Goal: Communication & Community: Answer question/provide support

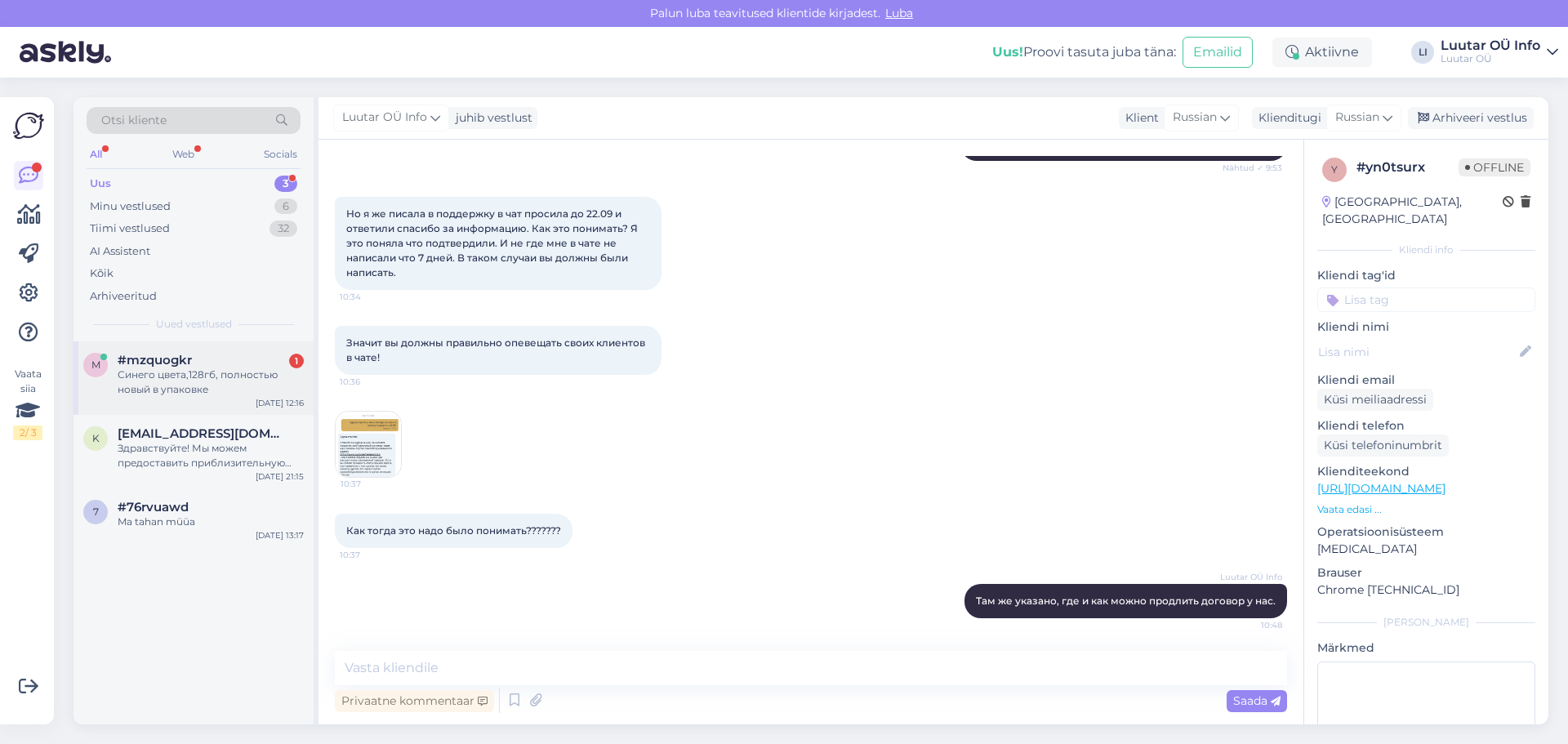
click at [257, 385] on div "Синего цвета,128гб, полностью новый в упаковке" at bounding box center [211, 383] width 186 height 30
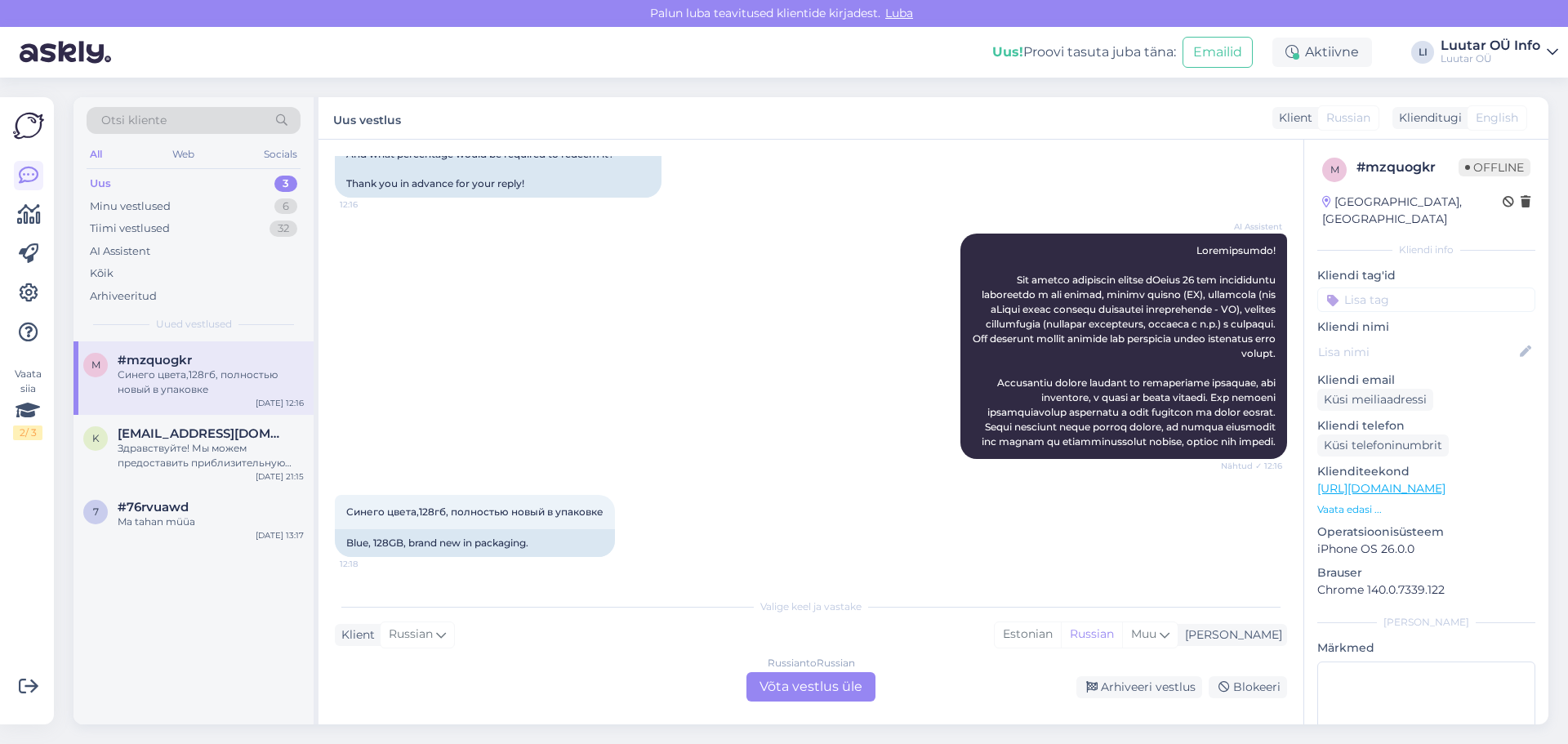
scroll to position [327, 0]
drag, startPoint x: 339, startPoint y: 506, endPoint x: 615, endPoint y: 492, distance: 276.4
click at [615, 492] on div "Синего цвета,128гб, полностью новый в упаковке 12:18 Blue, 128GB, brand new in …" at bounding box center [811, 525] width 953 height 98
copy span "Синего цвета,128гб, полностью новый в упаковке"
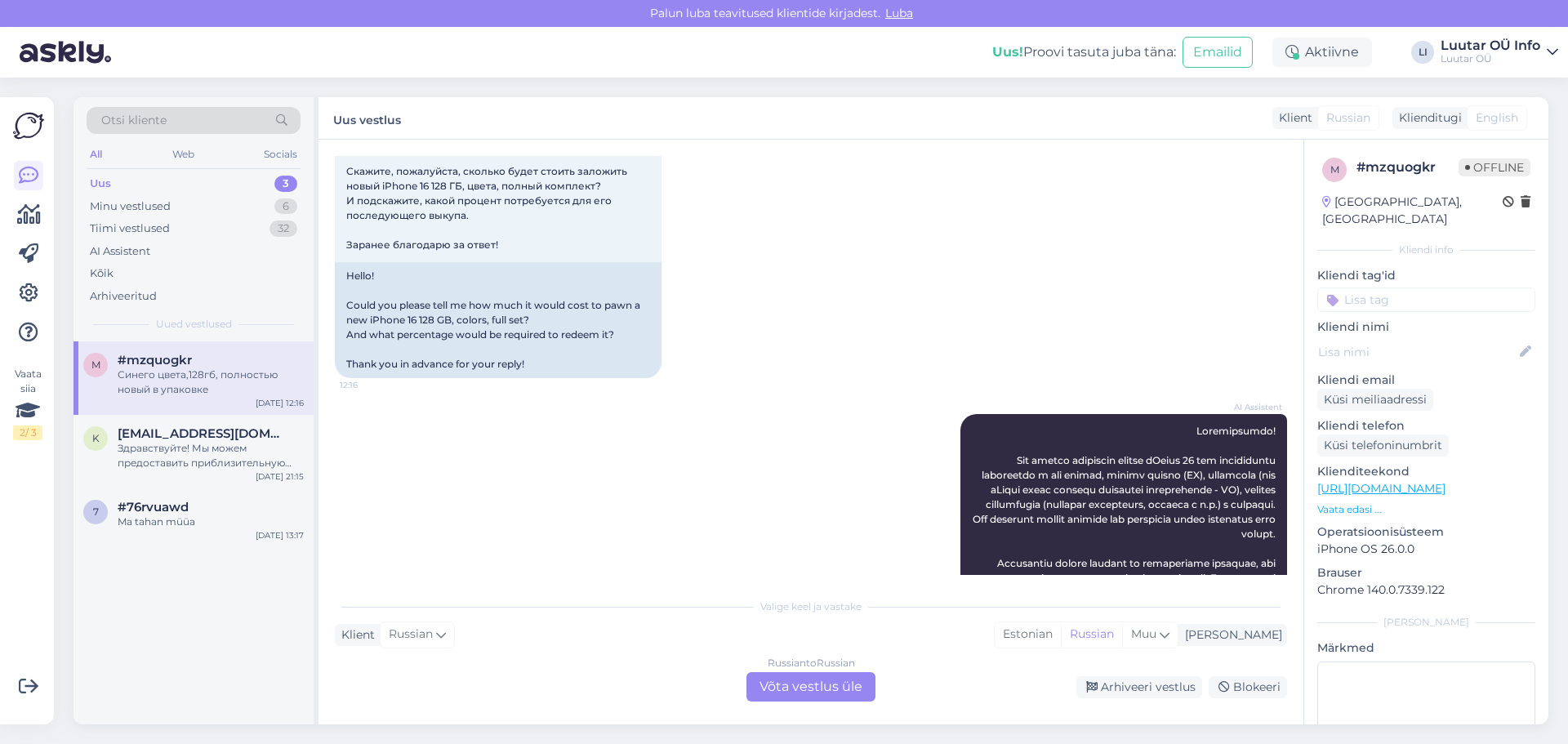
scroll to position [1, 0]
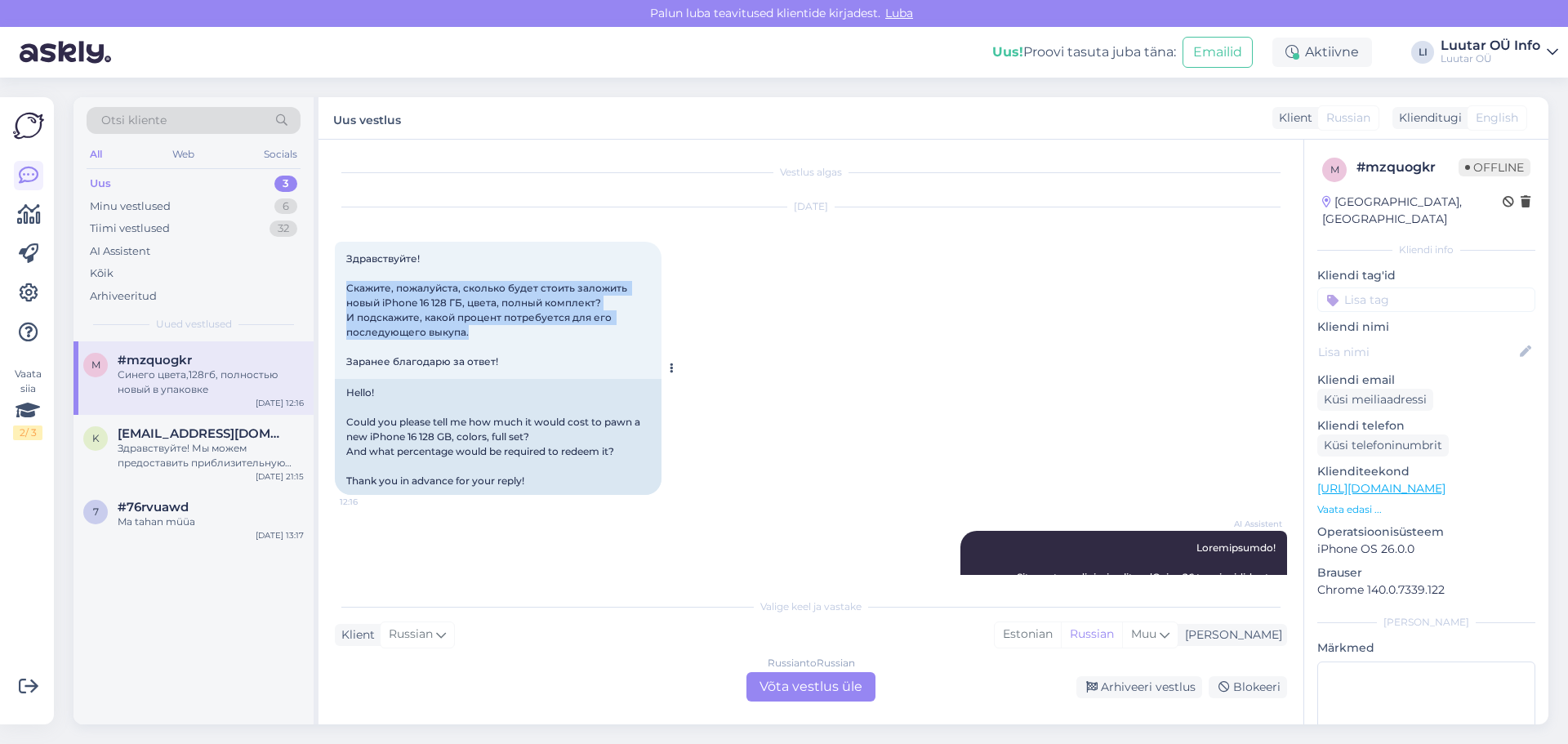
drag, startPoint x: 344, startPoint y: 282, endPoint x: 535, endPoint y: 339, distance: 199.3
click at [535, 339] on div "Здравствуйте! Скажите, пожалуйста, сколько будет стоить заложить новый iPhone 1…" at bounding box center [498, 310] width 327 height 137
copy span "Скажите, пожалуйста, сколько будет стоить заложить новый iPhone 16 128 ГБ, цвет…"
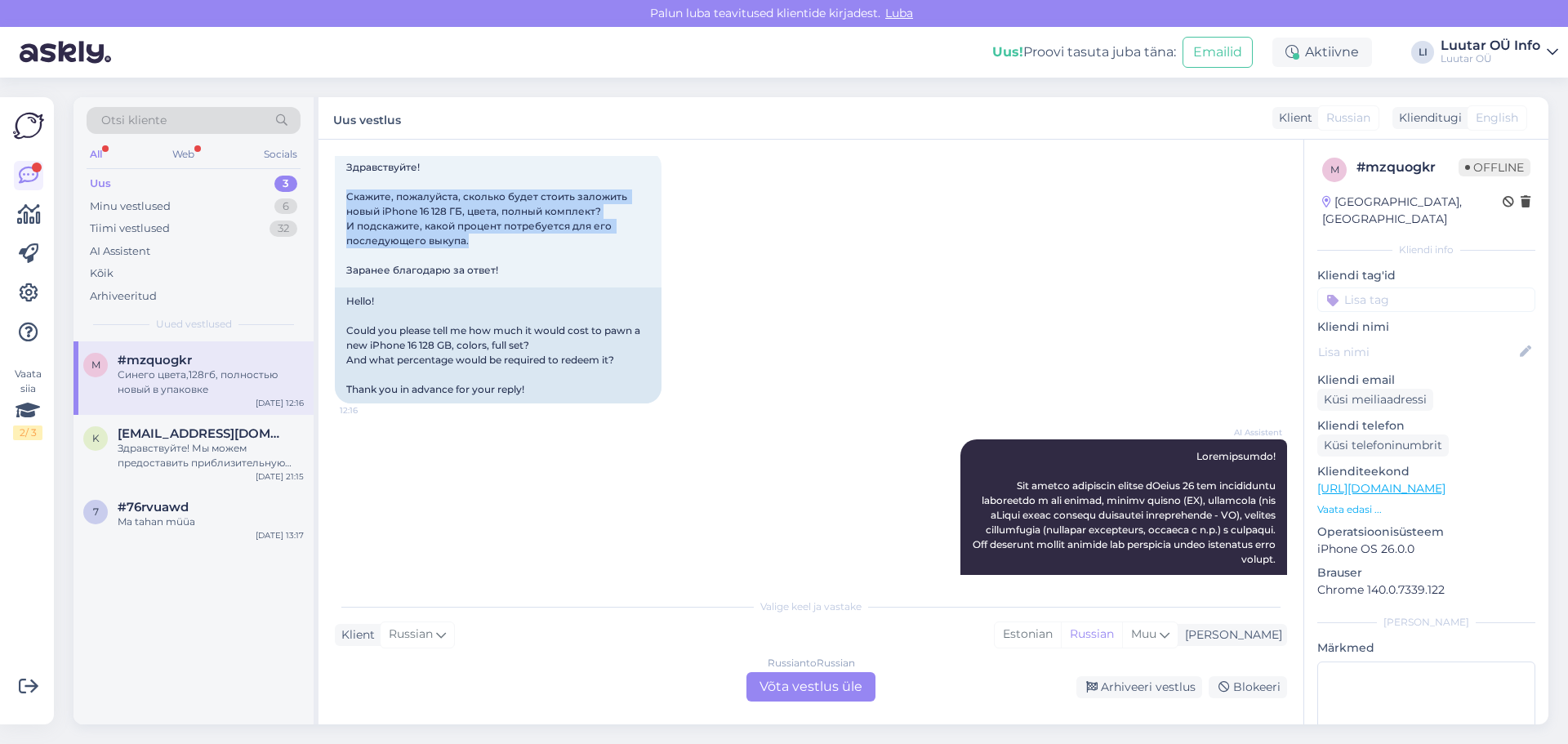
scroll to position [327, 0]
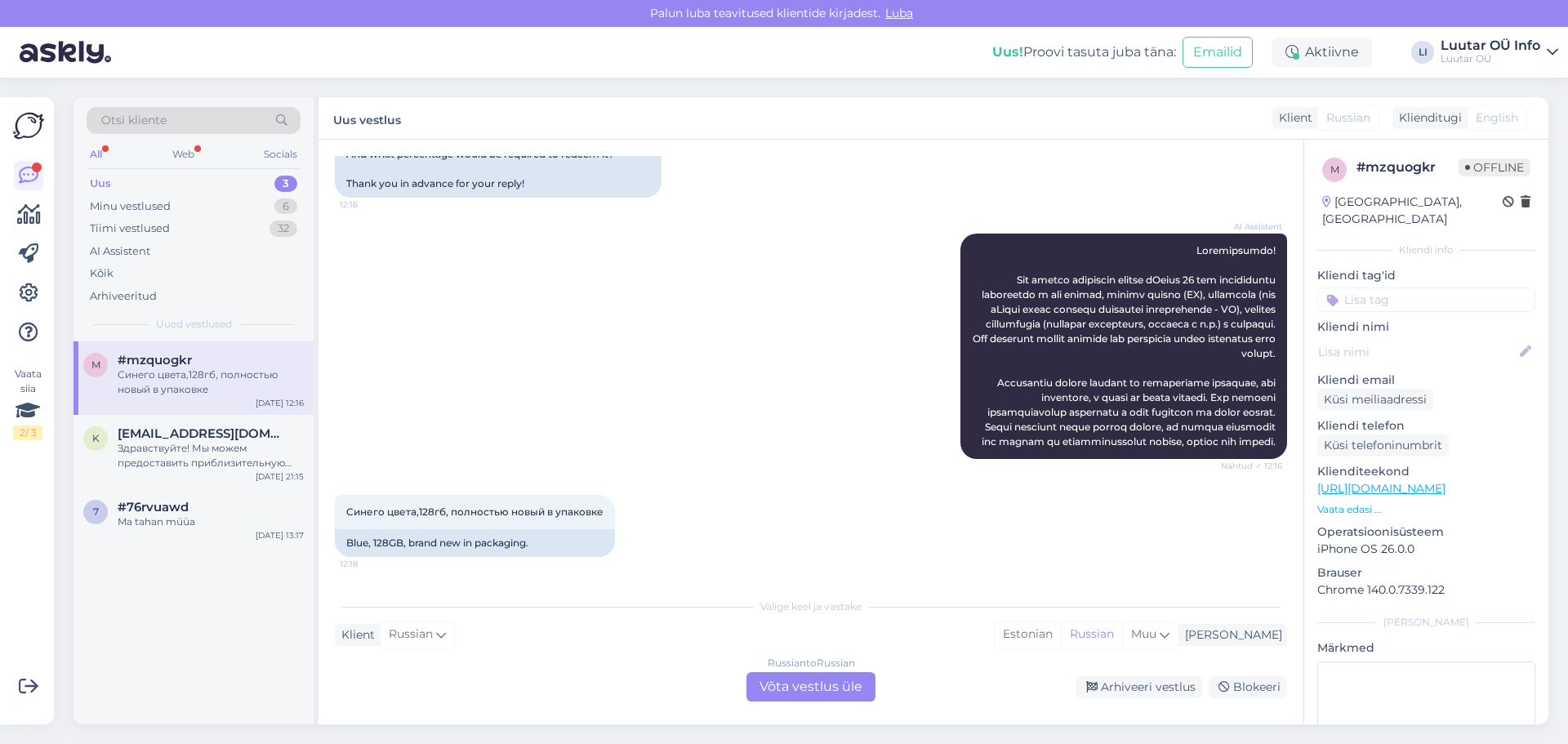
click at [829, 687] on div "Russian to Russian Võta vestlus üle" at bounding box center [811, 687] width 129 height 30
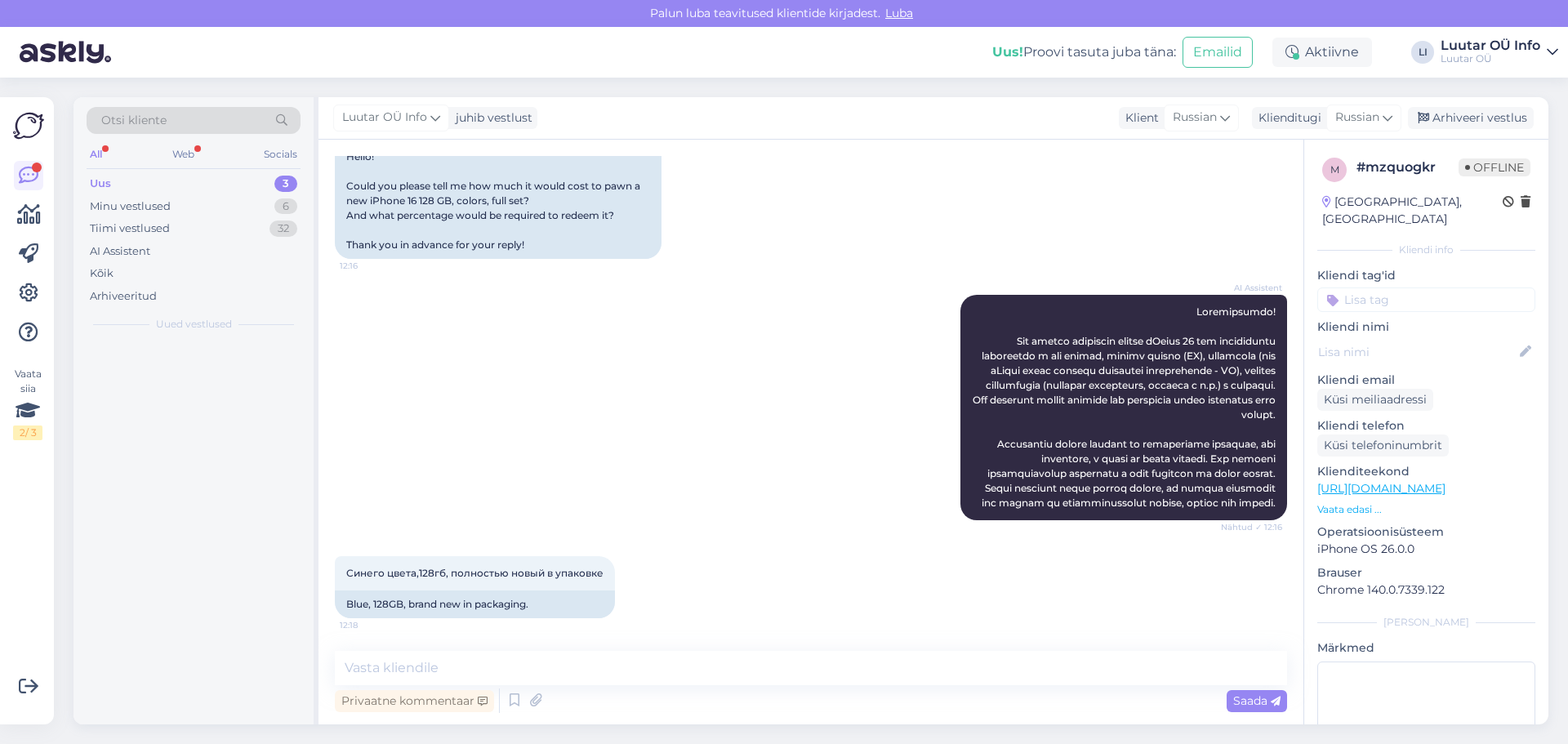
scroll to position [266, 0]
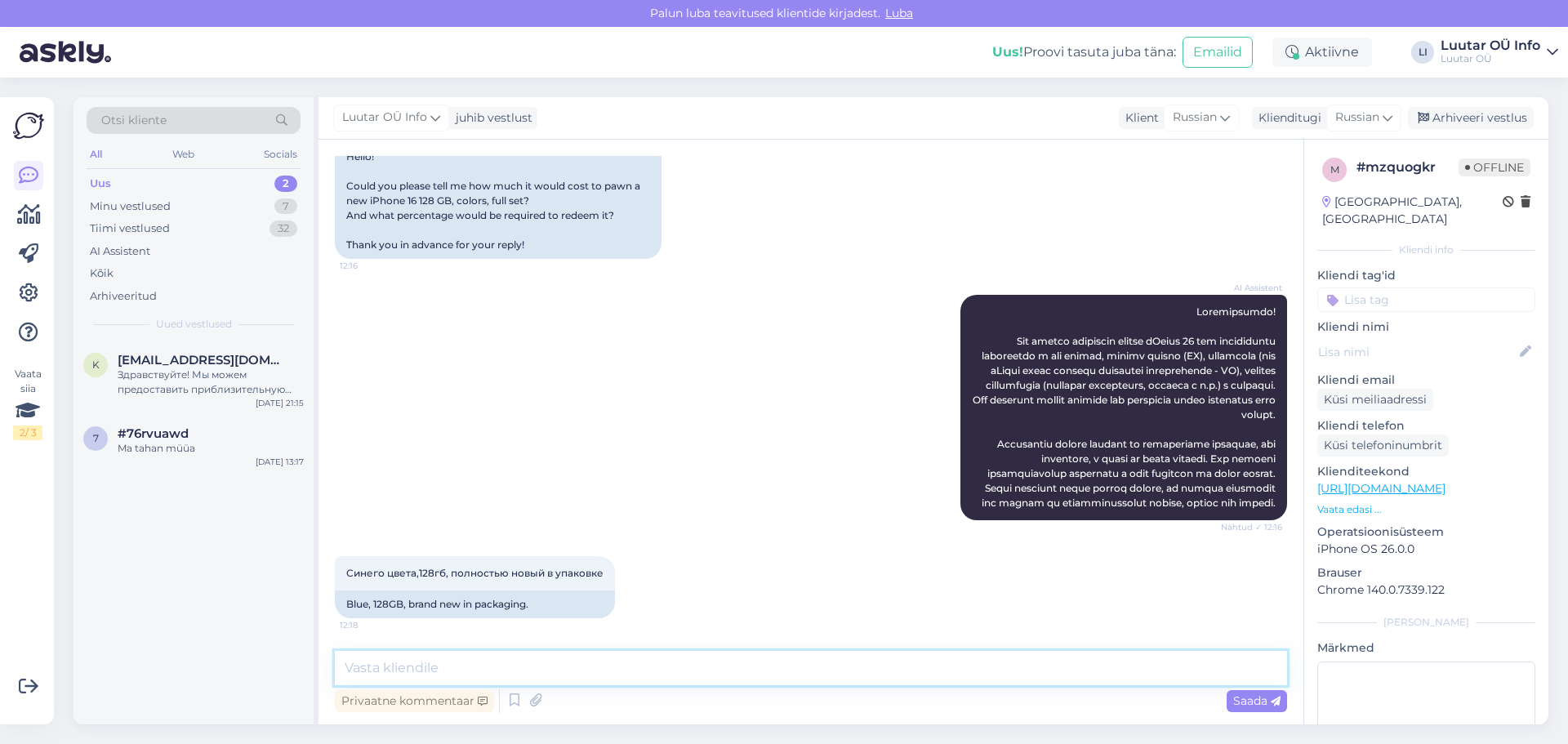
click at [422, 672] on textarea at bounding box center [811, 668] width 953 height 35
paste textarea "Мы можем предложить вам до 350 €."
type textarea "Мы можем предложить вам до 350 €."
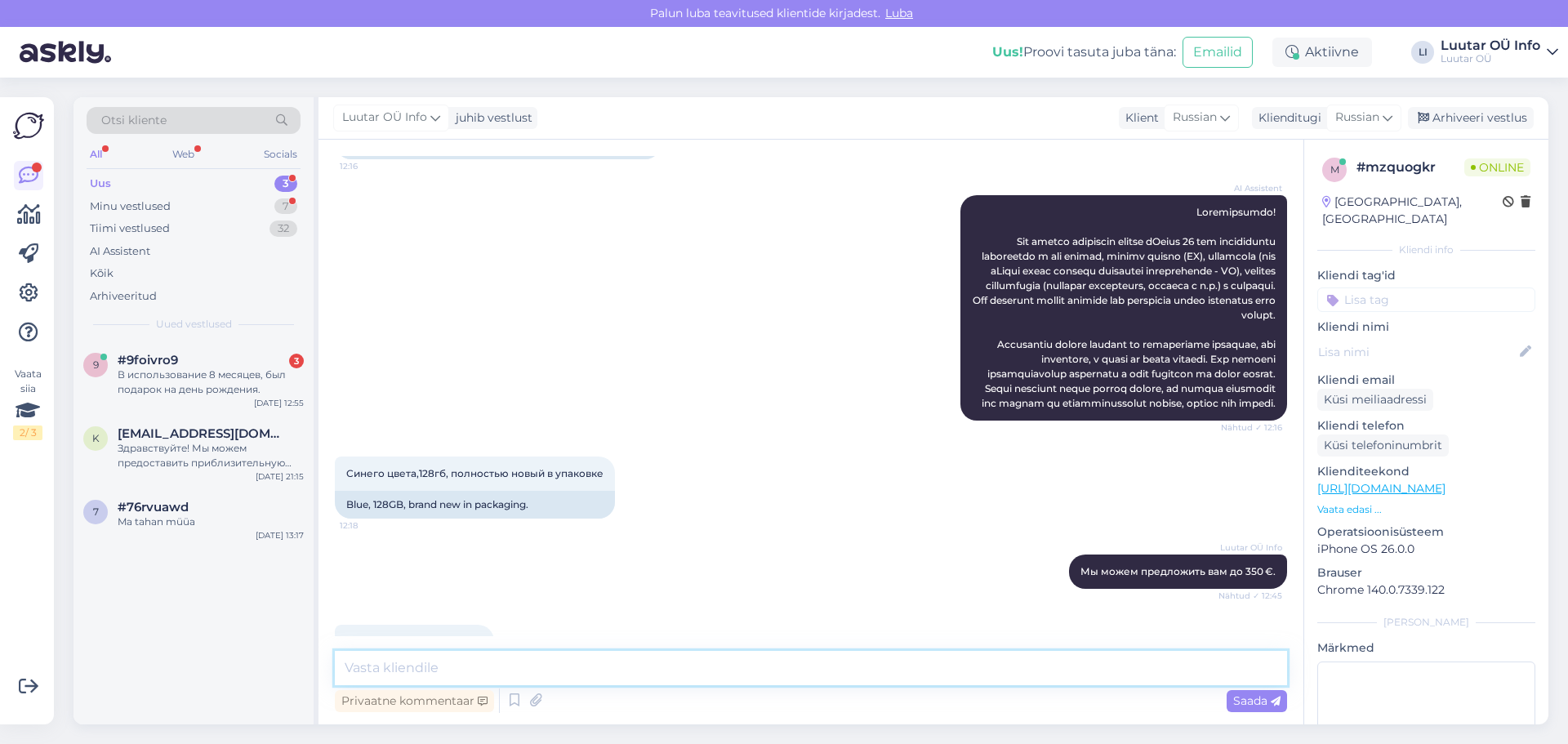
scroll to position [407, 0]
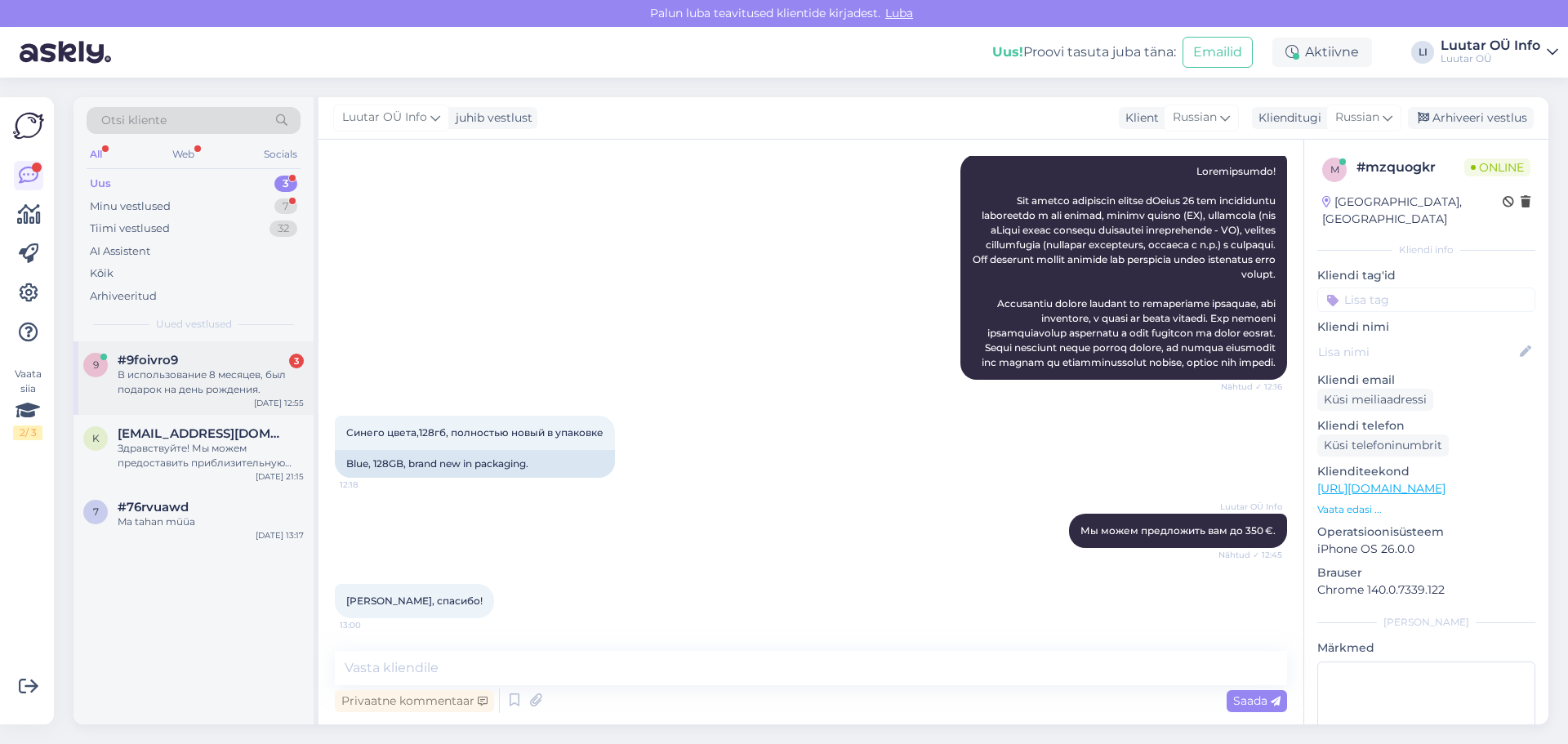
click at [212, 379] on div "В использование 8 месяцев, был подарок на день рождения." at bounding box center [211, 383] width 186 height 30
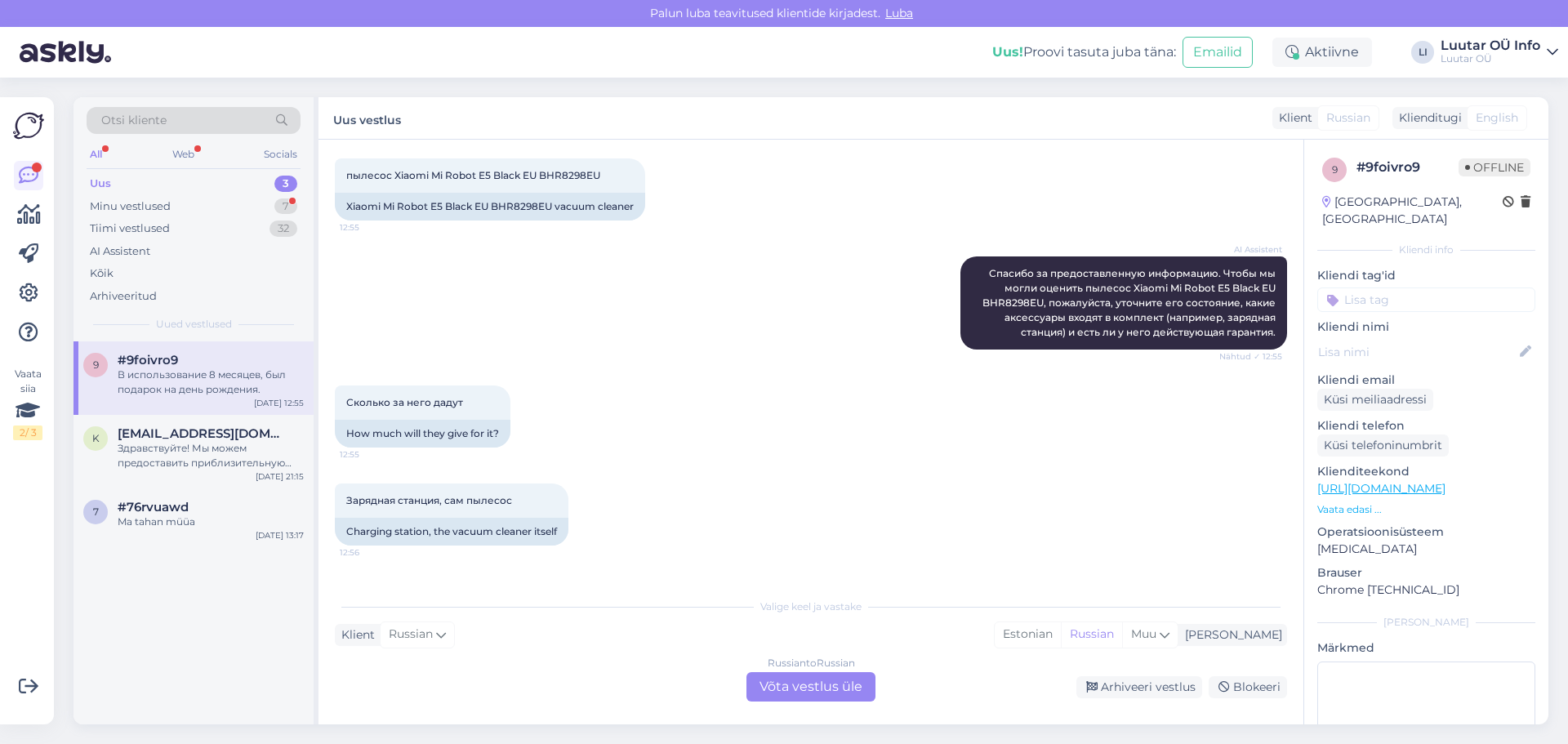
scroll to position [2070, 0]
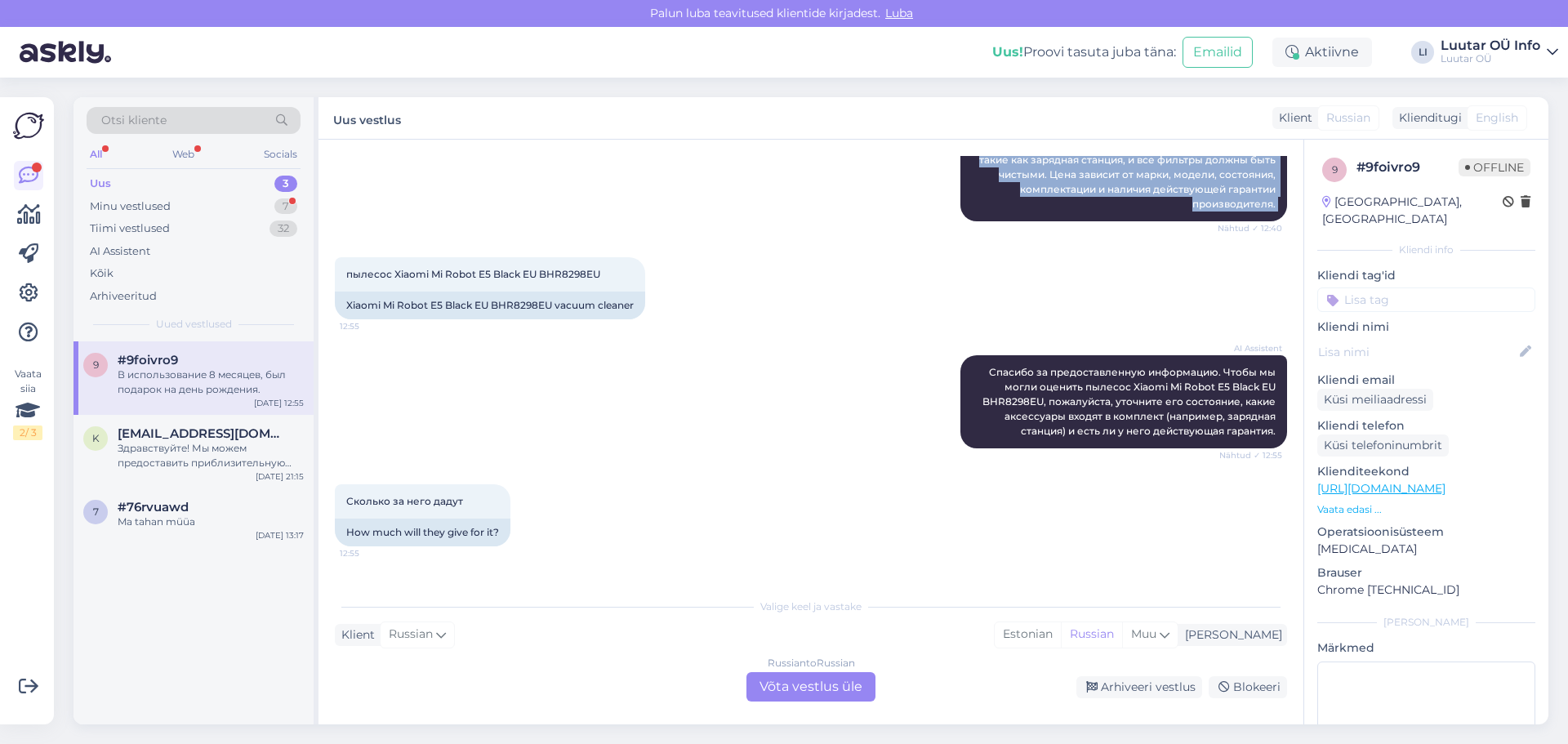
drag, startPoint x: 341, startPoint y: 176, endPoint x: 417, endPoint y: 165, distance: 76.8
click at [417, 165] on div "Vestlus algas [DATE] Здравствуйте, а сколько вы дадите за такую колонку [MEDICA…" at bounding box center [818, 365] width 967 height 419
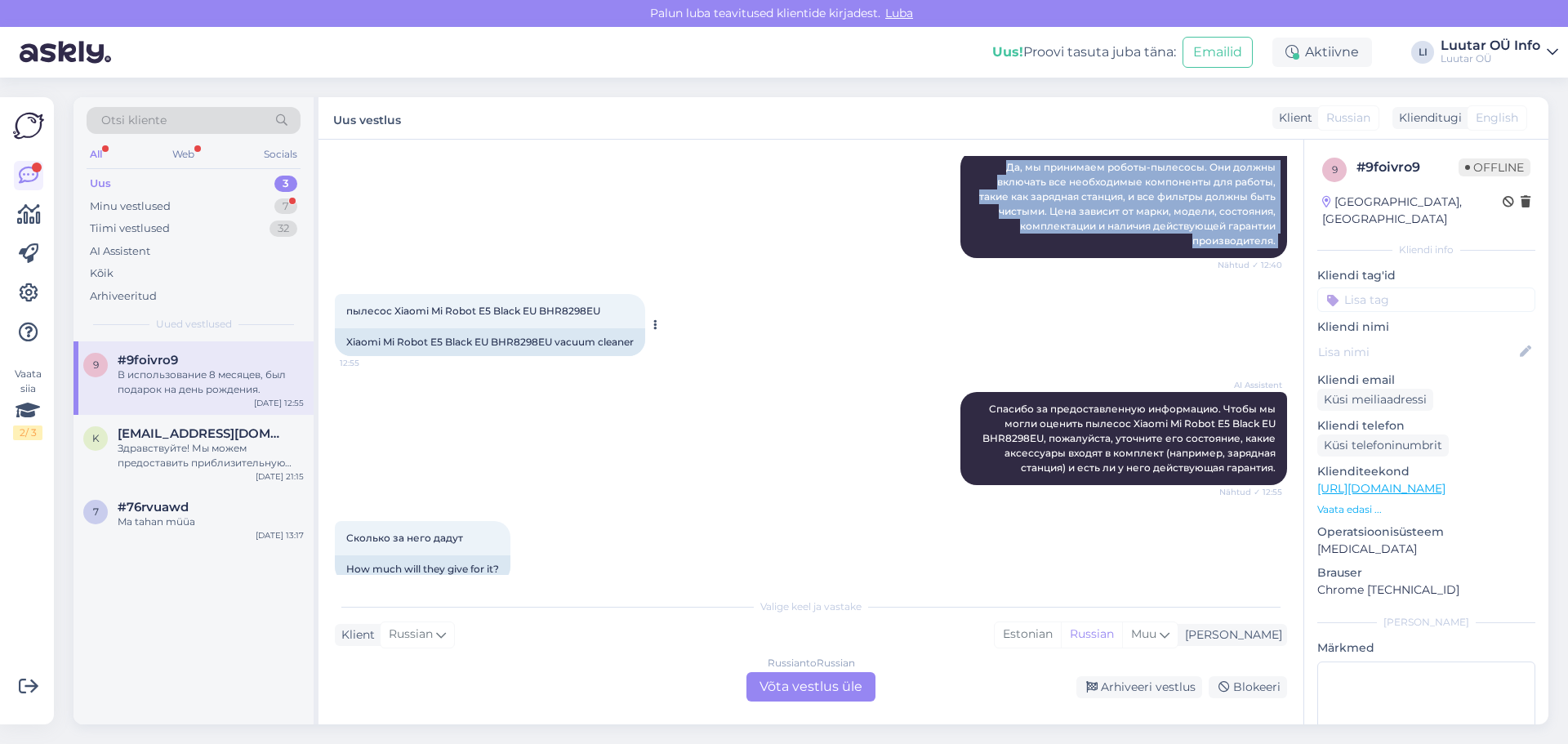
drag, startPoint x: 606, startPoint y: 306, endPoint x: 347, endPoint y: 328, distance: 259.9
click at [347, 328] on div "пылесос Xiaomi Mi Robot E5 Black EU BHR8298EU 12:55 Xiaomi Mi Robot E5 Black EU…" at bounding box center [490, 324] width 310 height 62
drag, startPoint x: 343, startPoint y: 306, endPoint x: 614, endPoint y: 313, distance: 271.1
click at [614, 313] on div "пылесос Xiaomi Mi Robot E5 Black EU BHR8298EU 12:55" at bounding box center [490, 311] width 310 height 35
copy span "пылесос Xiaomi Mi Robot E5 Black EU BHR8298EU"
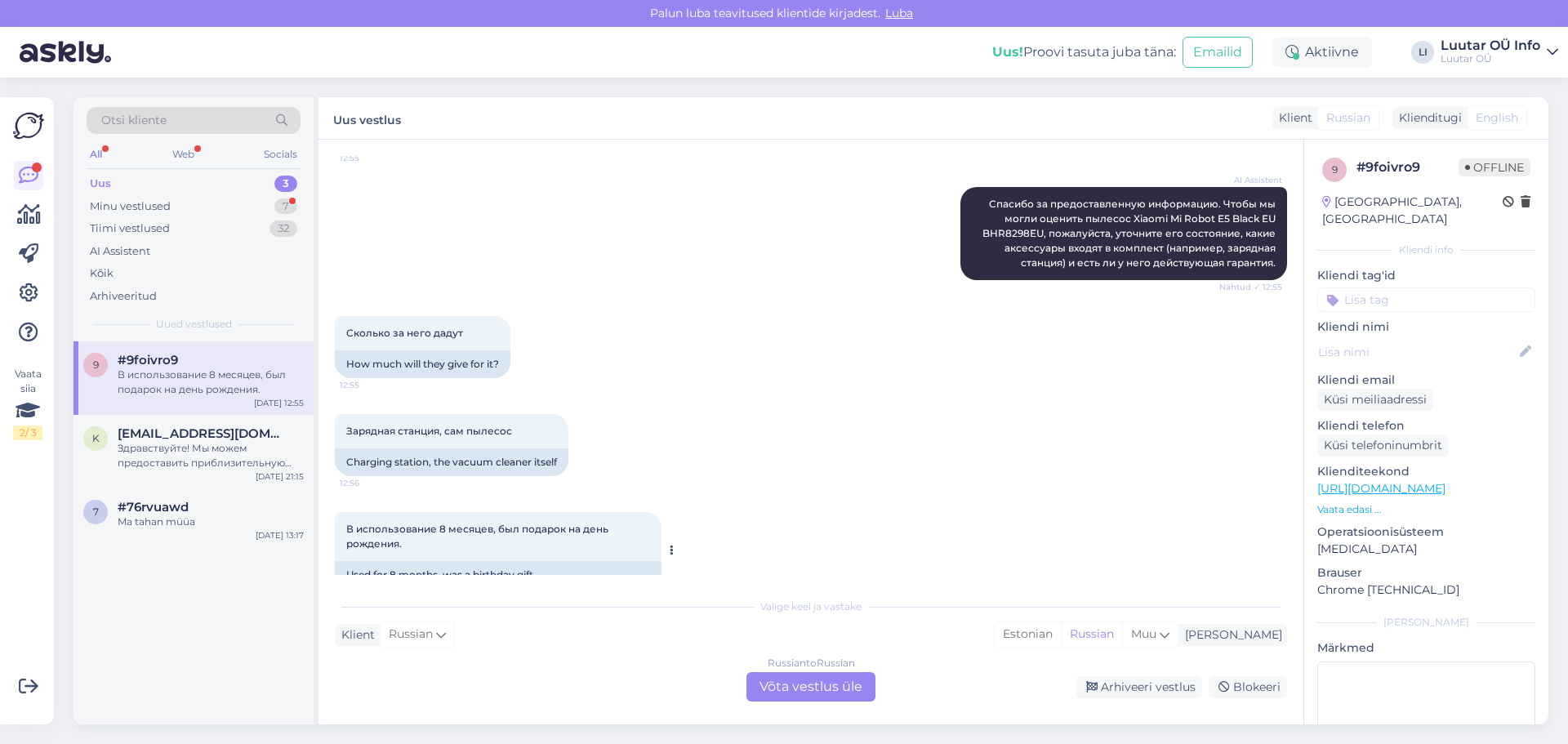
scroll to position [2170, 0]
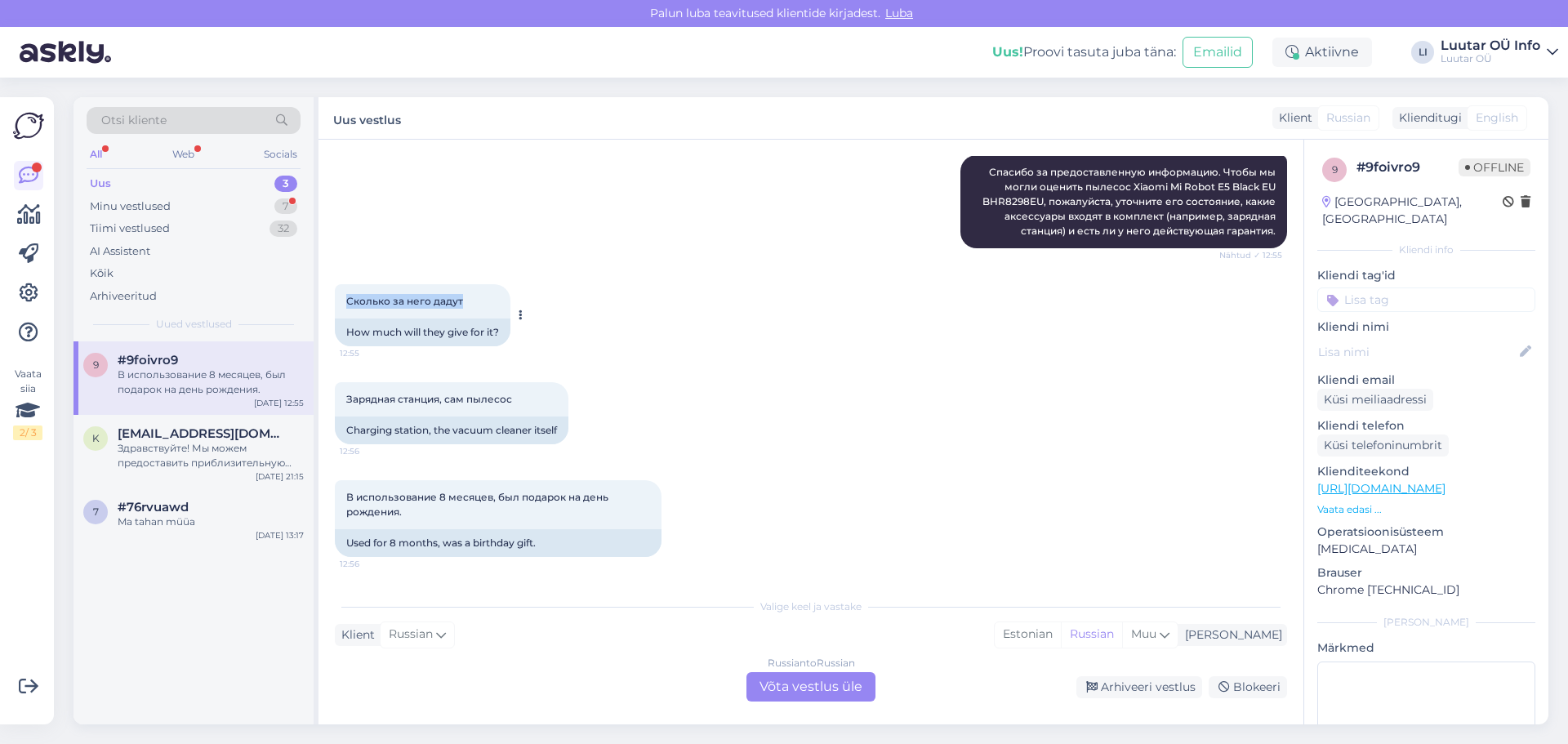
drag, startPoint x: 341, startPoint y: 297, endPoint x: 473, endPoint y: 293, distance: 132.1
click at [473, 293] on div "Сколько за него дадут 12:55" at bounding box center [422, 302] width 176 height 35
copy span "Сколько за него дадут"
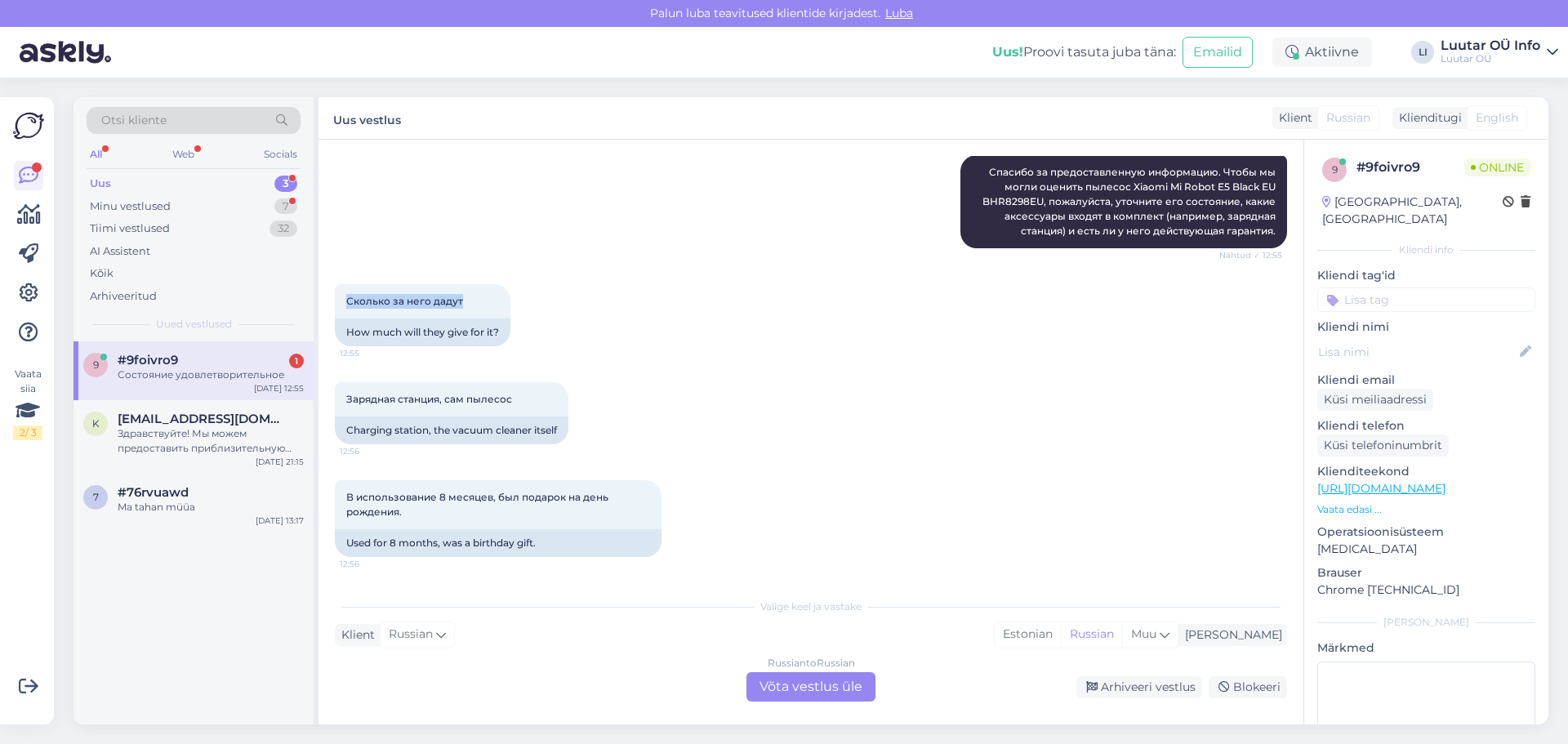
scroll to position [2268, 0]
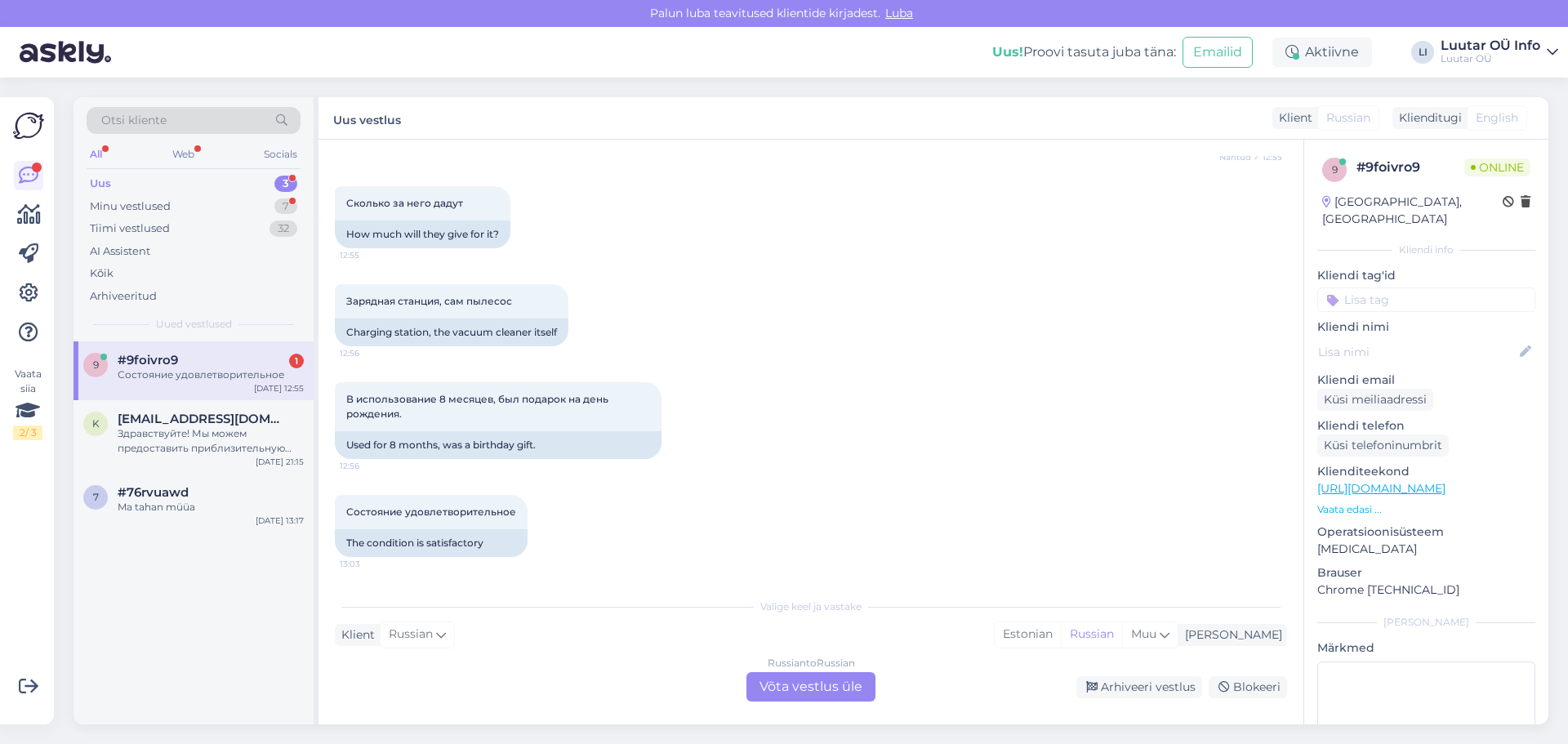
click at [832, 689] on div "Russian to Russian Võta vestlus üle" at bounding box center [811, 687] width 129 height 30
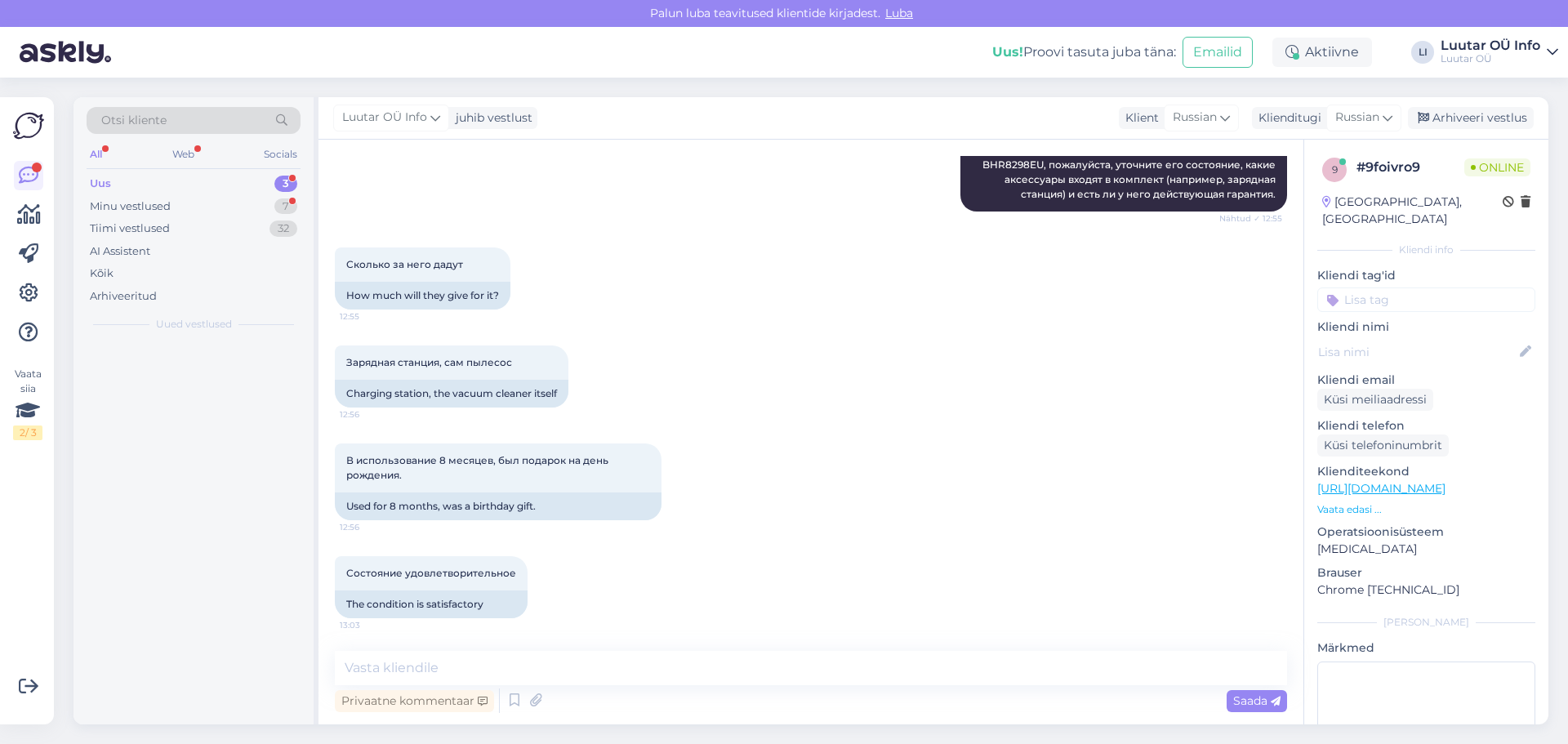
scroll to position [2207, 0]
click at [483, 668] on textarea at bounding box center [811, 668] width 953 height 35
paste textarea "Товар новый?"
type textarea "Товар новый?"
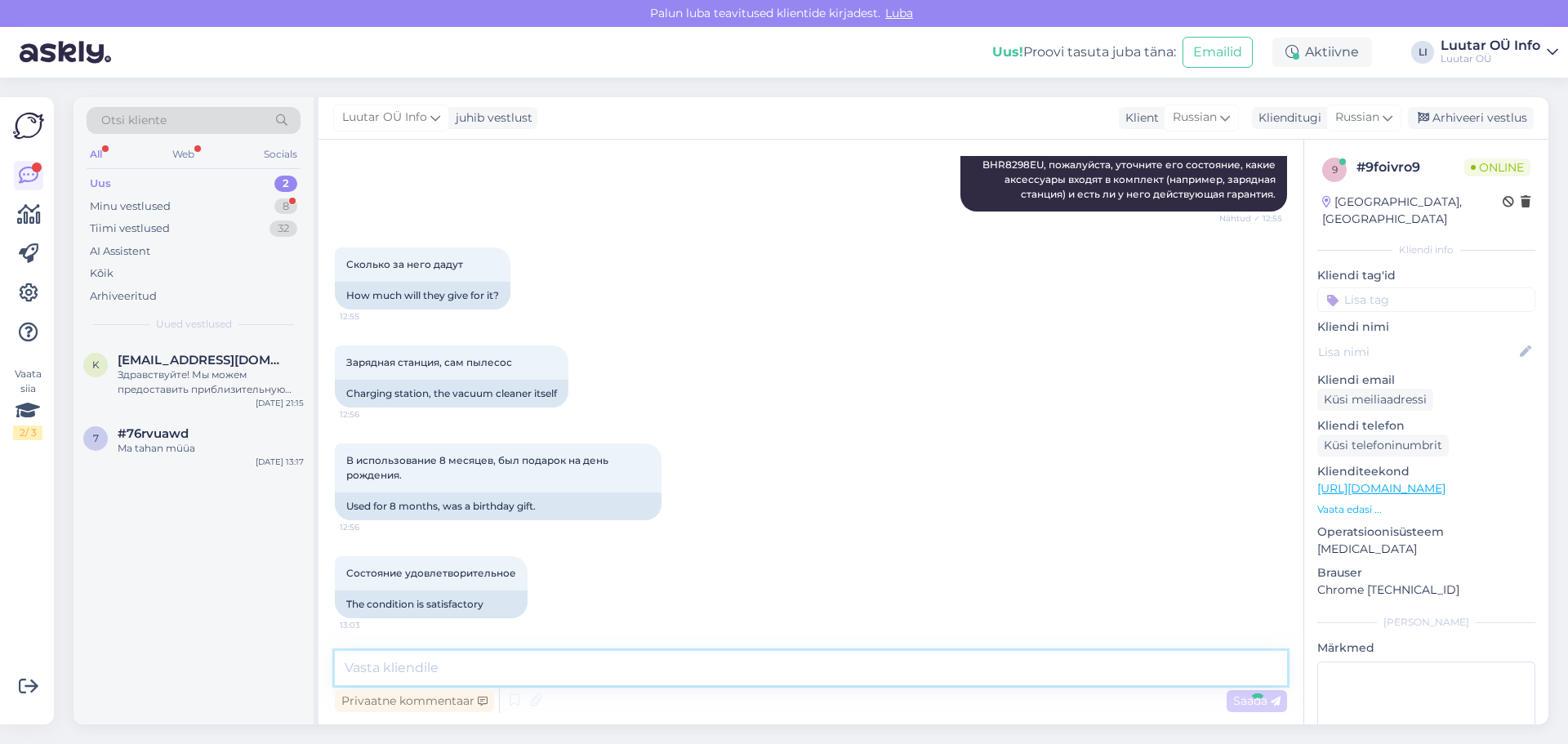
scroll to position [2277, 0]
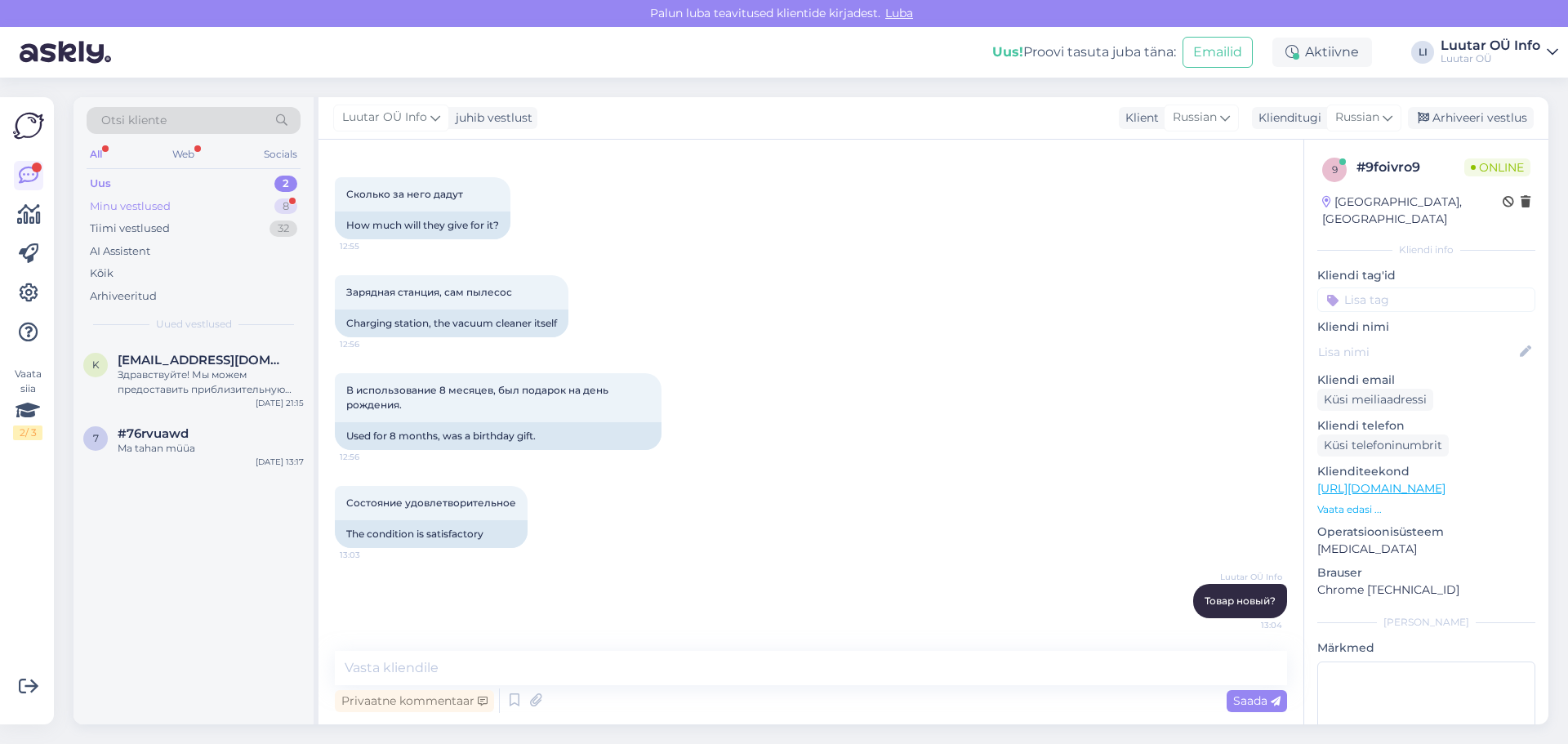
click at [144, 207] on div "Minu vestlused" at bounding box center [130, 207] width 81 height 16
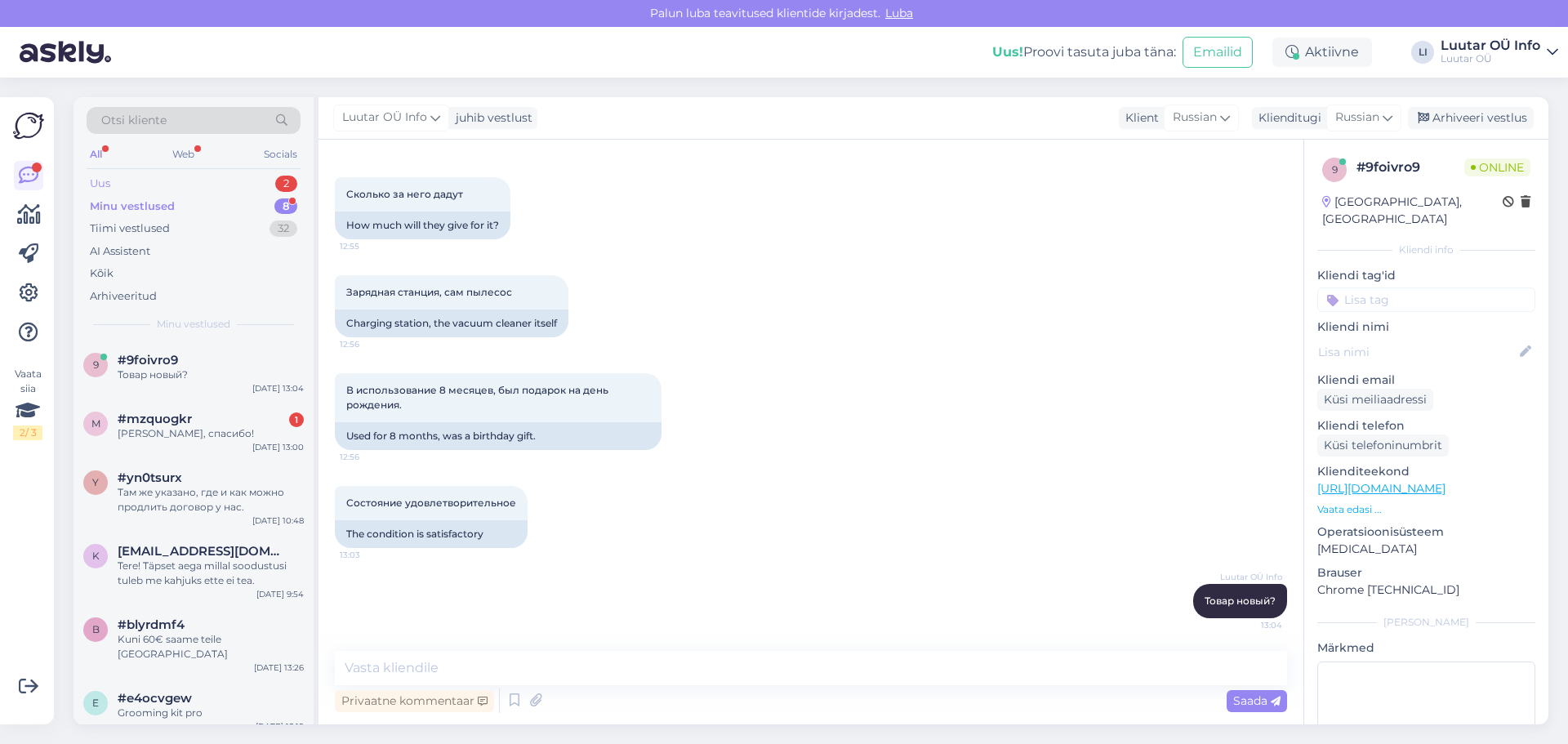
click at [290, 183] on div "2" at bounding box center [286, 184] width 22 height 16
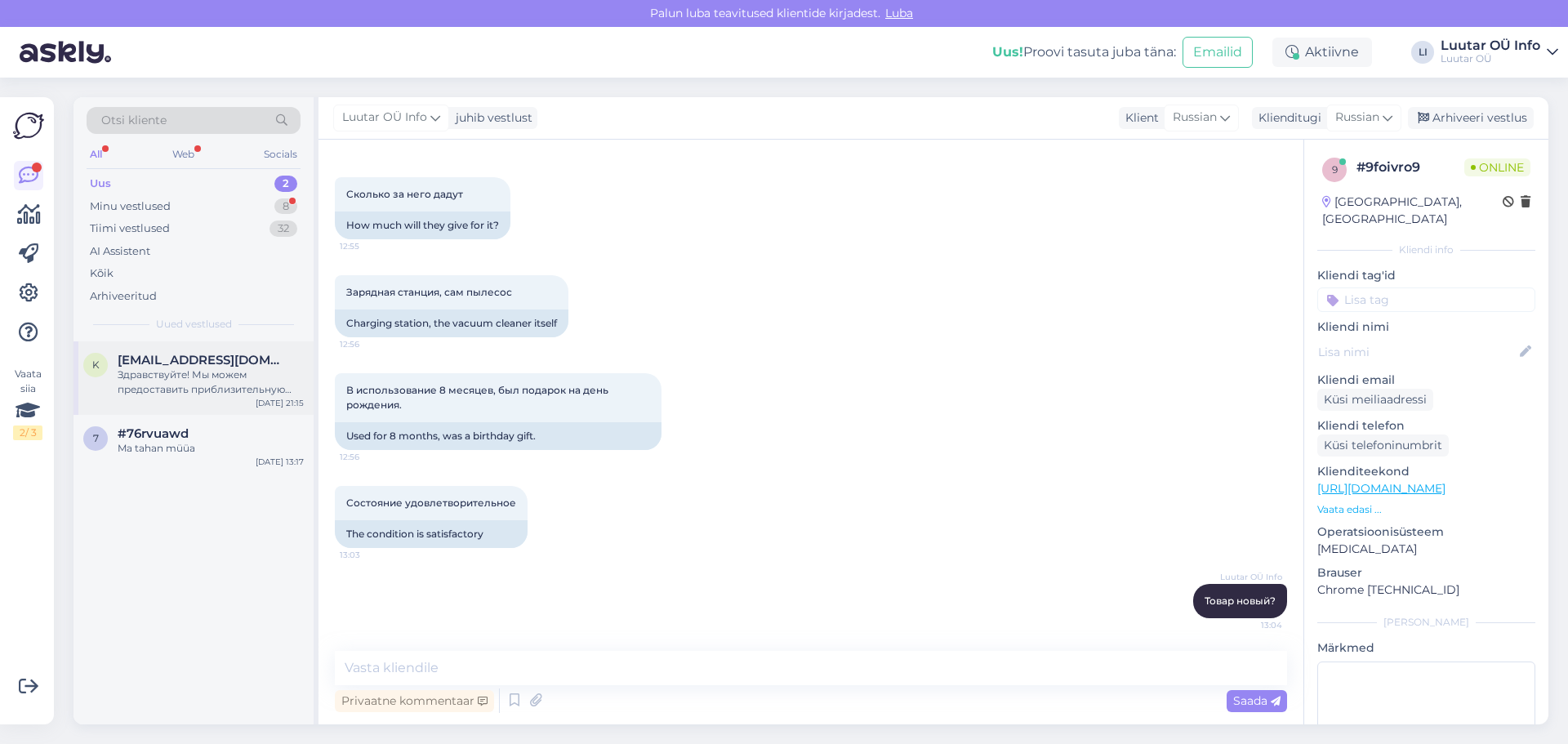
click at [210, 368] on div "Здравствуйте! Мы можем предоставить приблизительную оценку стоимости вашего iPh…" at bounding box center [211, 383] width 186 height 30
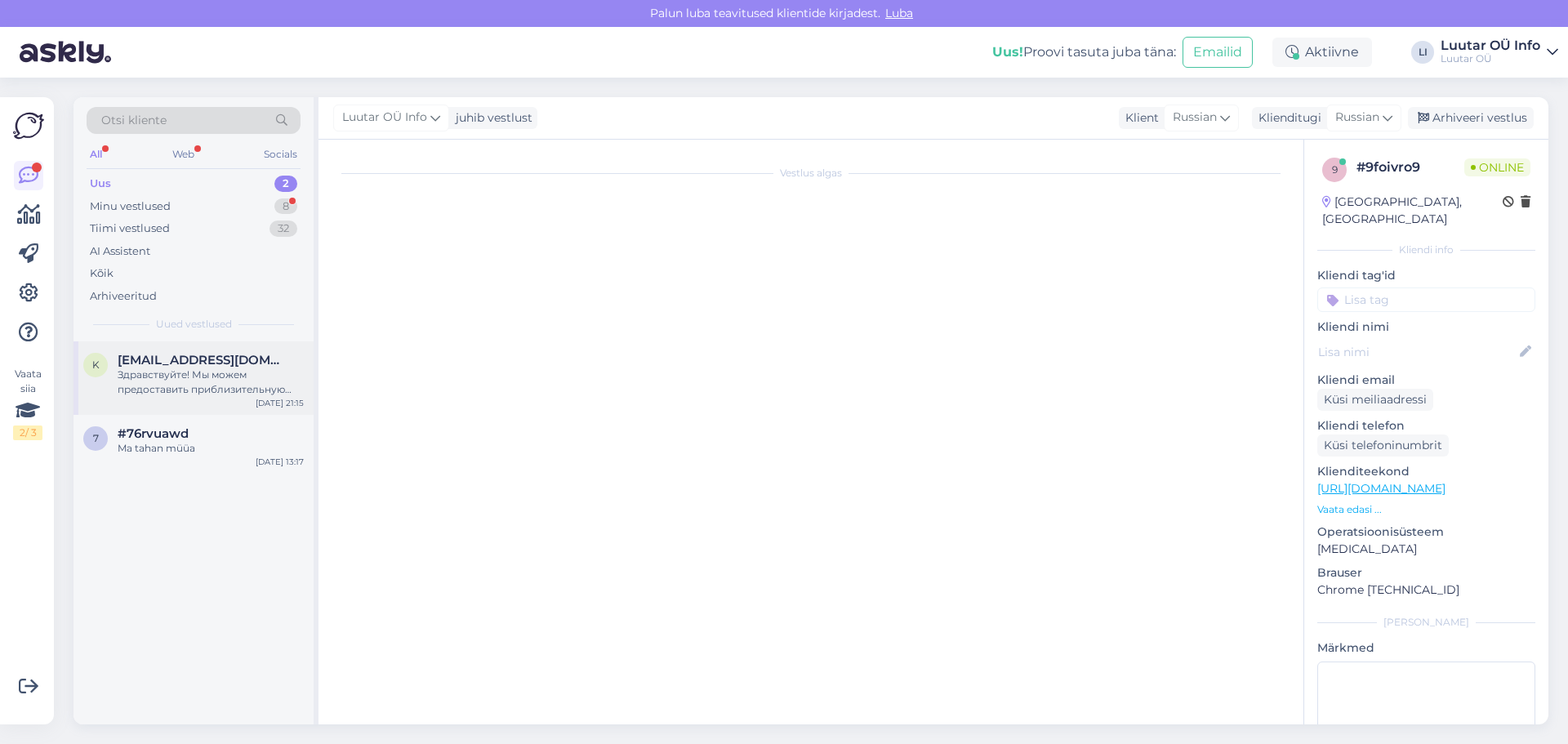
scroll to position [0, 0]
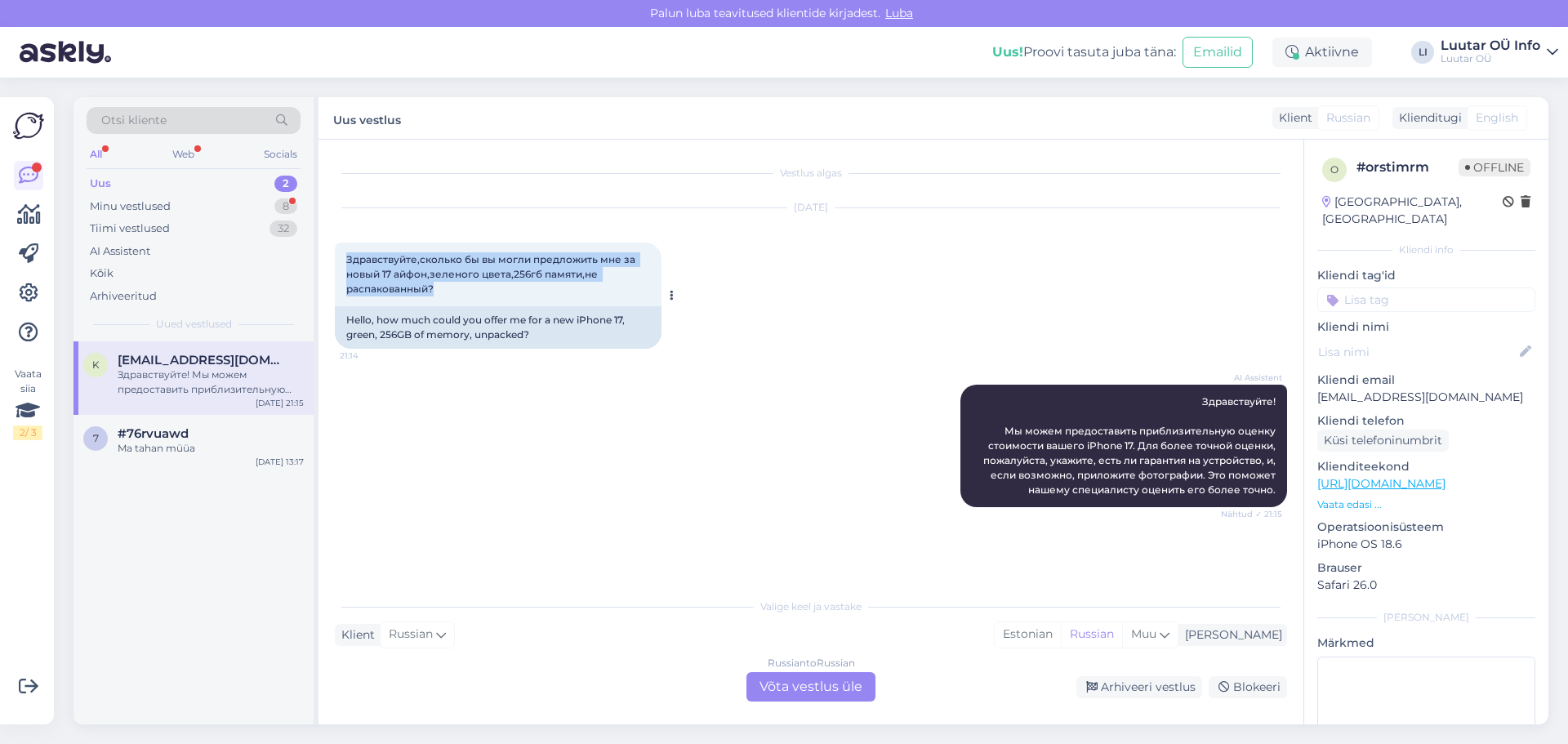
drag, startPoint x: 346, startPoint y: 258, endPoint x: 561, endPoint y: 290, distance: 217.4
click at [561, 290] on div "Здравствуйте,сколько бы вы могли предложить мне за новый 17 айфон,зеленого цвет…" at bounding box center [498, 274] width 327 height 64
copy span "Здравствуйте,сколько бы вы могли предложить мне за новый 17 айфон,зеленого цвет…"
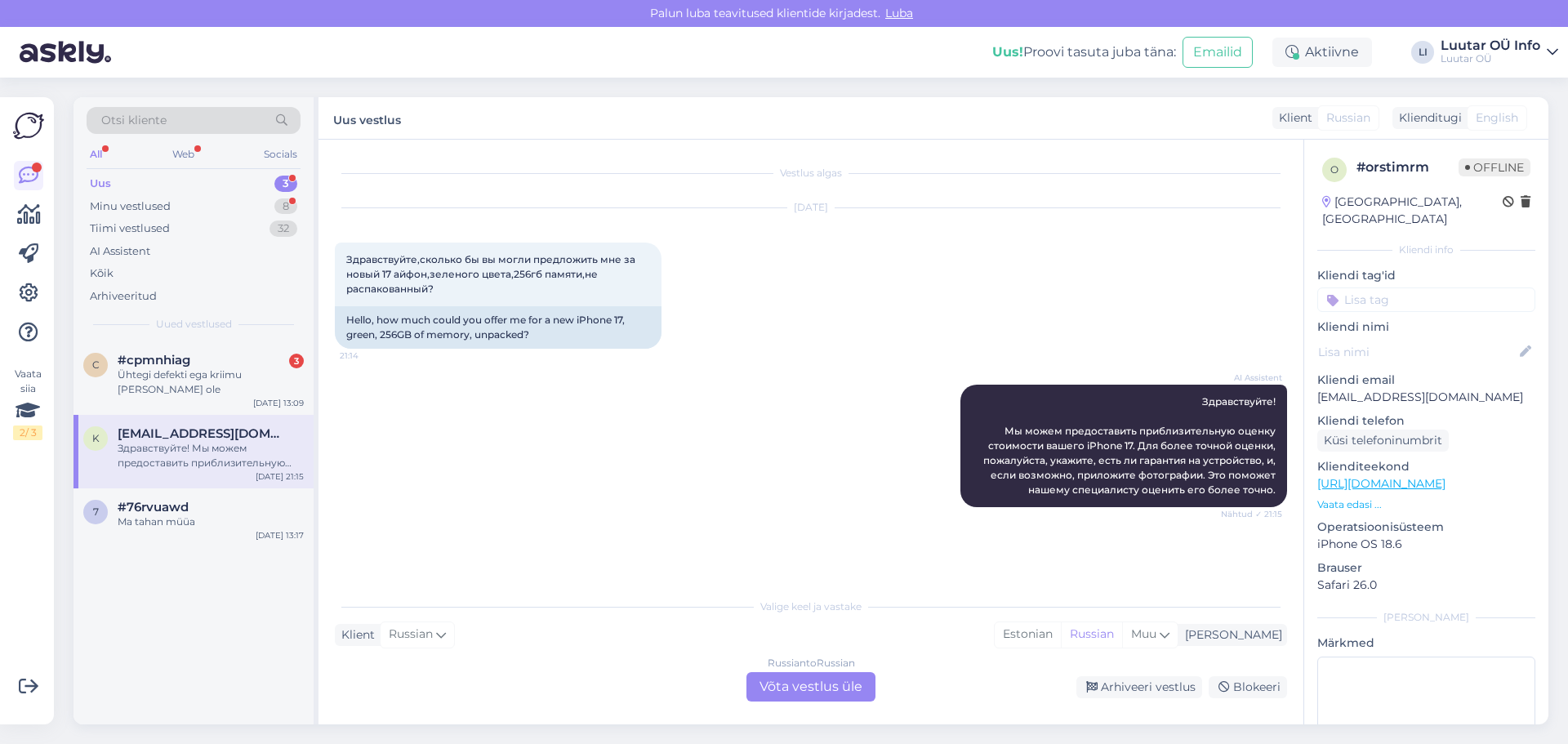
click at [800, 694] on div "Russian to Russian Võta vestlus üle" at bounding box center [811, 687] width 129 height 30
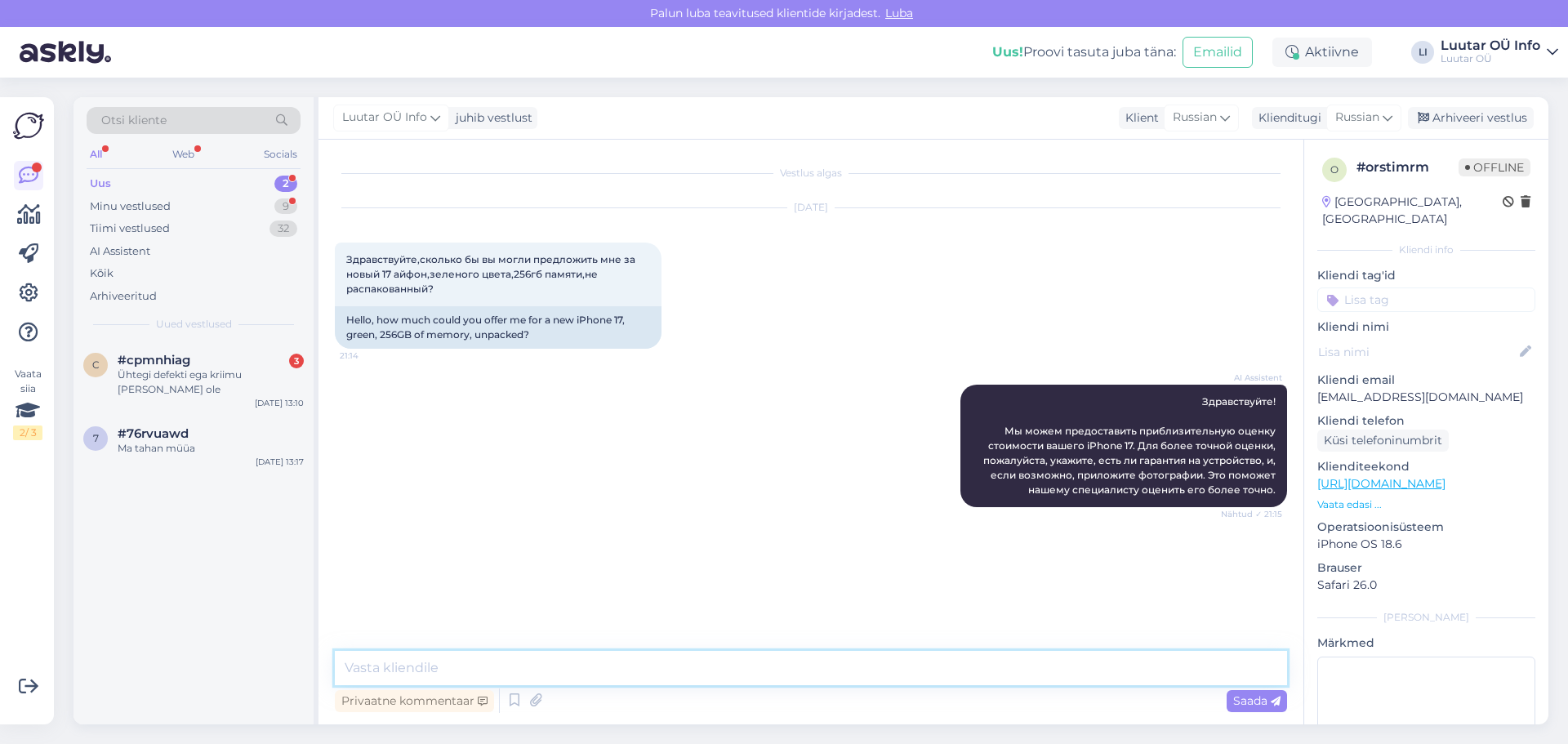
click at [506, 668] on textarea at bounding box center [811, 668] width 953 height 35
paste textarea "Мы можем предложить до 500 €."
type textarea "Мы можем предложить до 500 €."
click at [1267, 702] on span "Saada" at bounding box center [1256, 701] width 47 height 15
click at [195, 366] on div "#cpmnhiag 3" at bounding box center [211, 360] width 186 height 15
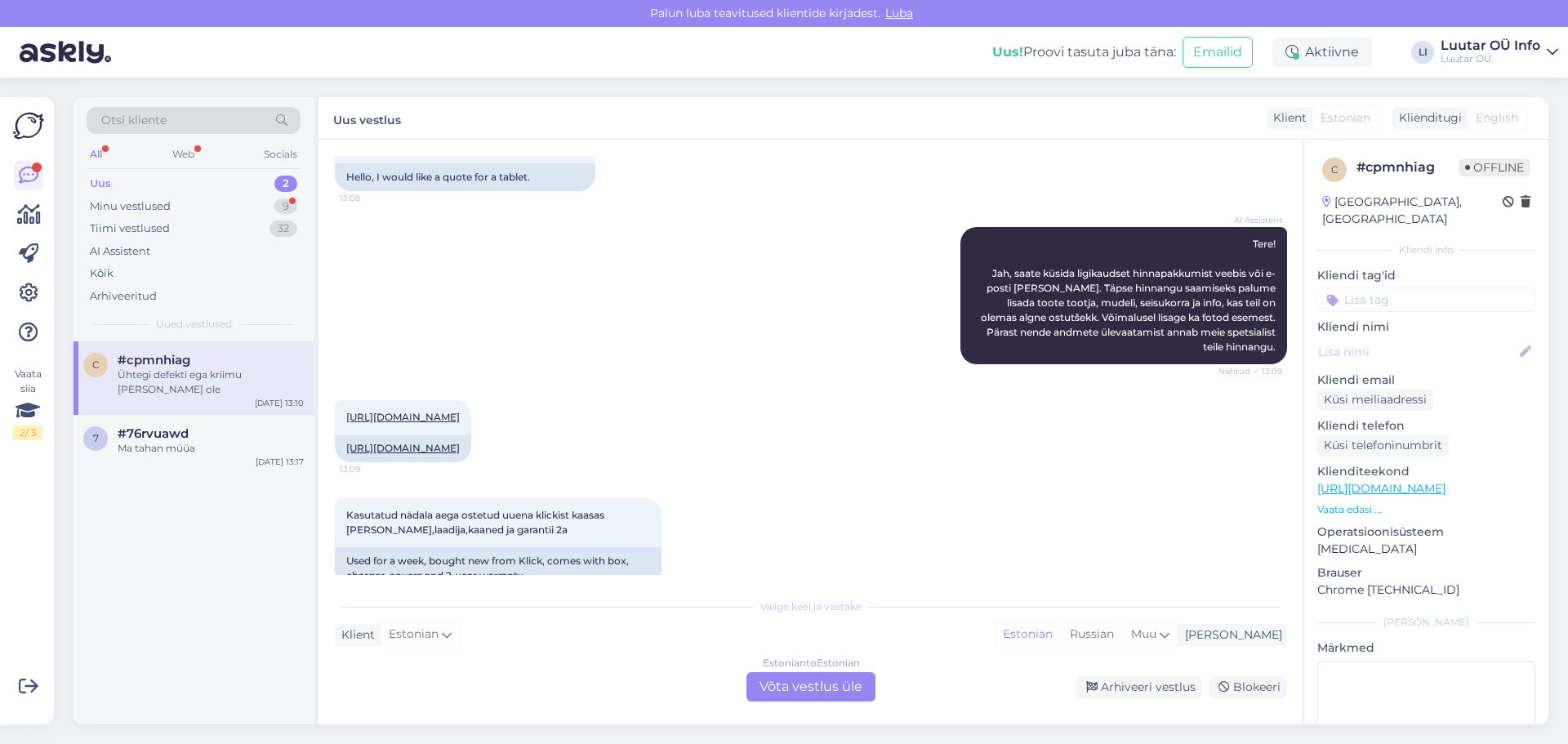
scroll to position [4544, 0]
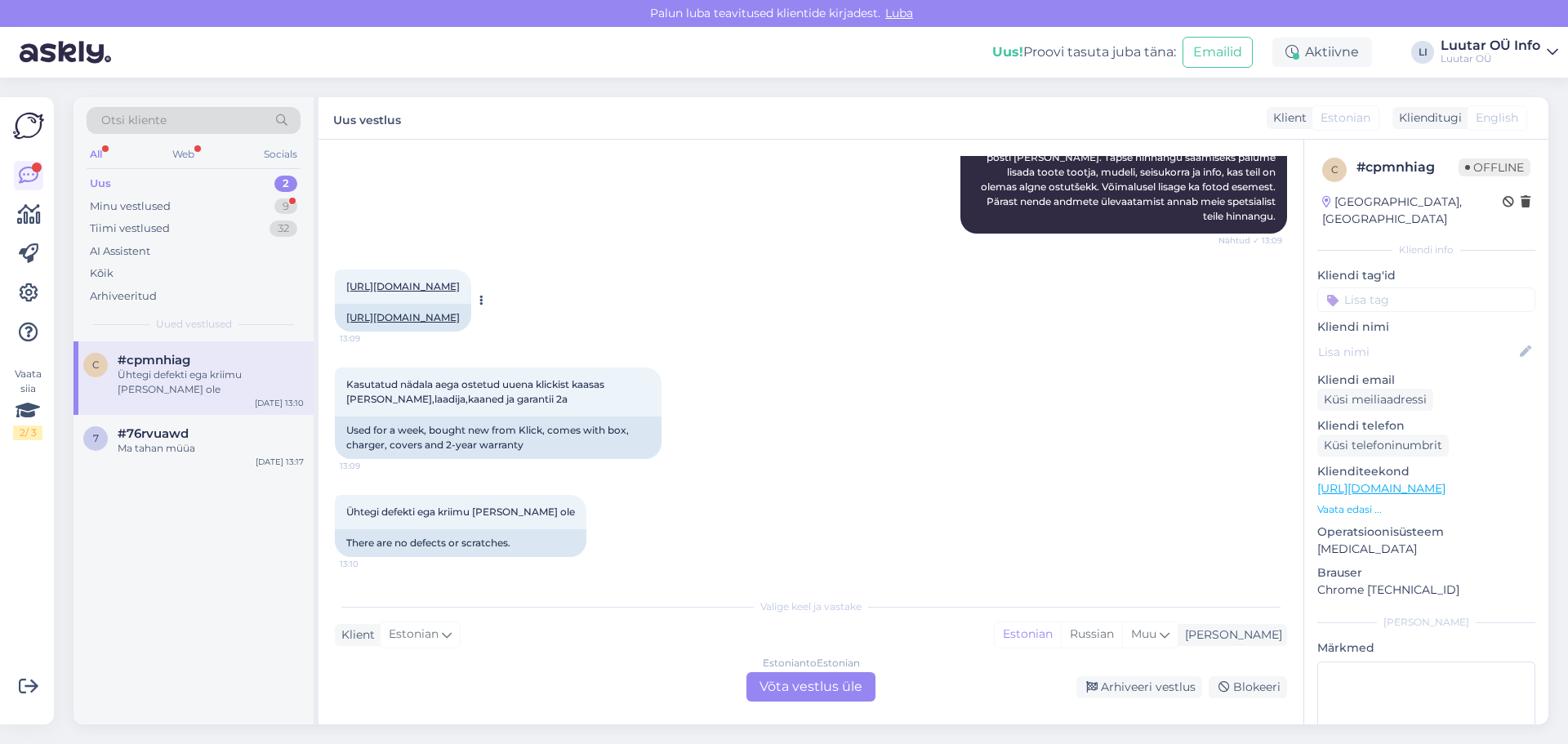
click at [460, 280] on link "[URL][DOMAIN_NAME]" at bounding box center [403, 286] width 114 height 12
click at [805, 689] on div "Estonian to Estonian Võta vestlus üle" at bounding box center [811, 687] width 129 height 30
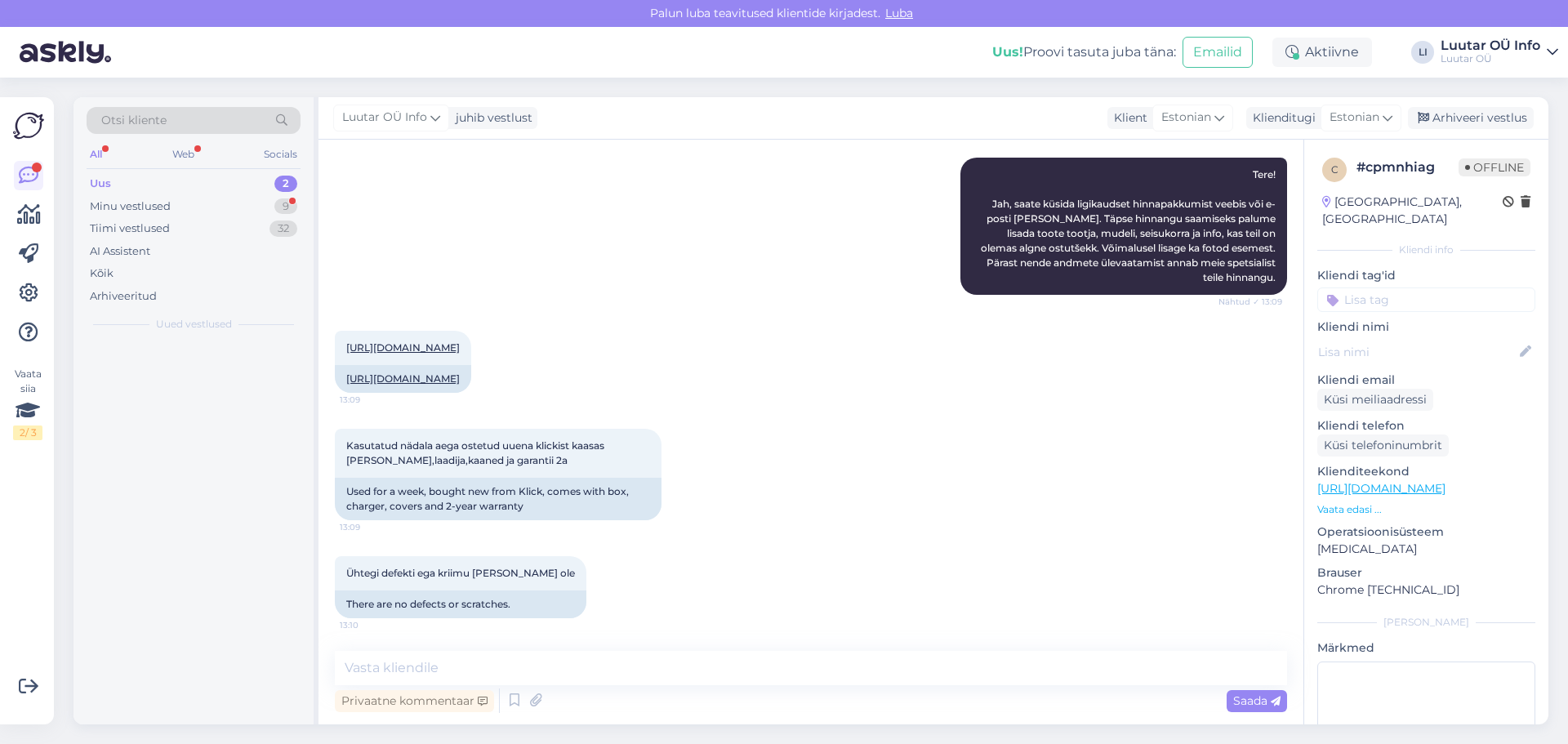
scroll to position [4482, 0]
click at [436, 668] on textarea at bounding box center [811, 668] width 953 height 35
type textarea "Tere! Saaksime pakkuda kuni 50€"
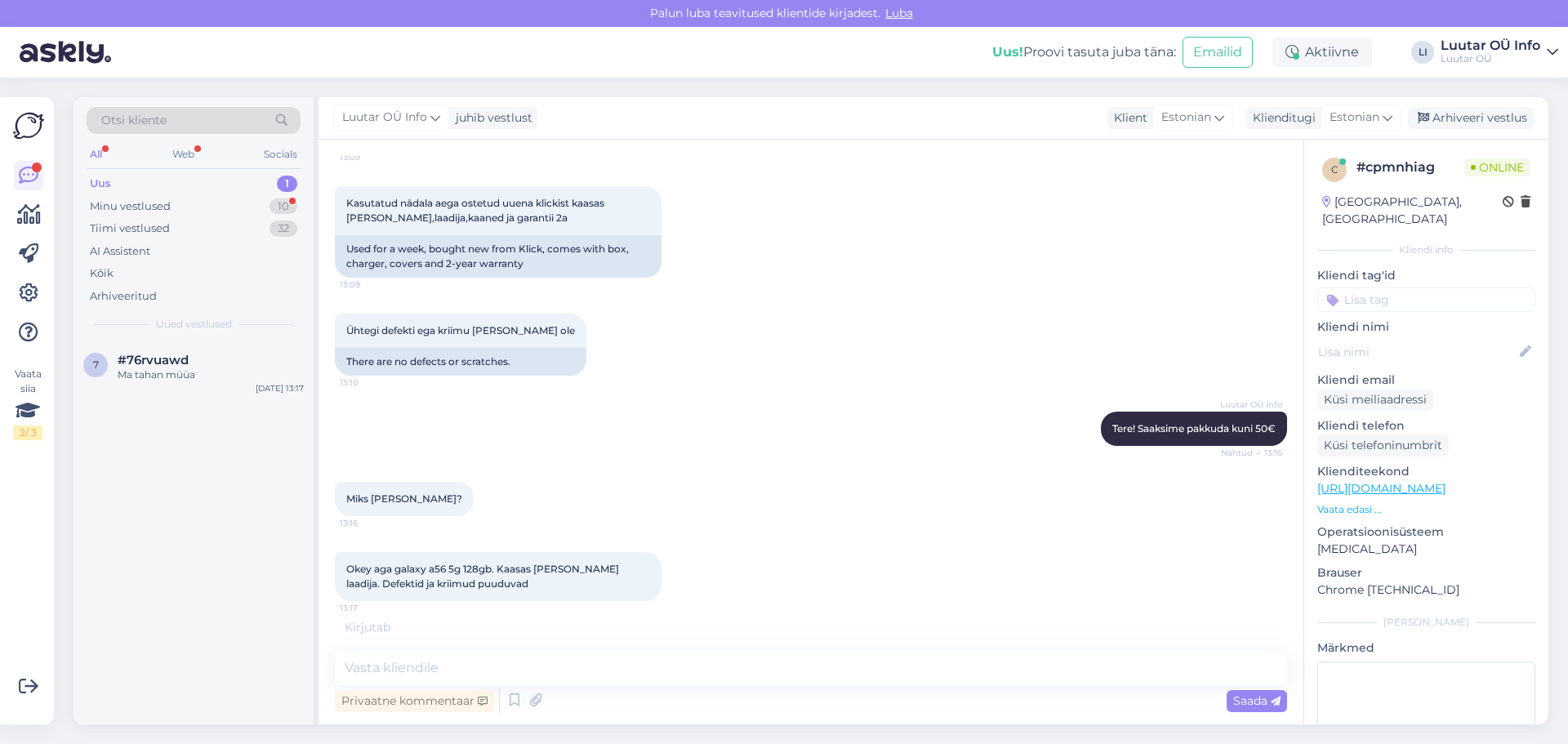
scroll to position [4778, 0]
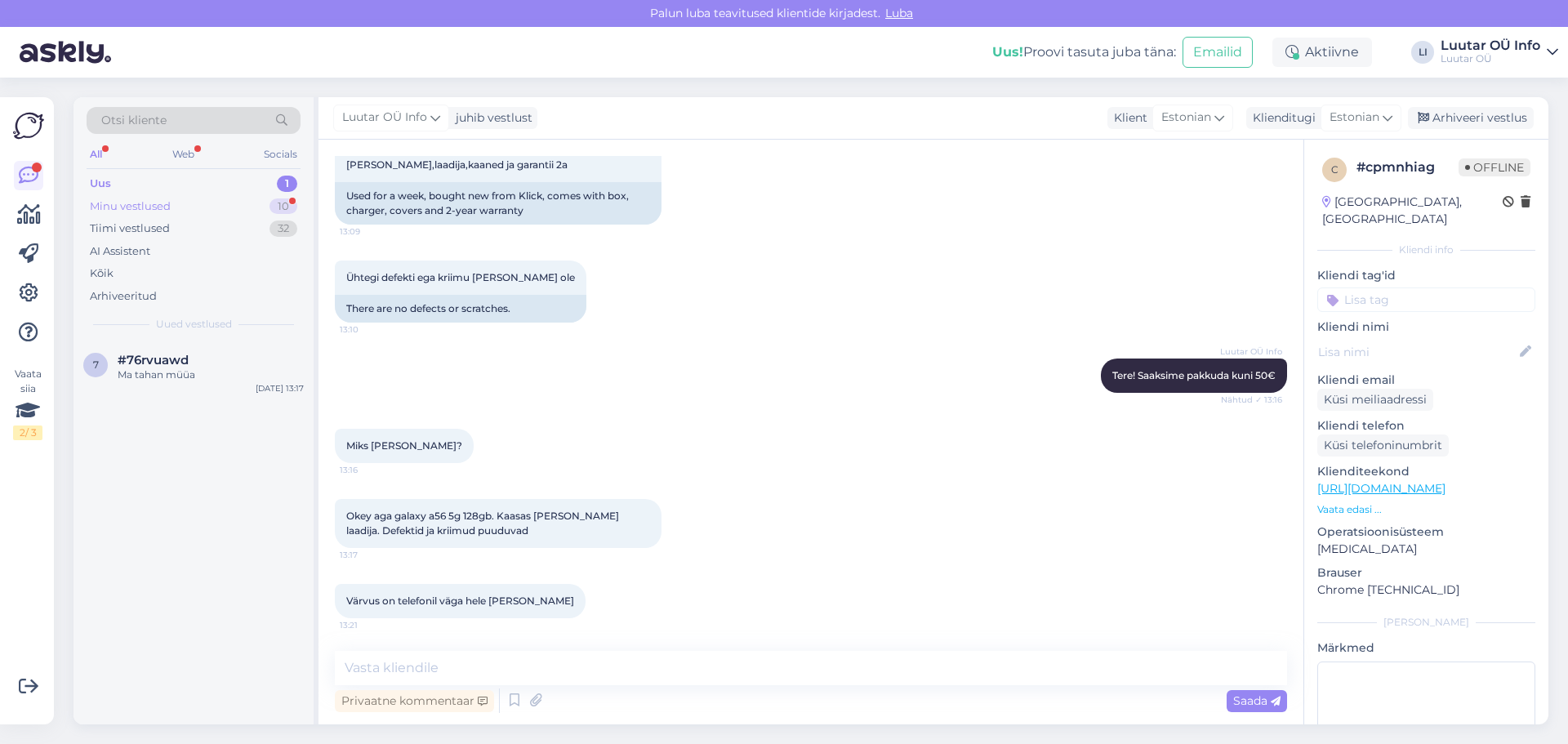
click at [131, 207] on div "Minu vestlused" at bounding box center [130, 207] width 81 height 16
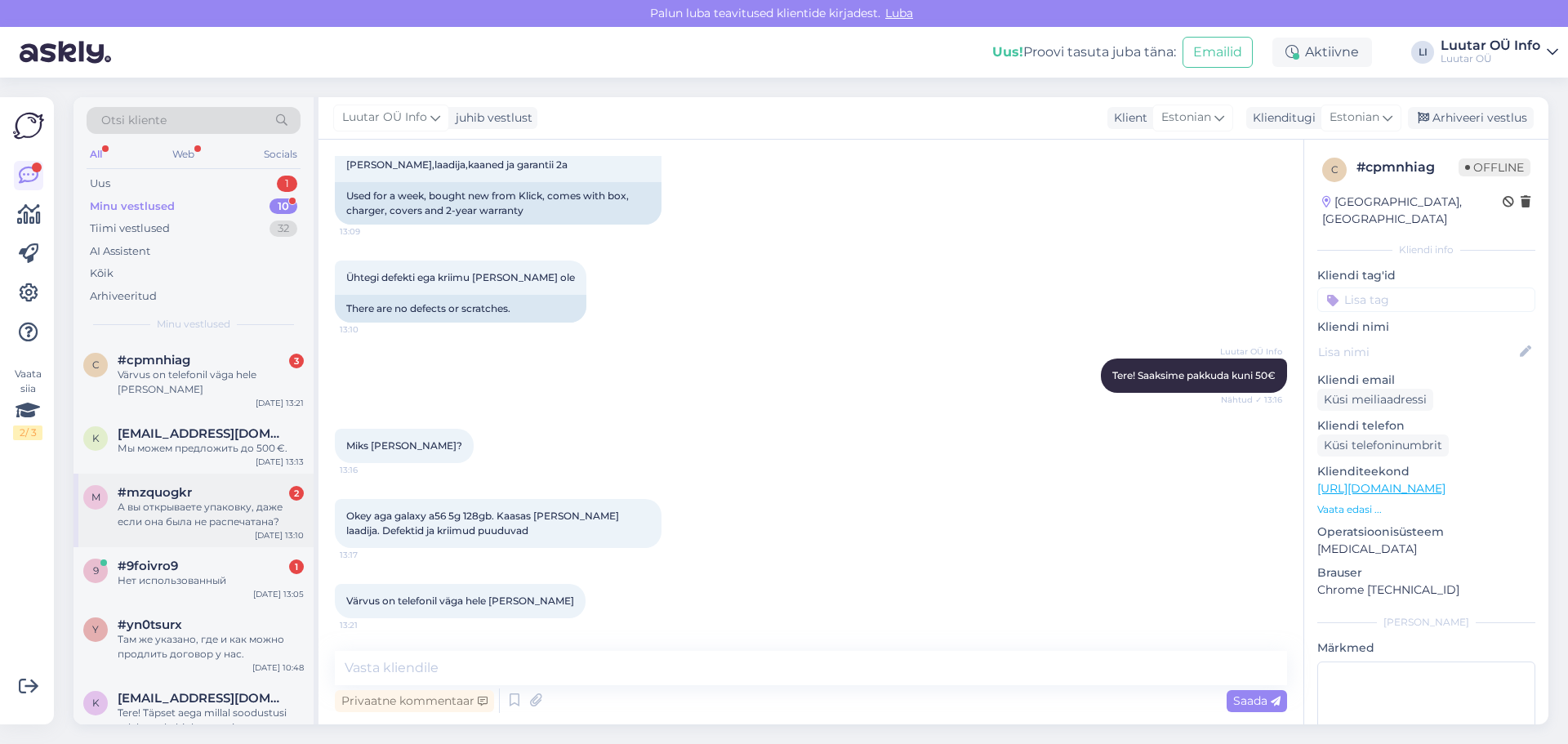
click at [229, 503] on div "А вы открываете упаковку, даже если она была не распечатана?" at bounding box center [211, 515] width 186 height 30
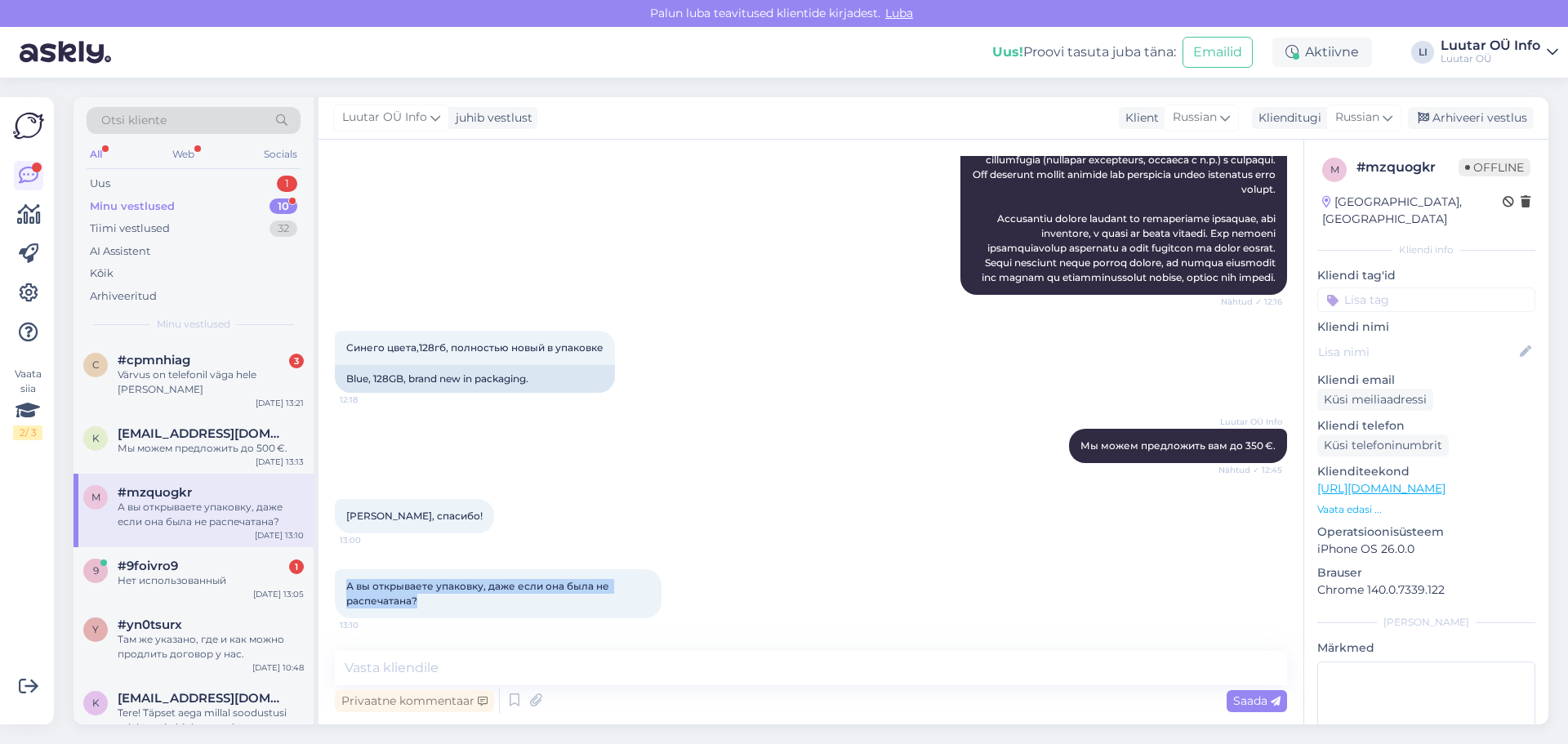
drag, startPoint x: 342, startPoint y: 583, endPoint x: 498, endPoint y: 601, distance: 157.0
click at [498, 601] on div "А вы открываете упаковку, даже если она была не распечатана? 13:10" at bounding box center [498, 593] width 327 height 49
copy span "А вы открываете упаковку, даже если она была не распечатана?"
click at [398, 664] on textarea at bounding box center [811, 668] width 953 height 35
paste textarea "Да, открываем."
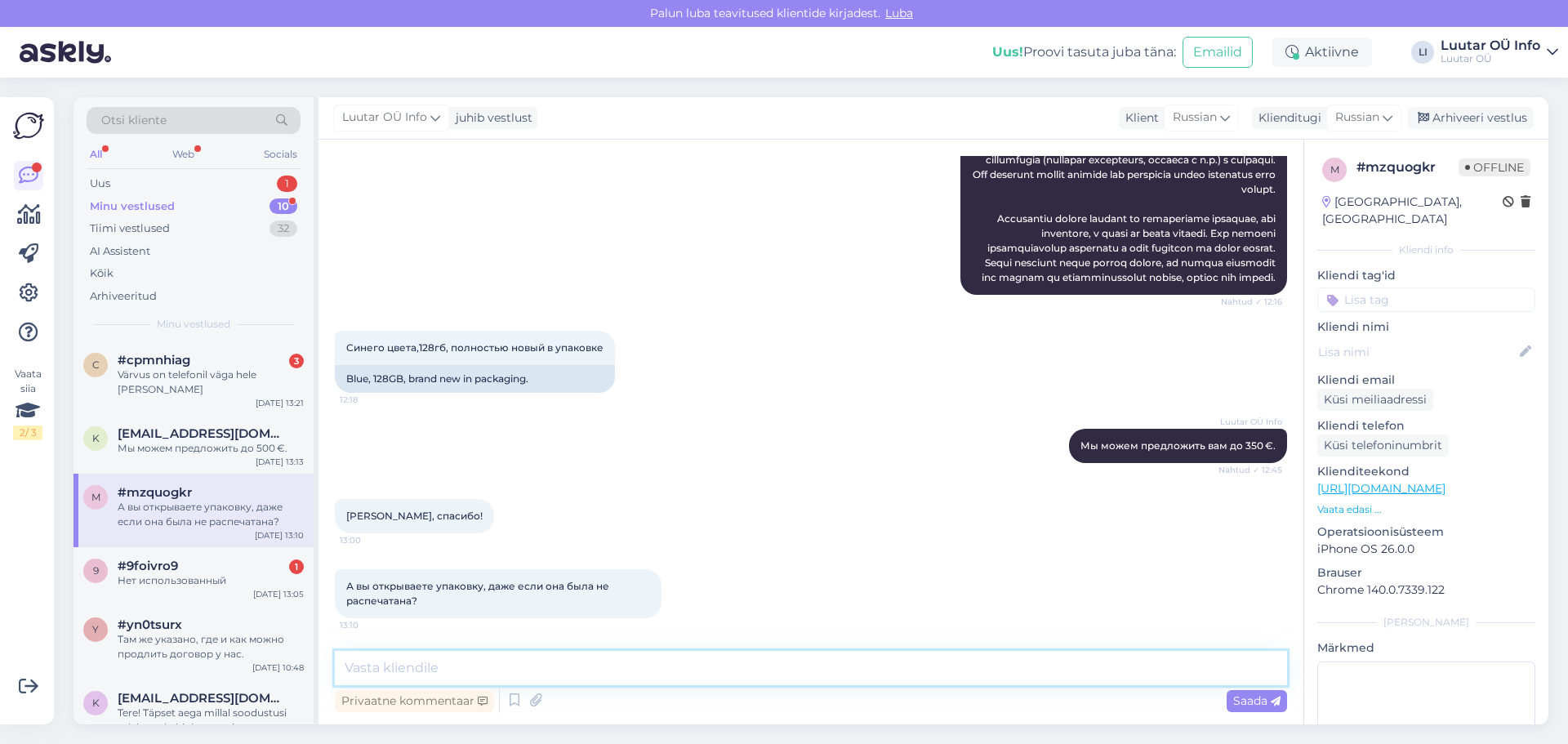
type textarea "Да, открываем."
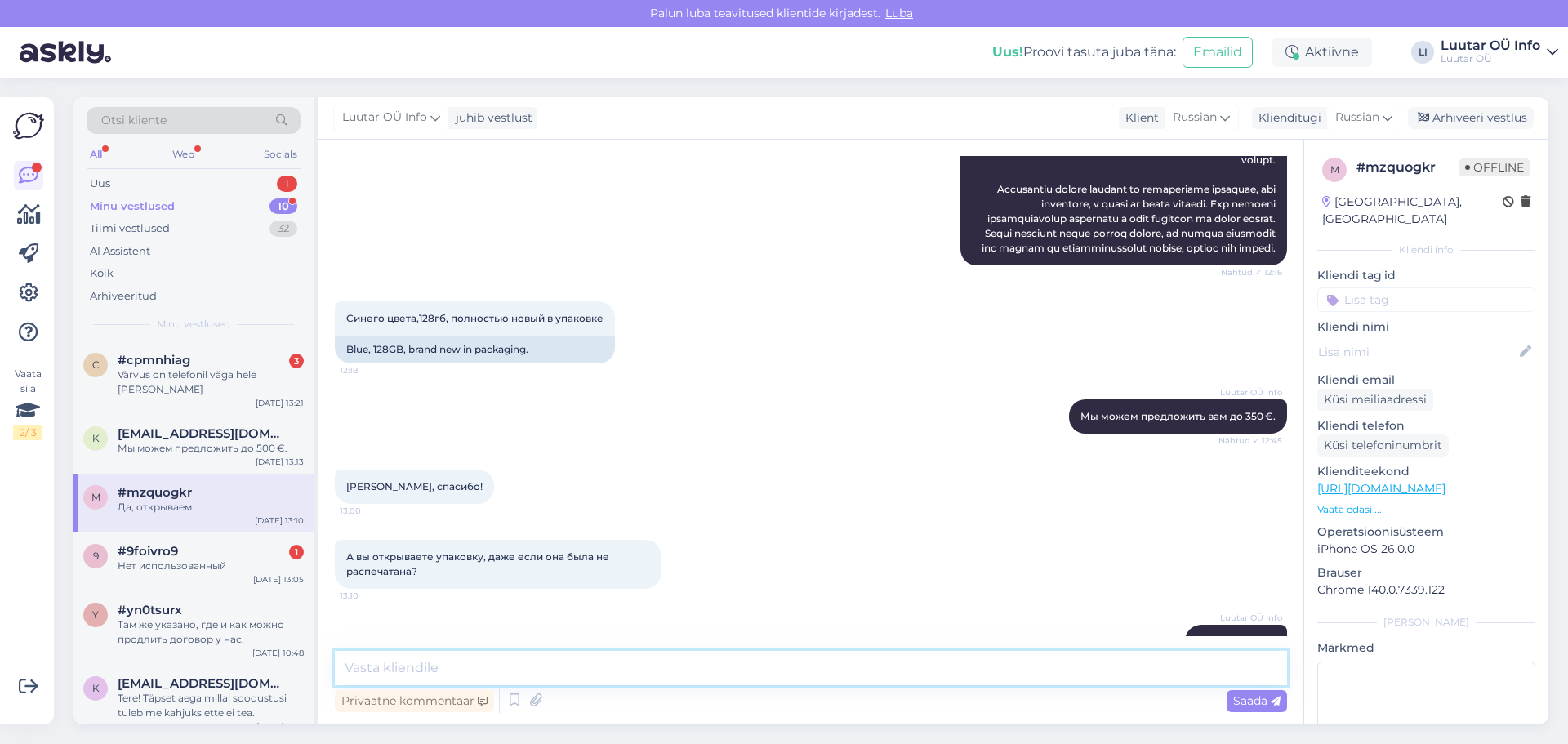
scroll to position [562, 0]
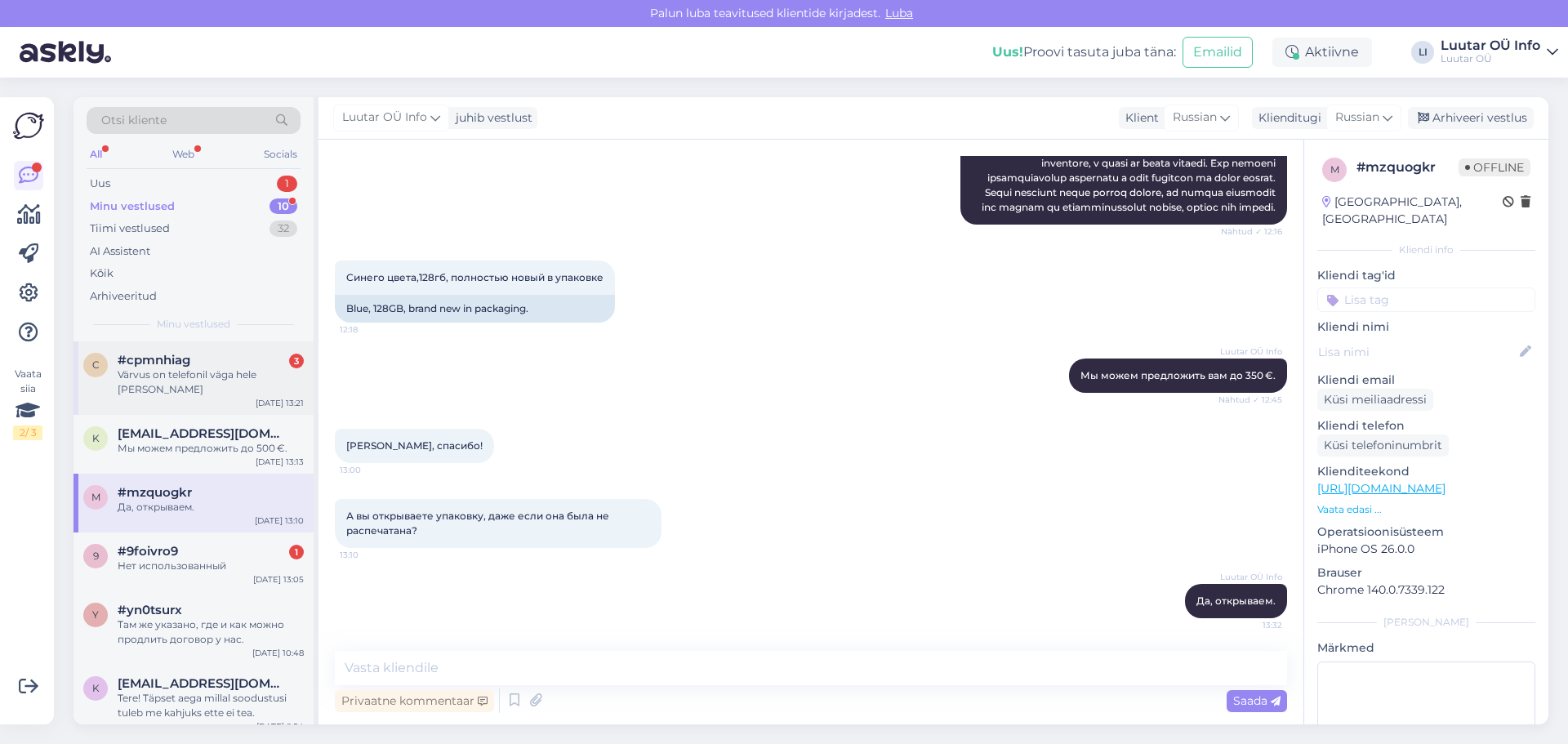
click at [201, 370] on div "Värvus on telefonil väga hele [PERSON_NAME]" at bounding box center [211, 383] width 186 height 30
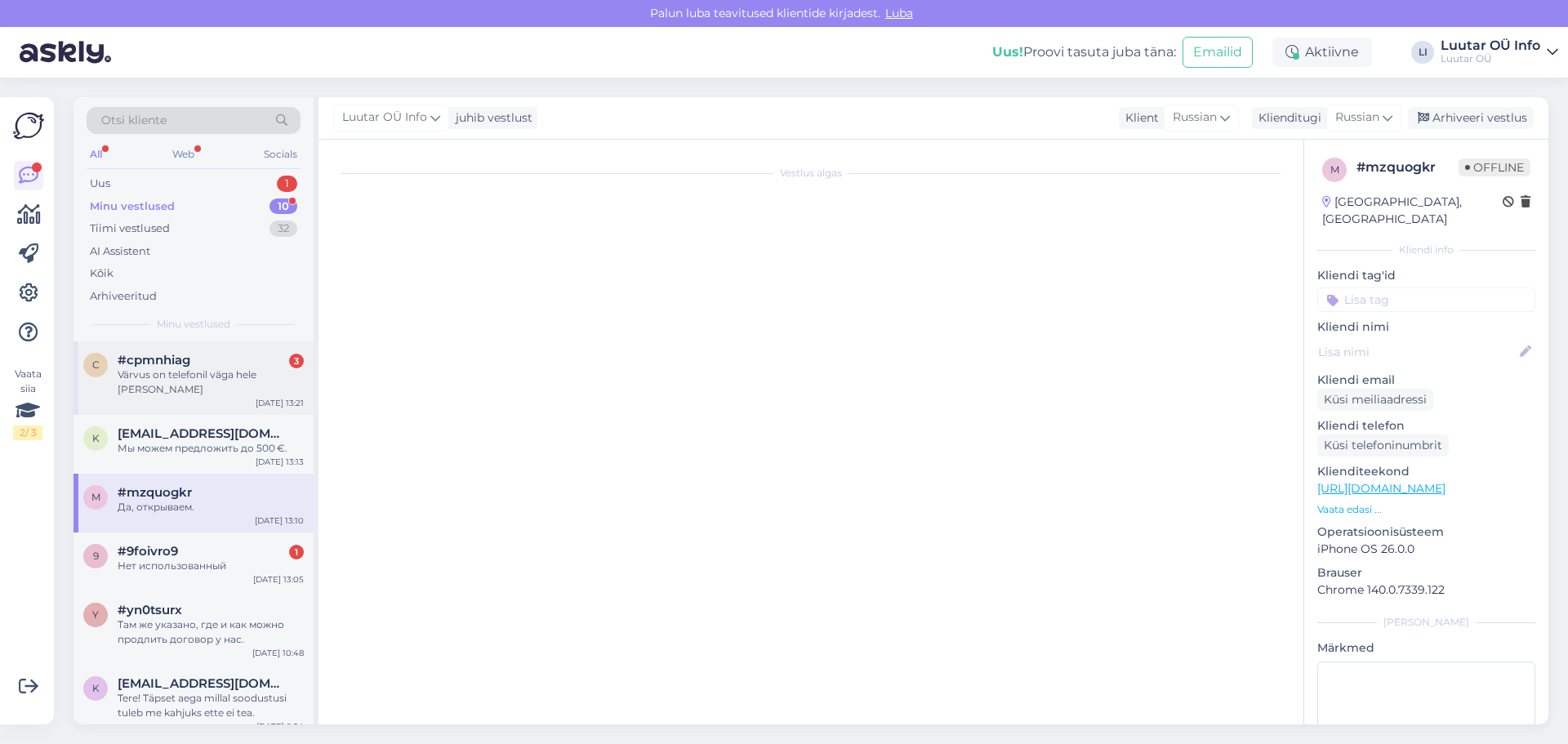
scroll to position [4778, 0]
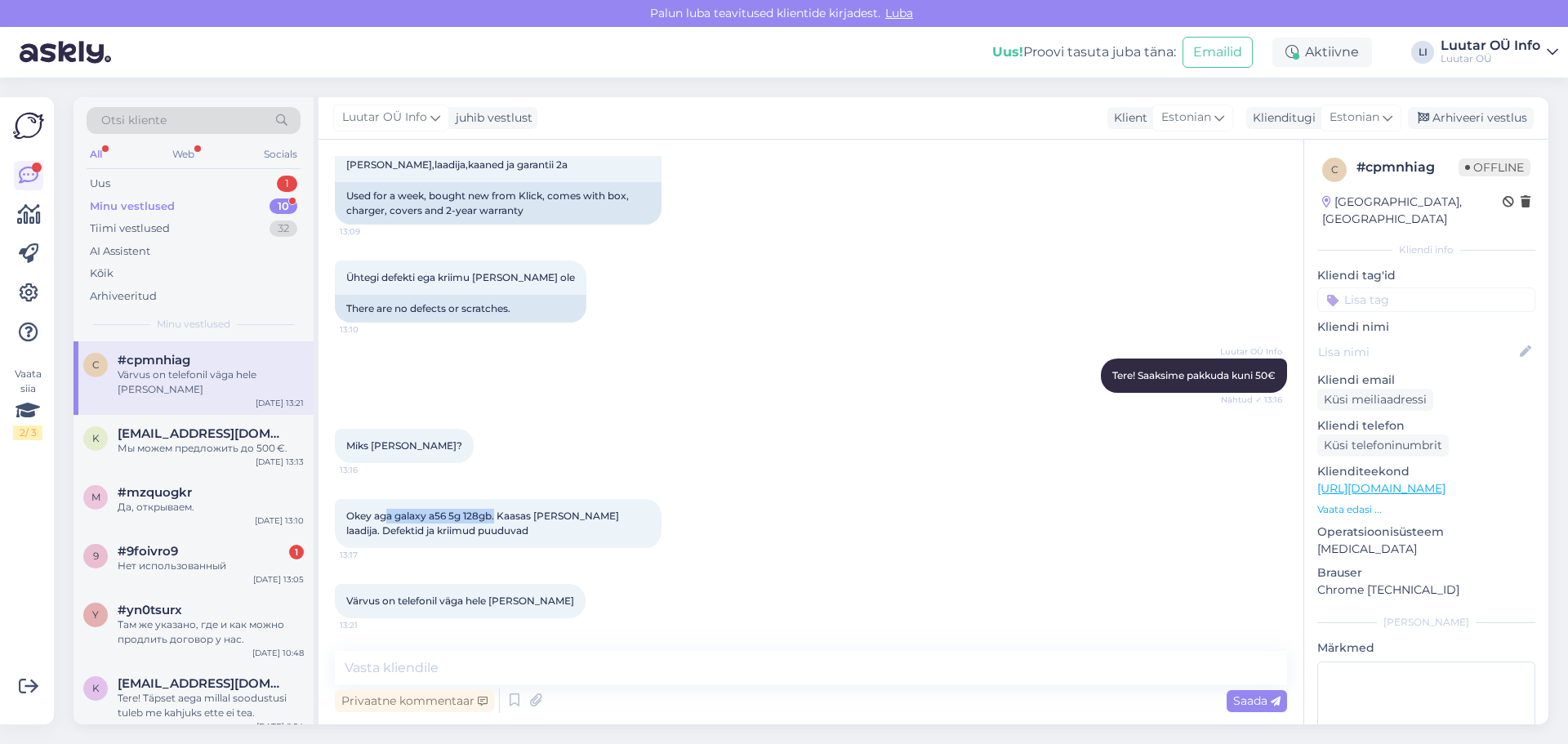
drag, startPoint x: 389, startPoint y: 516, endPoint x: 496, endPoint y: 520, distance: 107.1
click at [496, 520] on span "Okey aga galaxy a56 5g 128gb. Kaasas [PERSON_NAME] laadija. Defektid ja kriimud…" at bounding box center [484, 523] width 275 height 27
copy span "a galaxy a56 5g 128gb."
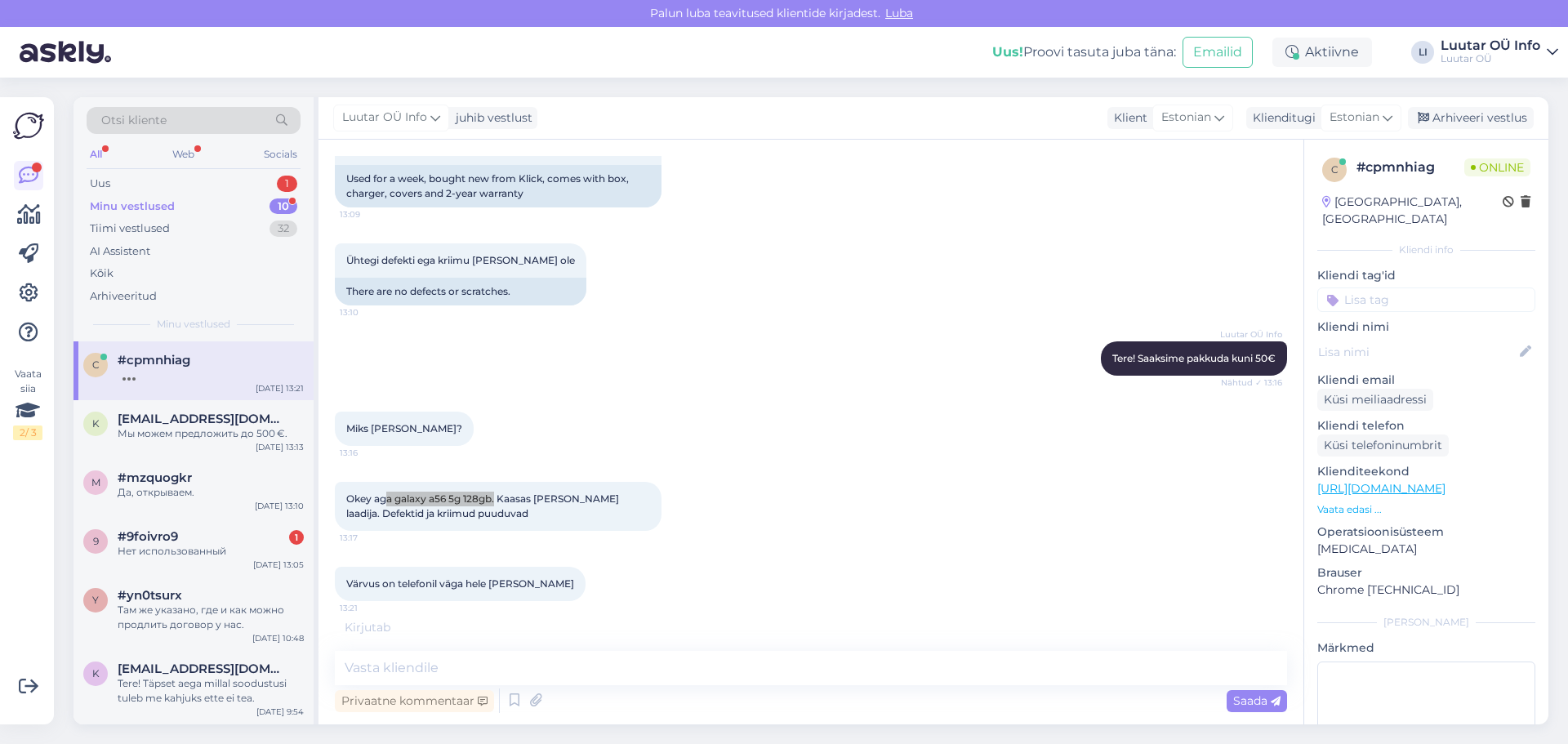
scroll to position [4848, 0]
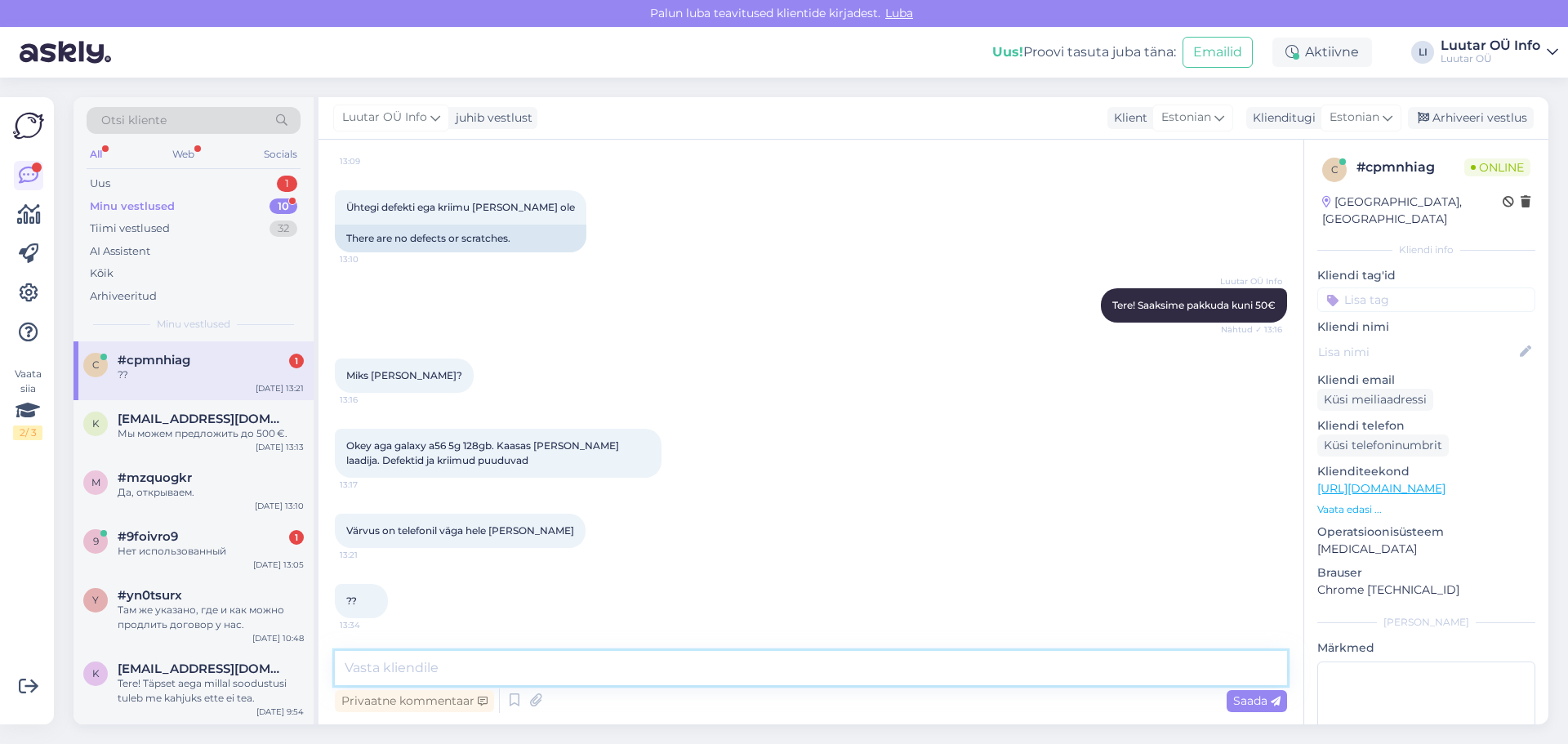
click at [400, 668] on textarea at bounding box center [811, 668] width 953 height 35
type textarea "uurin kohe"
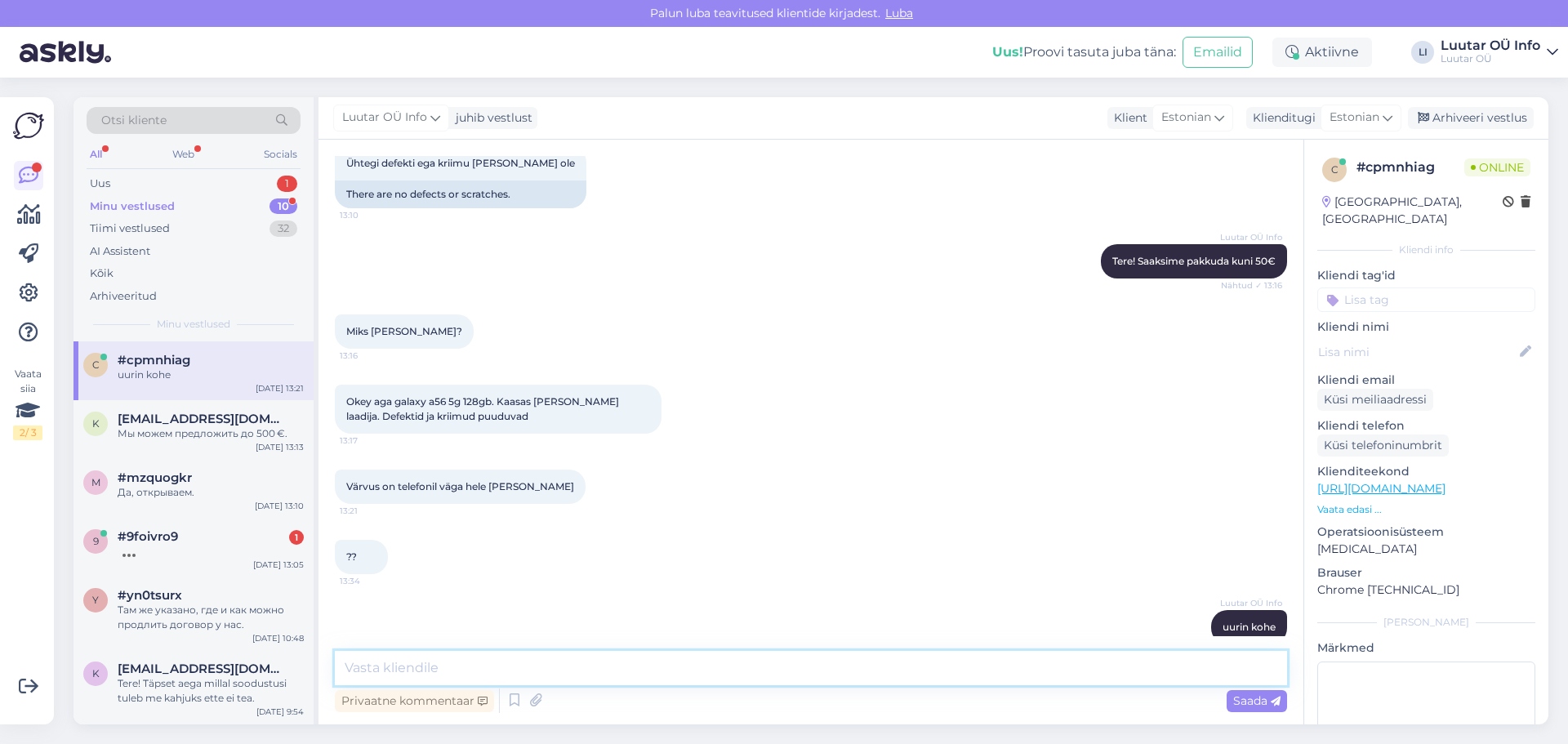
scroll to position [4918, 0]
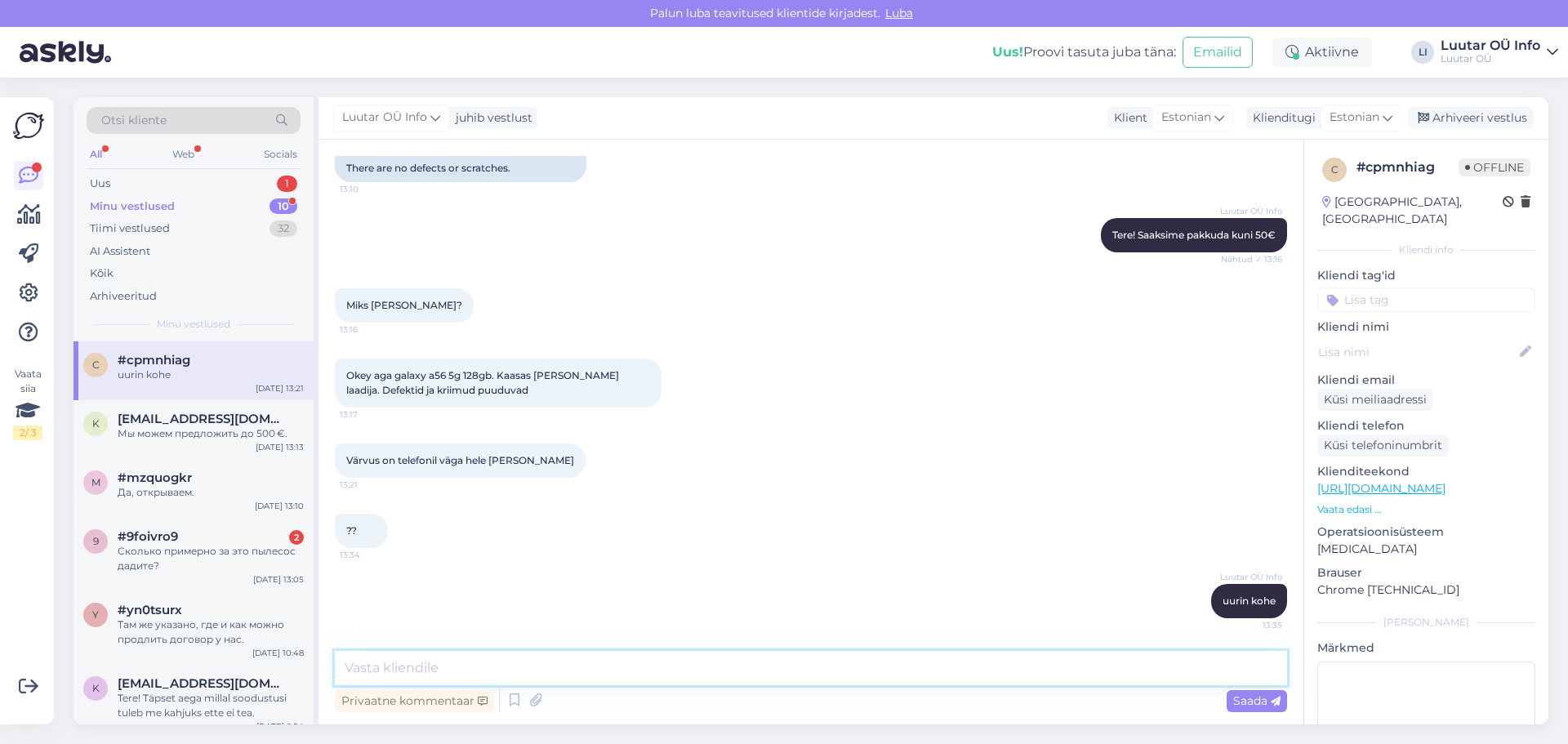
click at [400, 671] on textarea at bounding box center [811, 668] width 953 height 35
drag, startPoint x: 400, startPoint y: 671, endPoint x: 630, endPoint y: 752, distance: 243.8
click at [579, 732] on div "Otsi kliente All Web Socials Uus 1 Minu vestlused 10 Tiimi vestlused 32 AI Assi…" at bounding box center [816, 411] width 1504 height 666
click at [630, 743] on html "[PERSON_NAME] teavitused klientide kirjadest. Luba Uus! Proovi tasuta [PERSON_N…" at bounding box center [784, 372] width 1568 height 744
click at [545, 525] on div "?? 13:34" at bounding box center [811, 530] width 953 height 70
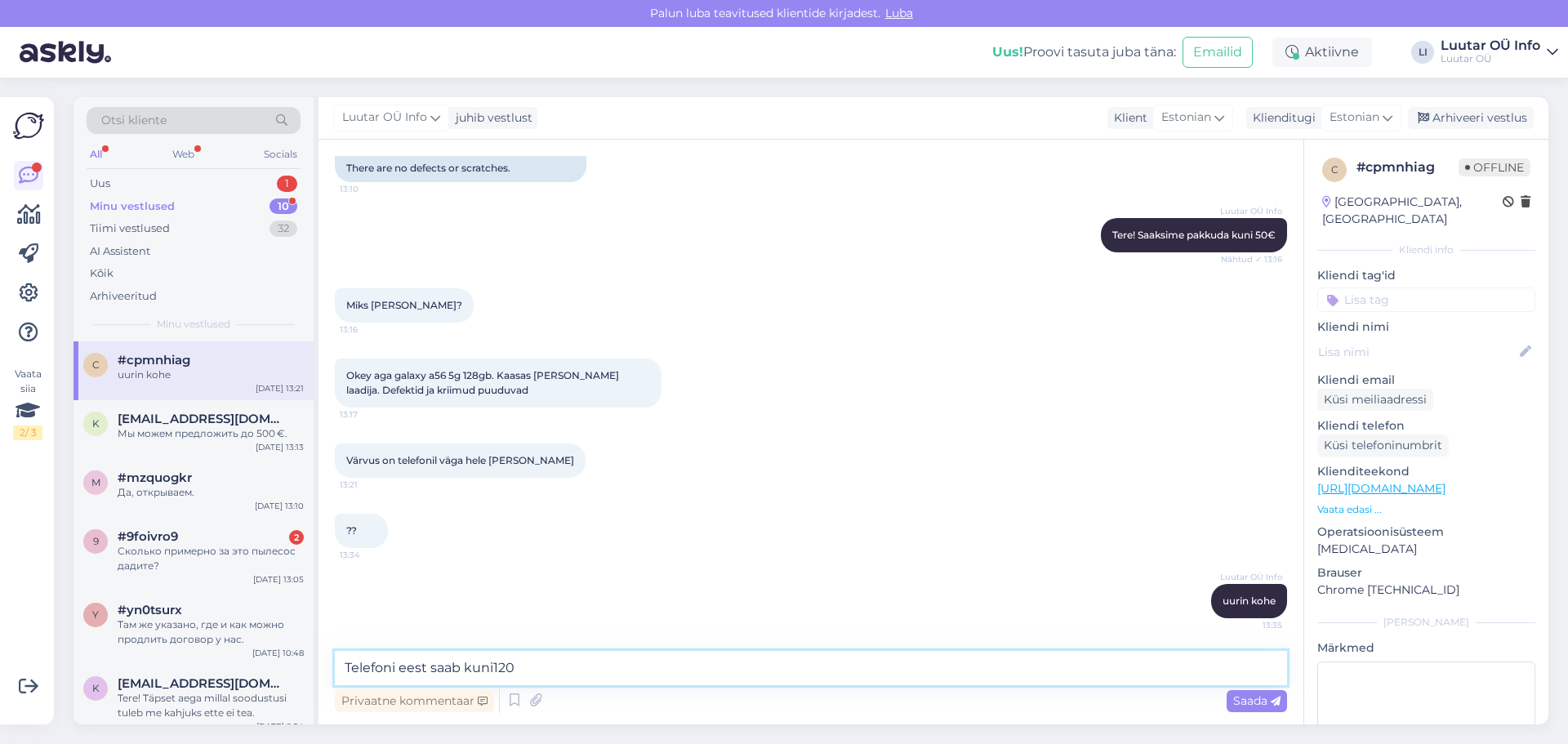
click at [535, 672] on textarea "Telefoni eest saab kuni120" at bounding box center [811, 668] width 953 height 35
type textarea "Telefoni eest saab kuni 120€ pakkuda"
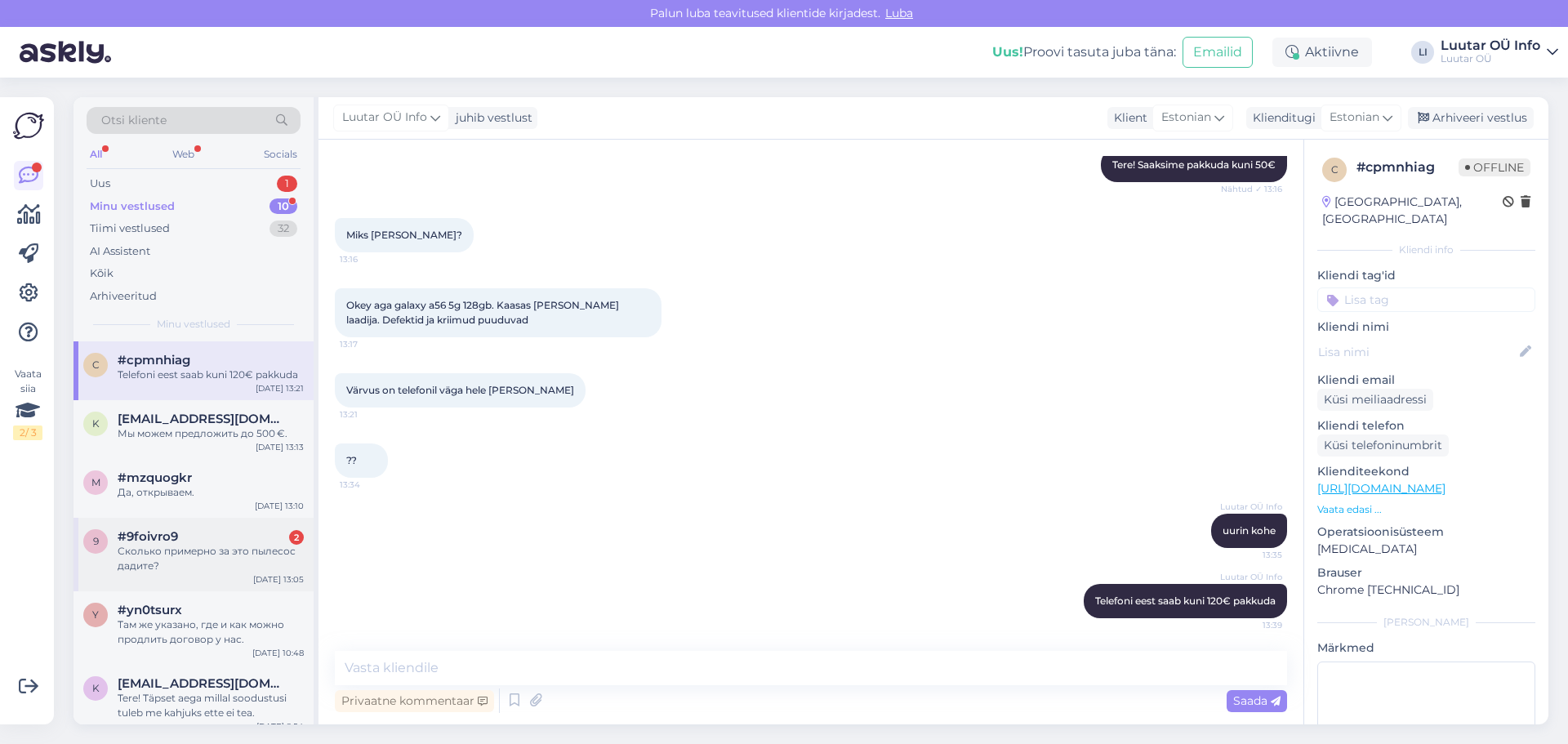
click at [185, 542] on div "#9foivro9 2" at bounding box center [211, 537] width 186 height 15
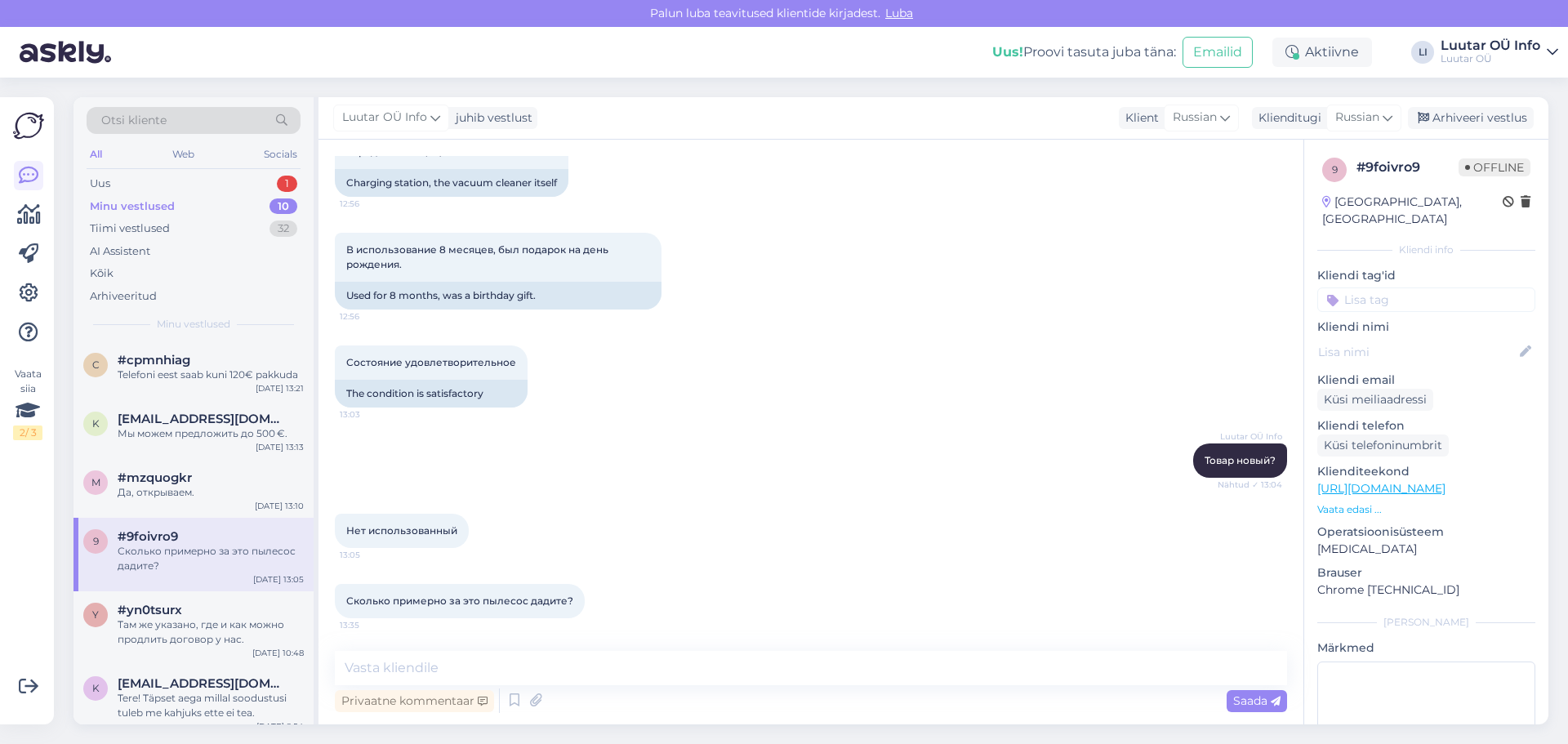
scroll to position [2418, 0]
drag, startPoint x: 346, startPoint y: 604, endPoint x: 582, endPoint y: 595, distance: 236.2
click at [582, 595] on div "Сколько примерно за это пылесос дадите? 13:35" at bounding box center [459, 601] width 250 height 35
copy div "Сколько примерно за это пылесос дадите? 13:35"
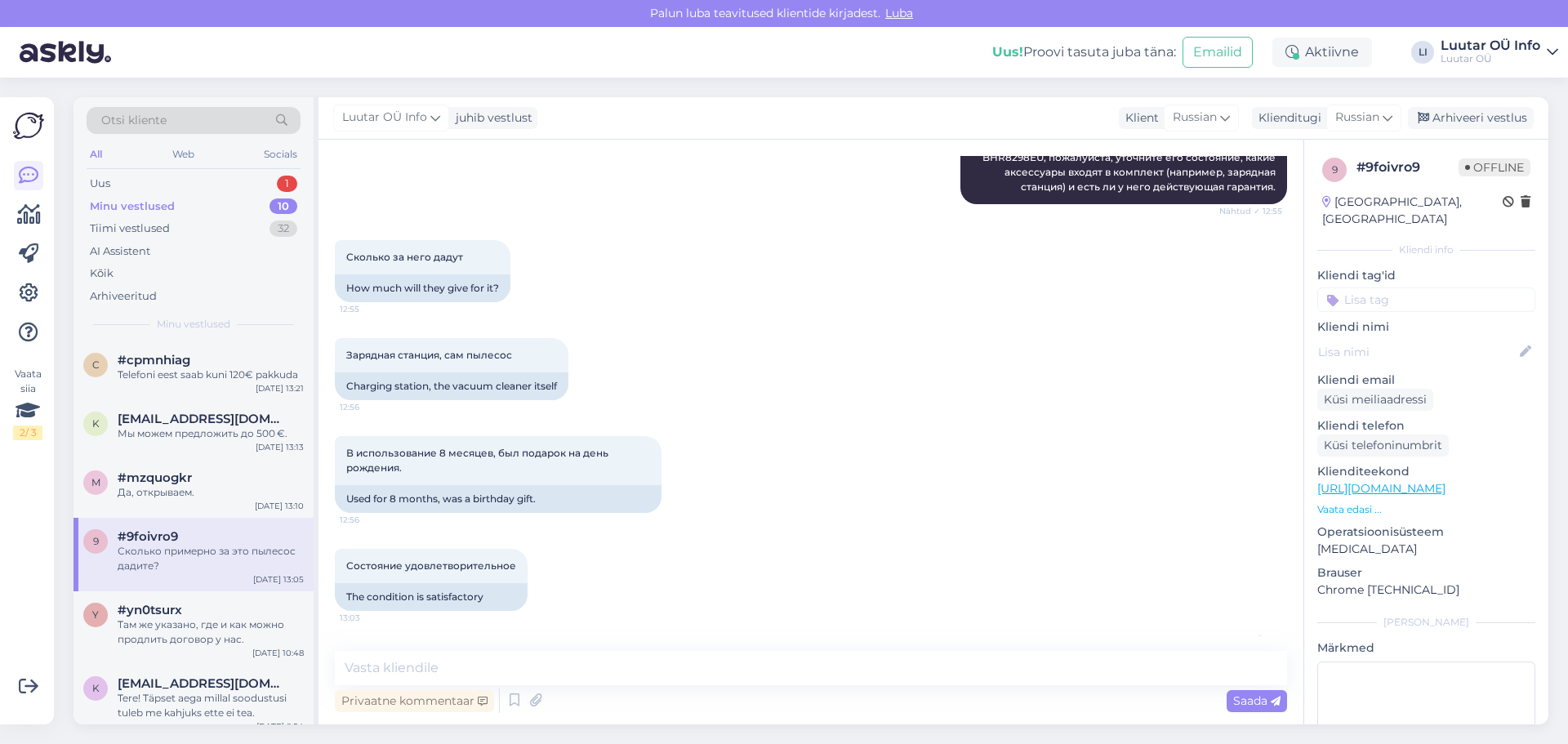
scroll to position [2173, 0]
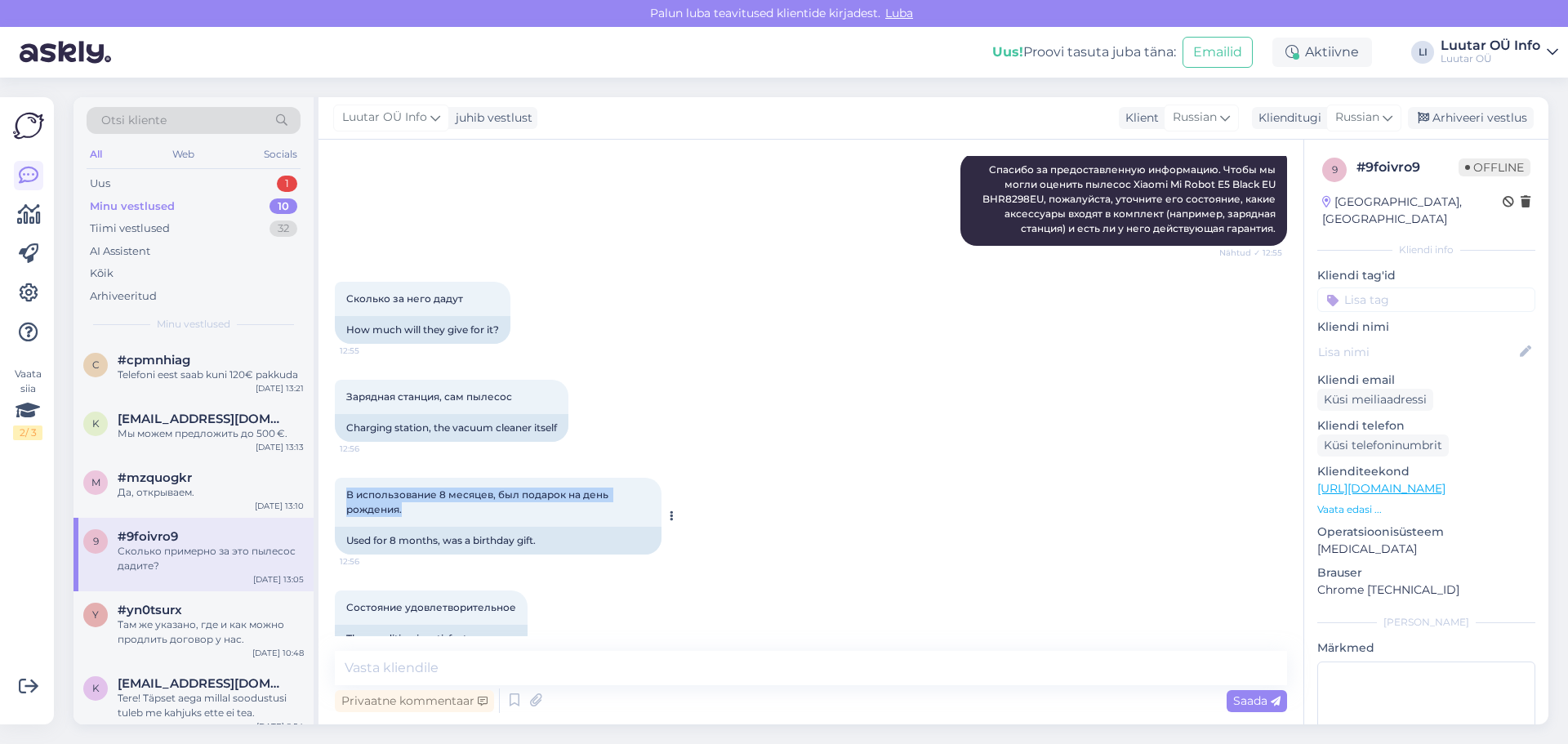
drag, startPoint x: 387, startPoint y: 488, endPoint x: 586, endPoint y: 514, distance: 200.7
click at [586, 514] on div "В использование 8 месяцев, был подарок на день рождения. 12:56" at bounding box center [498, 501] width 327 height 49
copy span "В использование 8 месяцев, был подарок на день рождения."
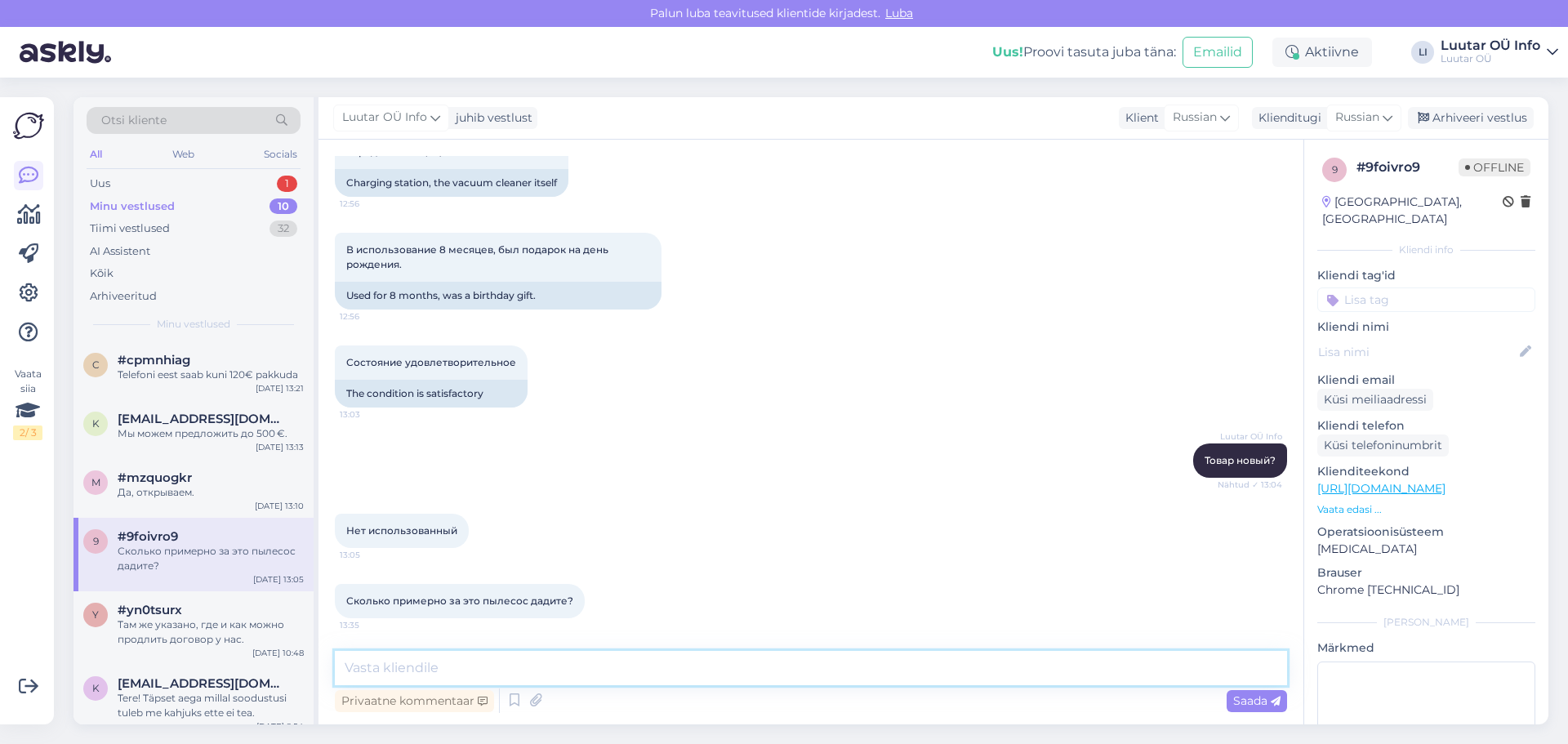
click at [371, 669] on textarea at bounding box center [811, 668] width 953 height 35
paste textarea "Принимаем только роботы-пылесосы в новом или почти новом состоянии."
type textarea "Принимаем только роботы-пылесосы в новом или почти новом состоянии."
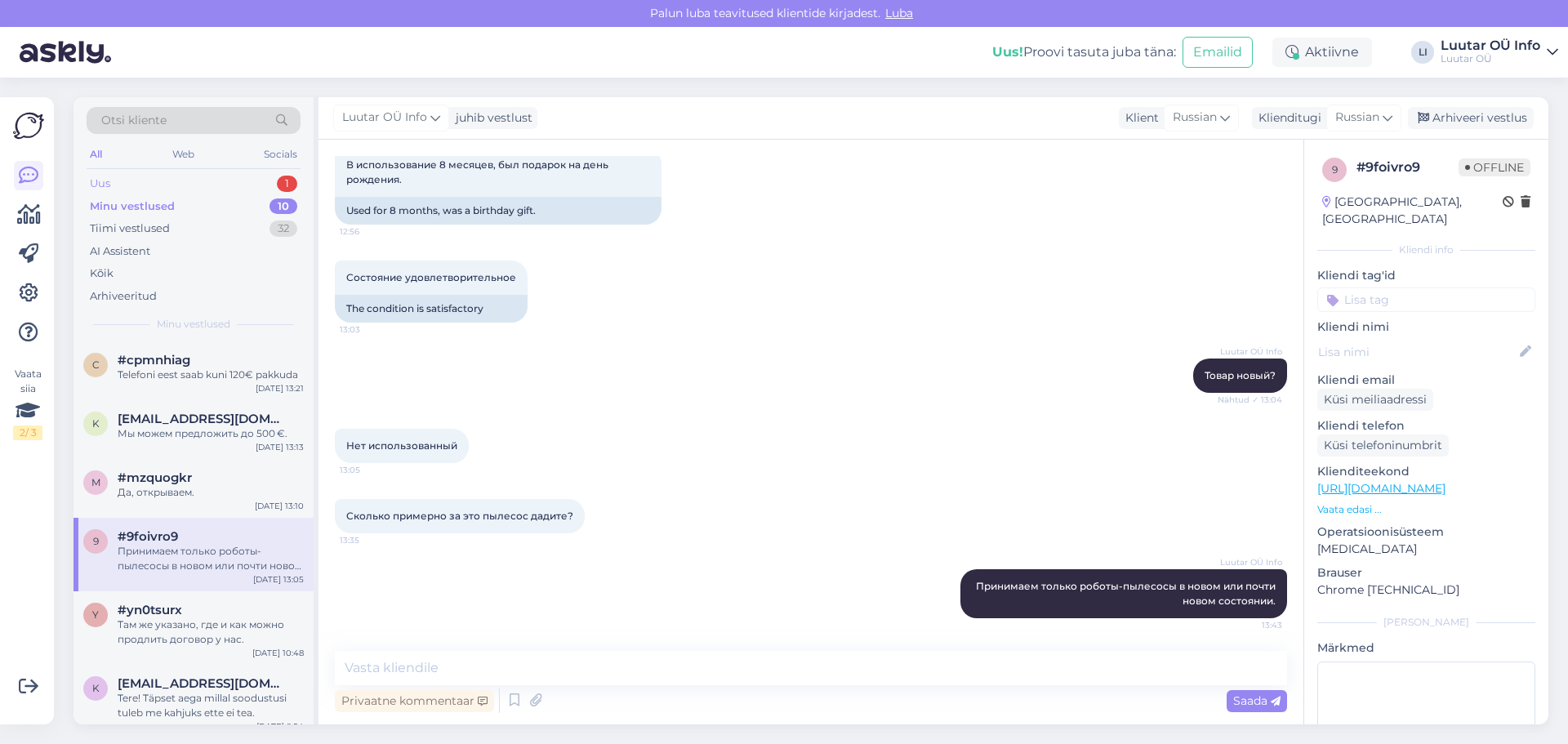
click at [282, 175] on div "Uus 1" at bounding box center [193, 184] width 214 height 23
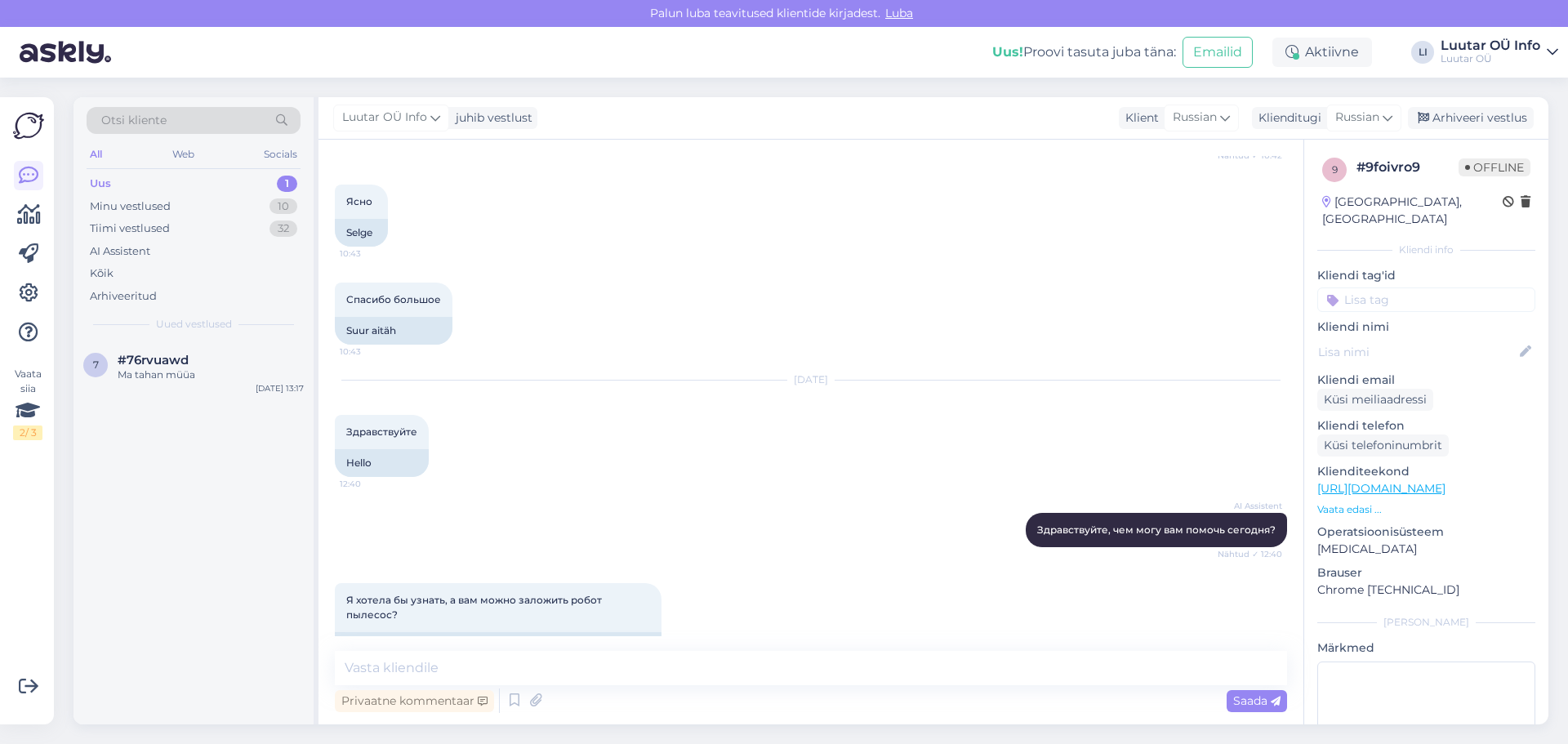
scroll to position [1359, 0]
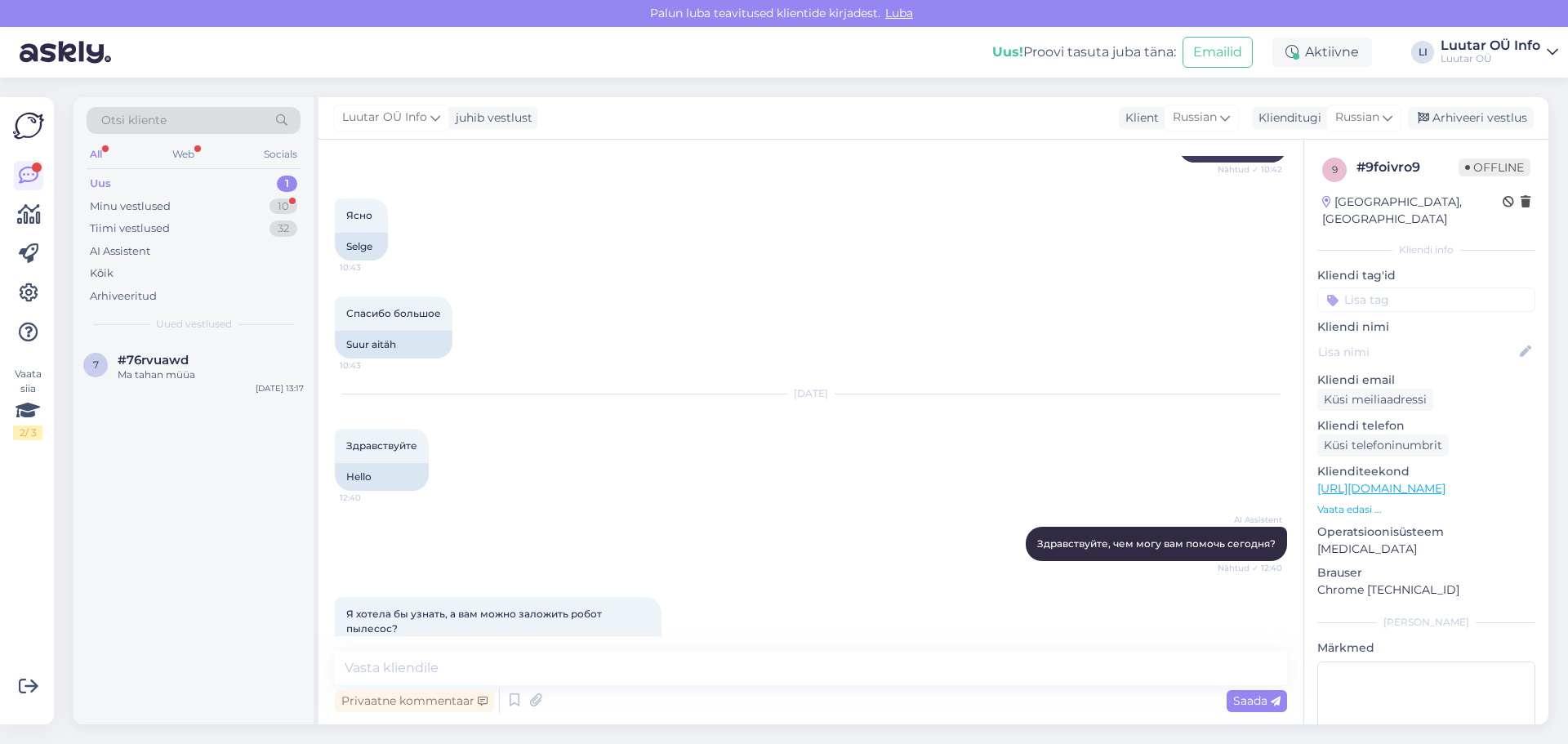
click at [293, 180] on div "1" at bounding box center [287, 184] width 21 height 16
click at [286, 180] on div "1" at bounding box center [287, 184] width 21 height 16
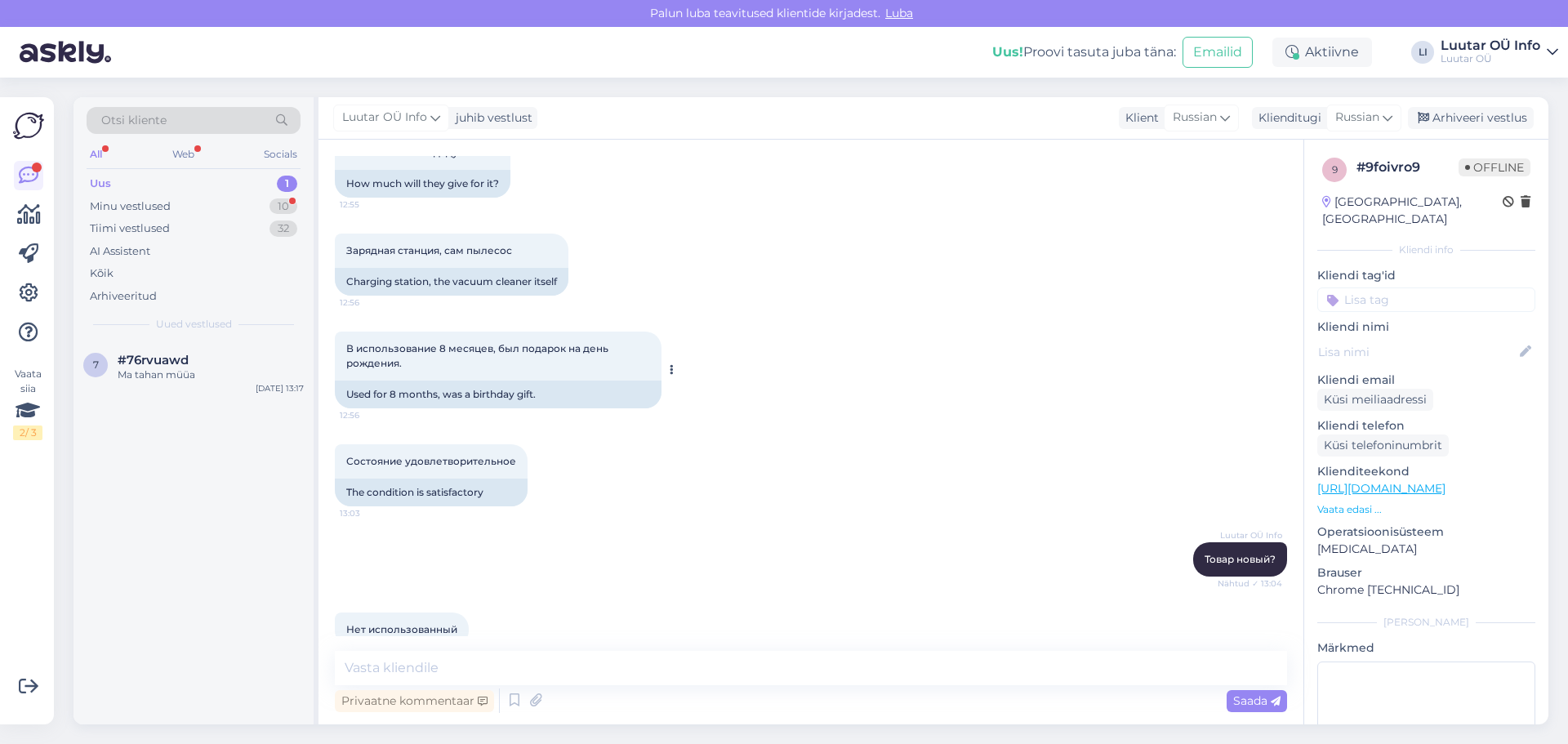
scroll to position [2503, 0]
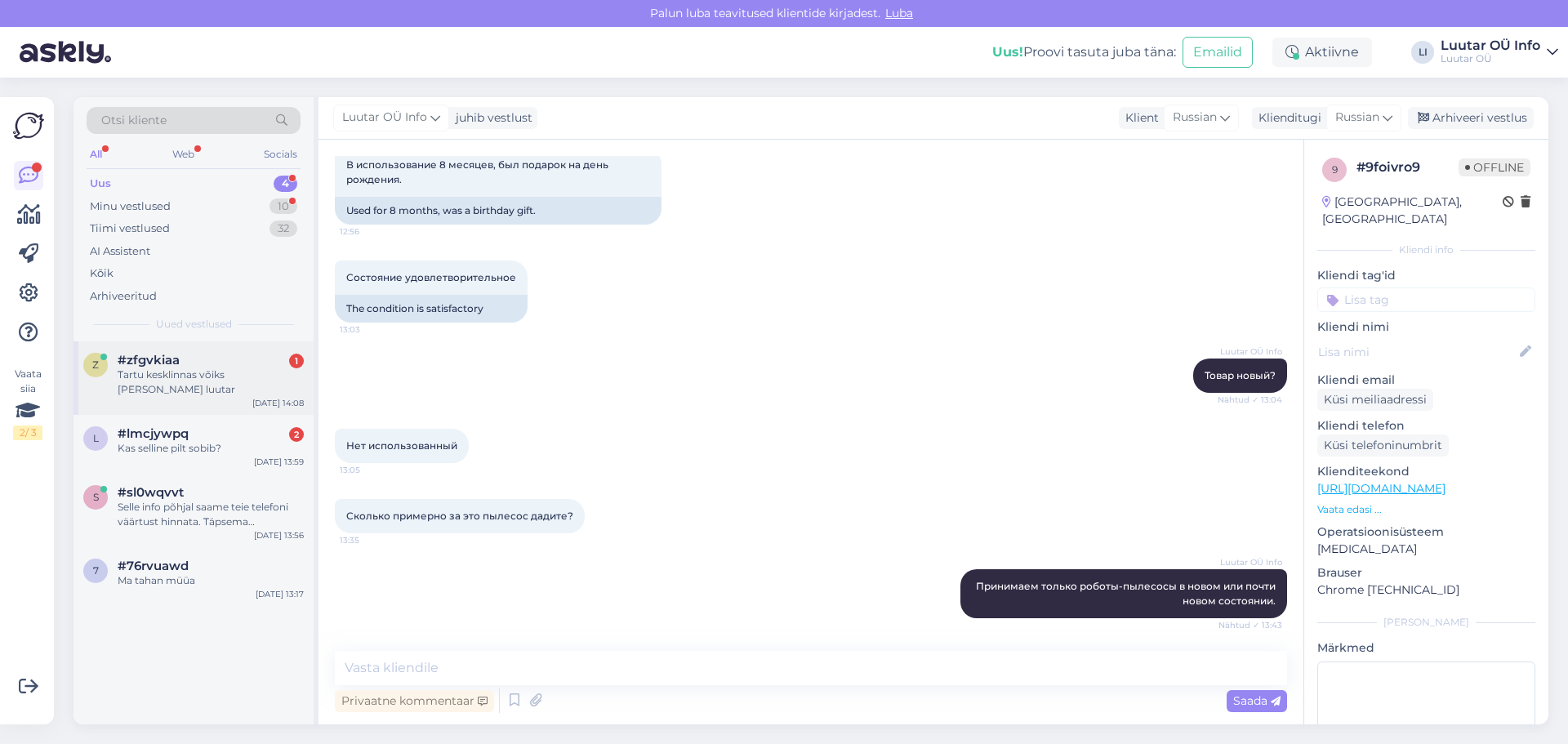
click at [146, 372] on div "Tartu kesklinnas võiks [PERSON_NAME] luutar" at bounding box center [211, 383] width 186 height 30
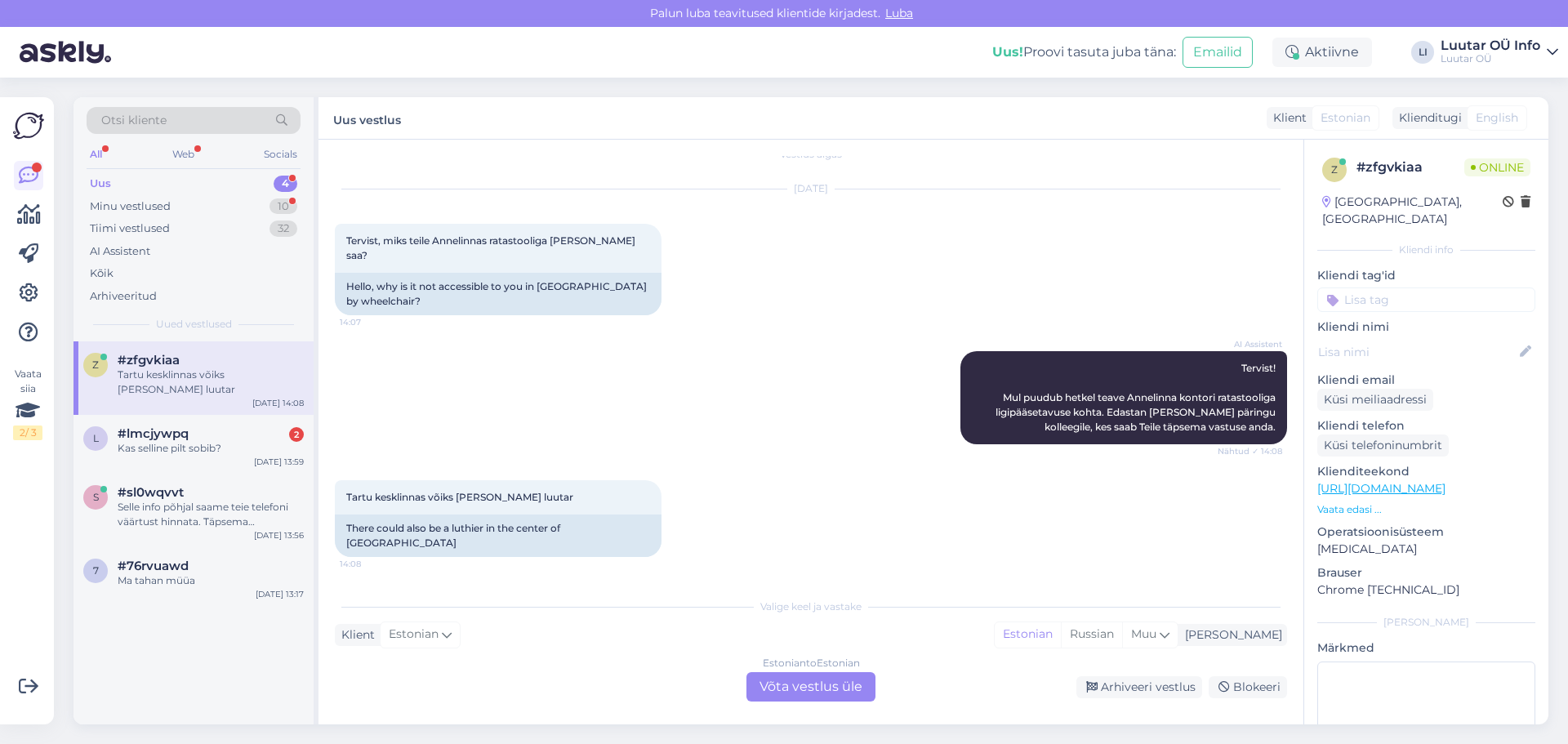
scroll to position [0, 0]
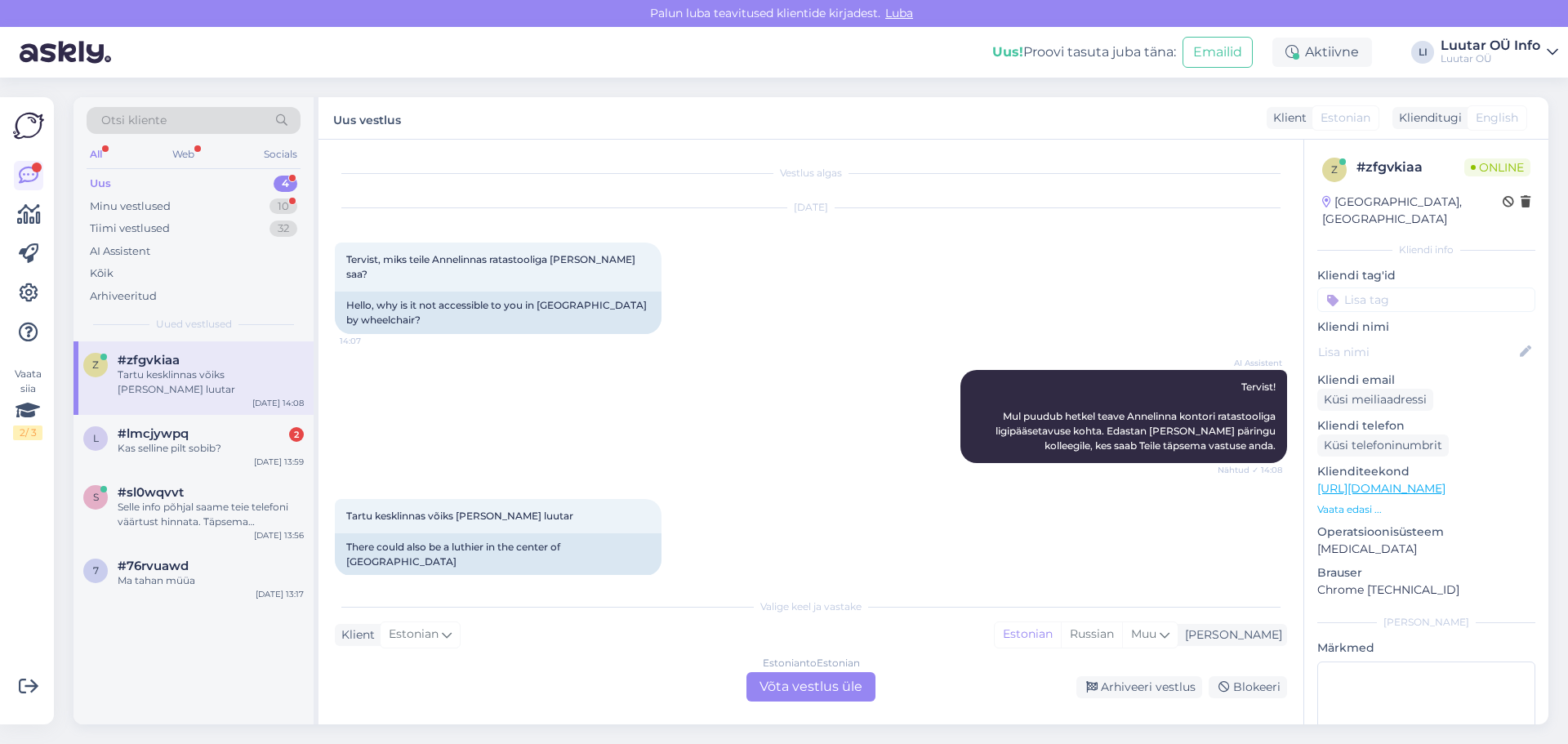
click at [795, 694] on div "Estonian to Estonian Võta vestlus üle" at bounding box center [811, 687] width 129 height 30
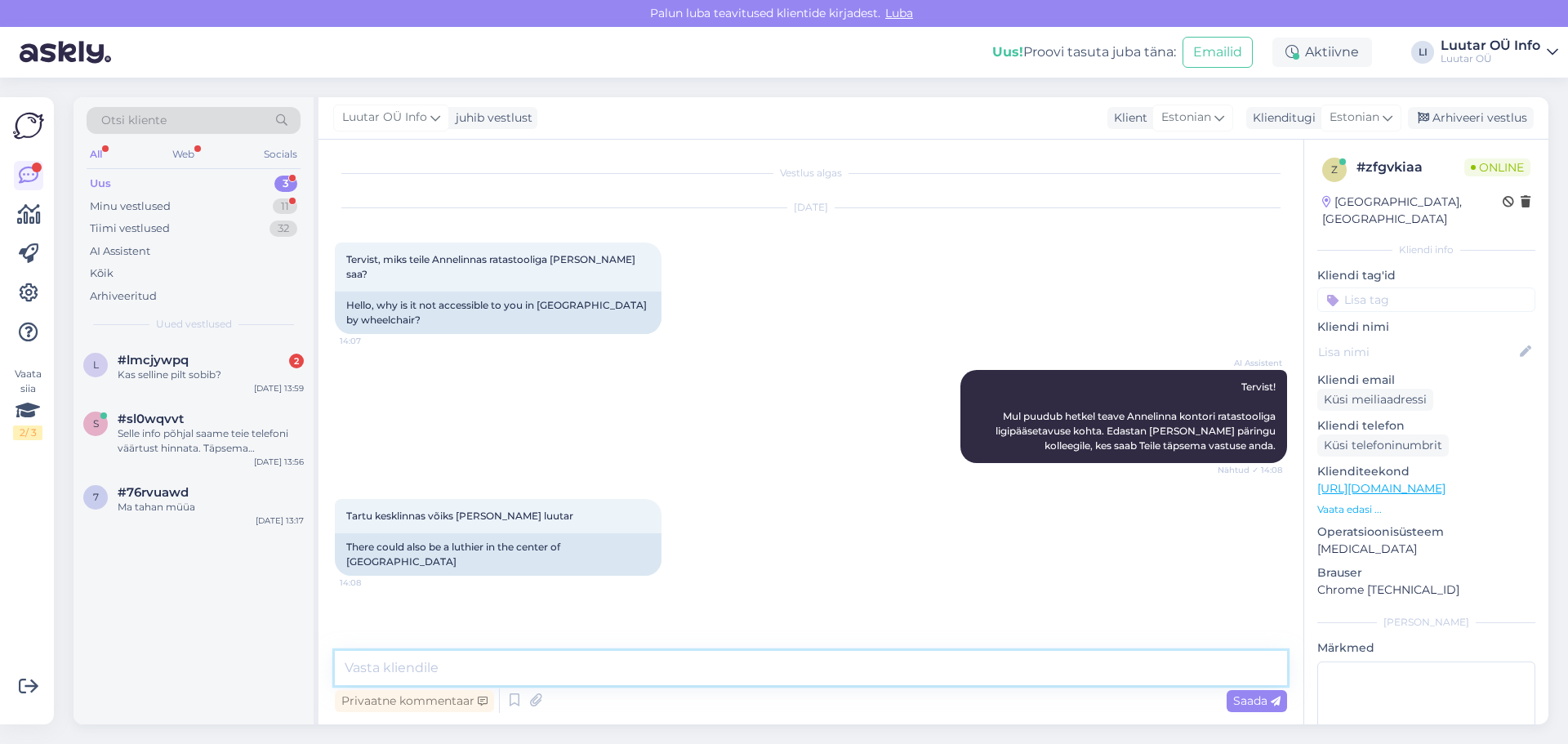
click at [408, 663] on textarea at bounding box center [811, 668] width 953 height 35
paste textarea "[STREET_ADDRESS]"
type textarea "[GEOGRAPHIC_DATA] asub Luutar [STREET_ADDRESS]"
click at [1252, 702] on span "Saada" at bounding box center [1256, 701] width 47 height 15
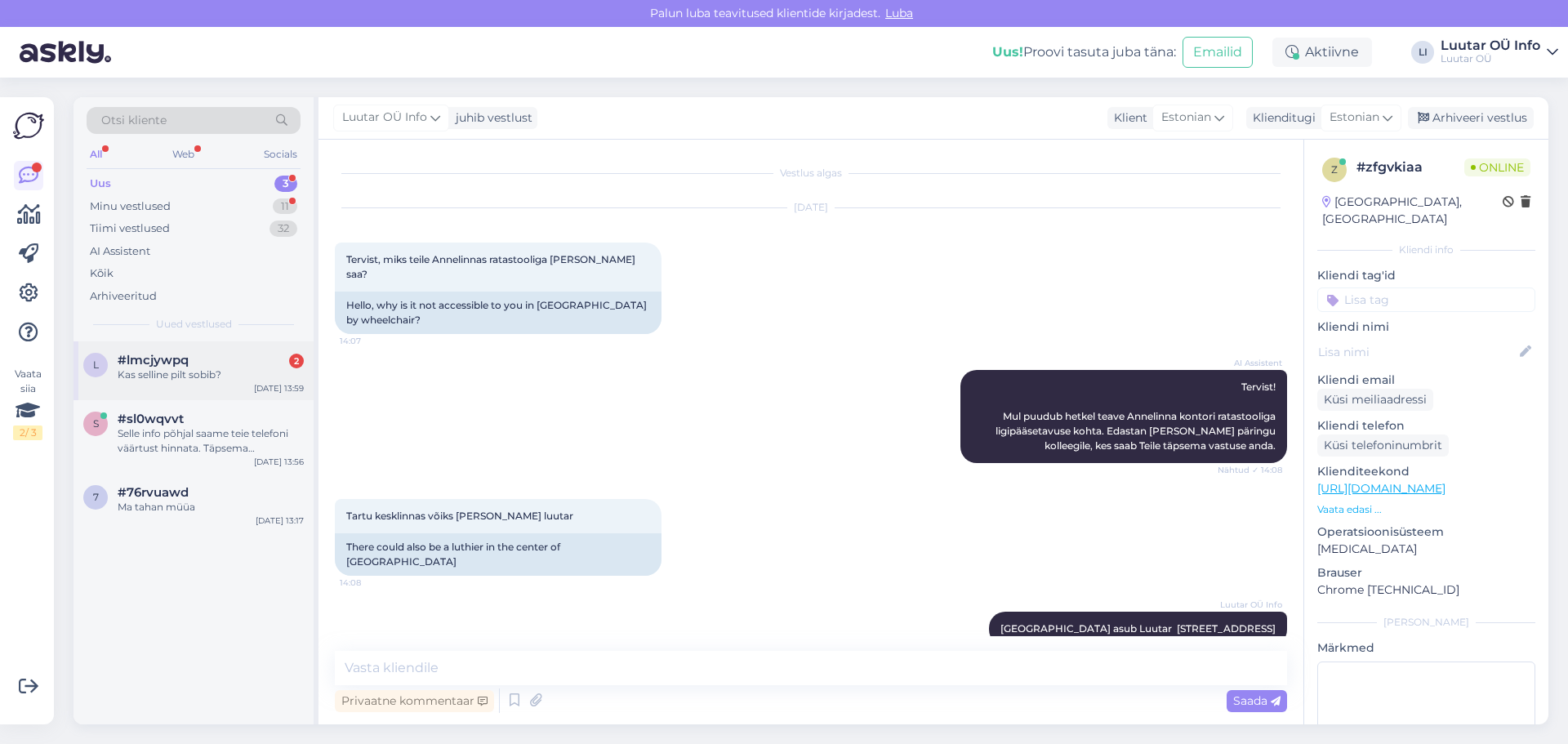
click at [171, 362] on span "#lmcjywpq" at bounding box center [153, 360] width 71 height 15
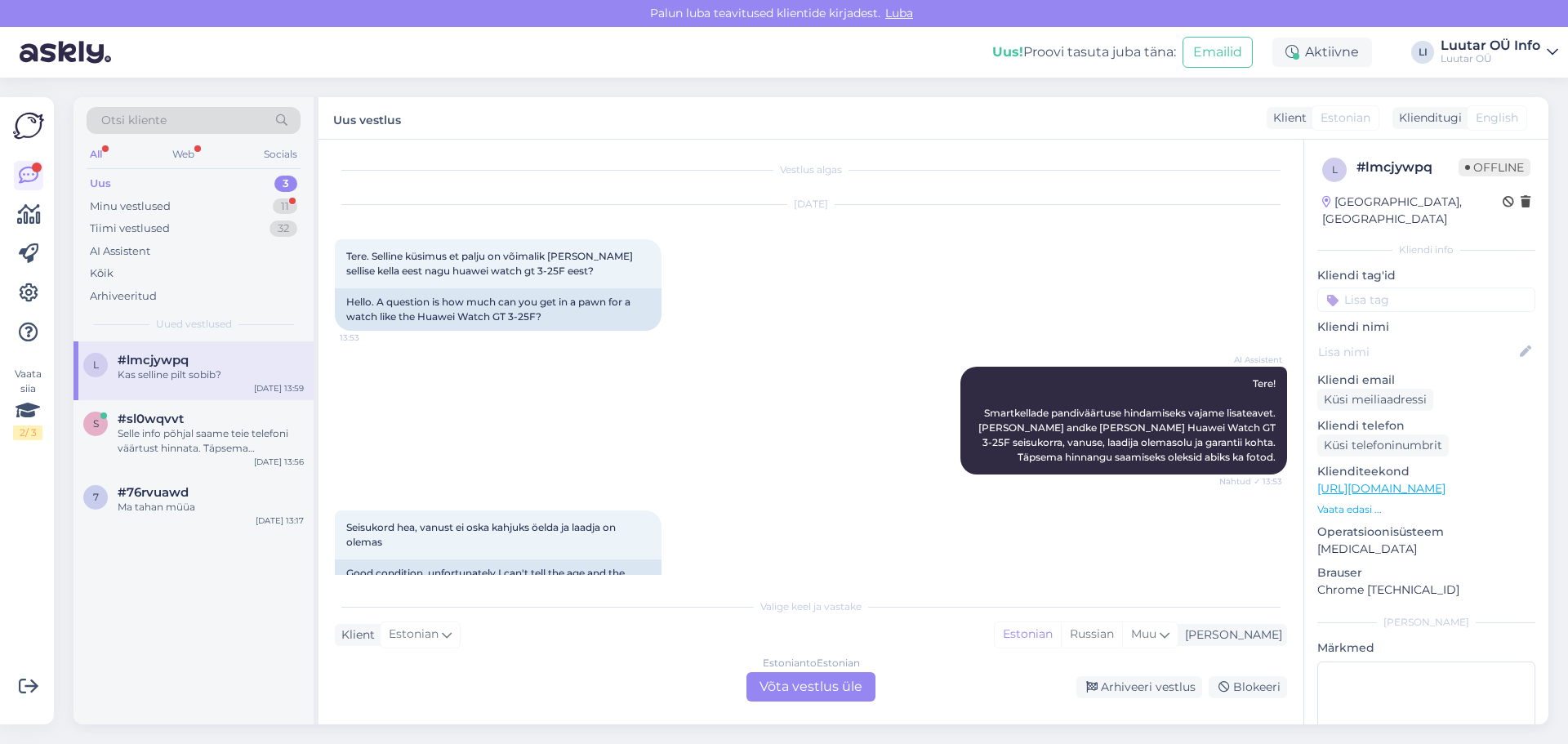
scroll to position [2, 0]
drag, startPoint x: 454, startPoint y: 273, endPoint x: 572, endPoint y: 281, distance: 118.3
click at [572, 281] on div "Tere. Selline küsimus et palju on võimalik [PERSON_NAME] sellise kella eest nag…" at bounding box center [498, 264] width 327 height 49
copy span "huawei watch gt 3-25F"
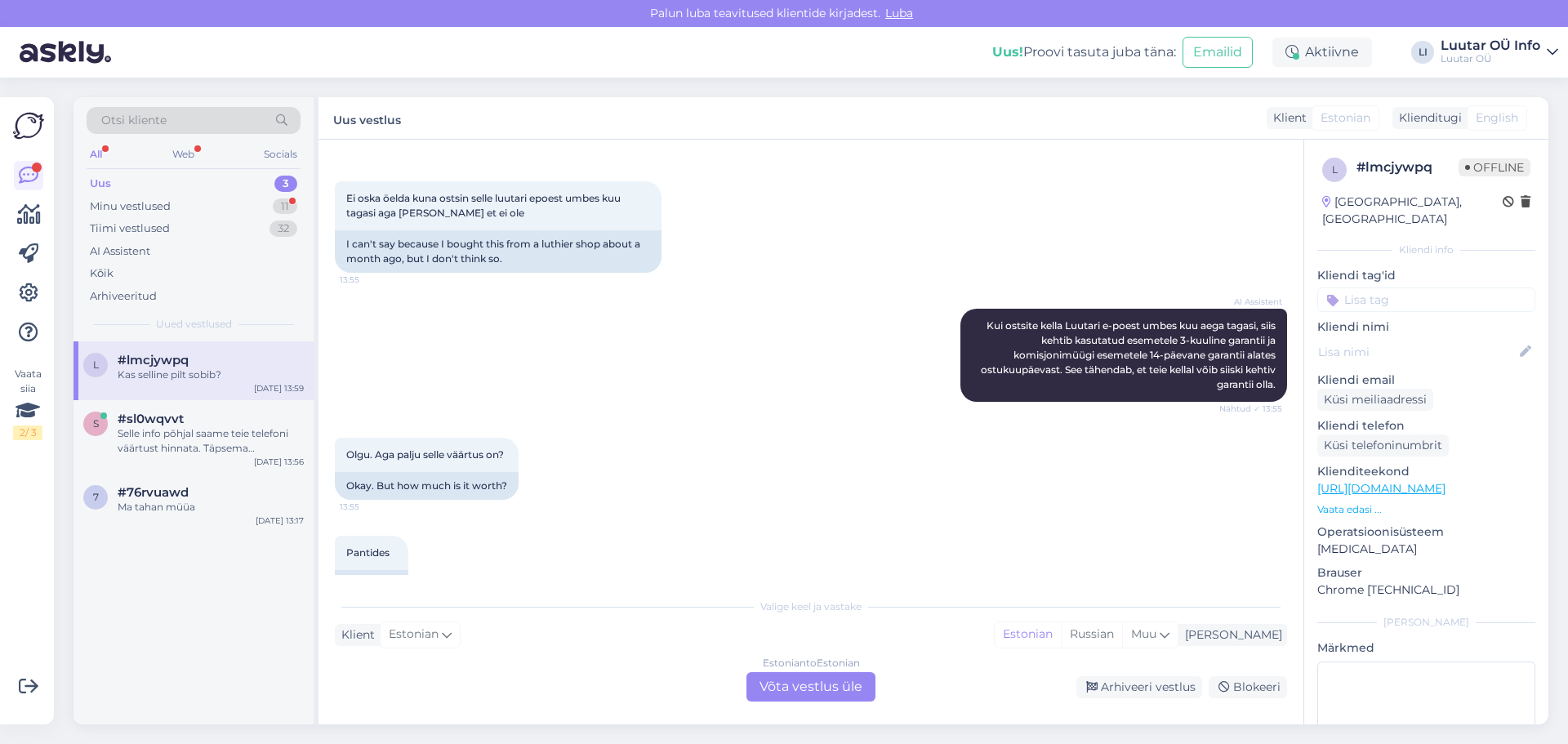
scroll to position [901, 0]
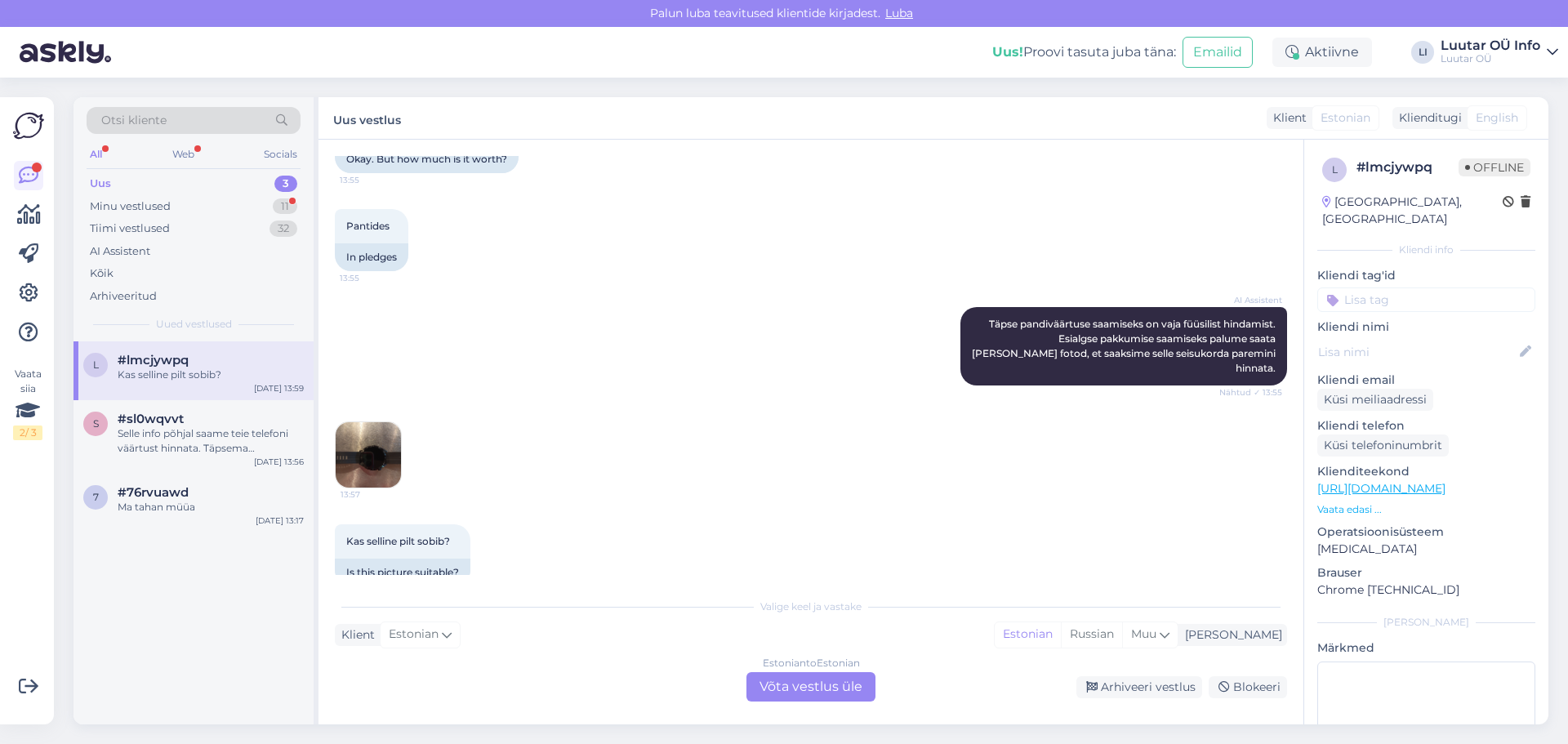
click at [784, 682] on div "Estonian to Estonian Võta vestlus üle" at bounding box center [811, 687] width 129 height 30
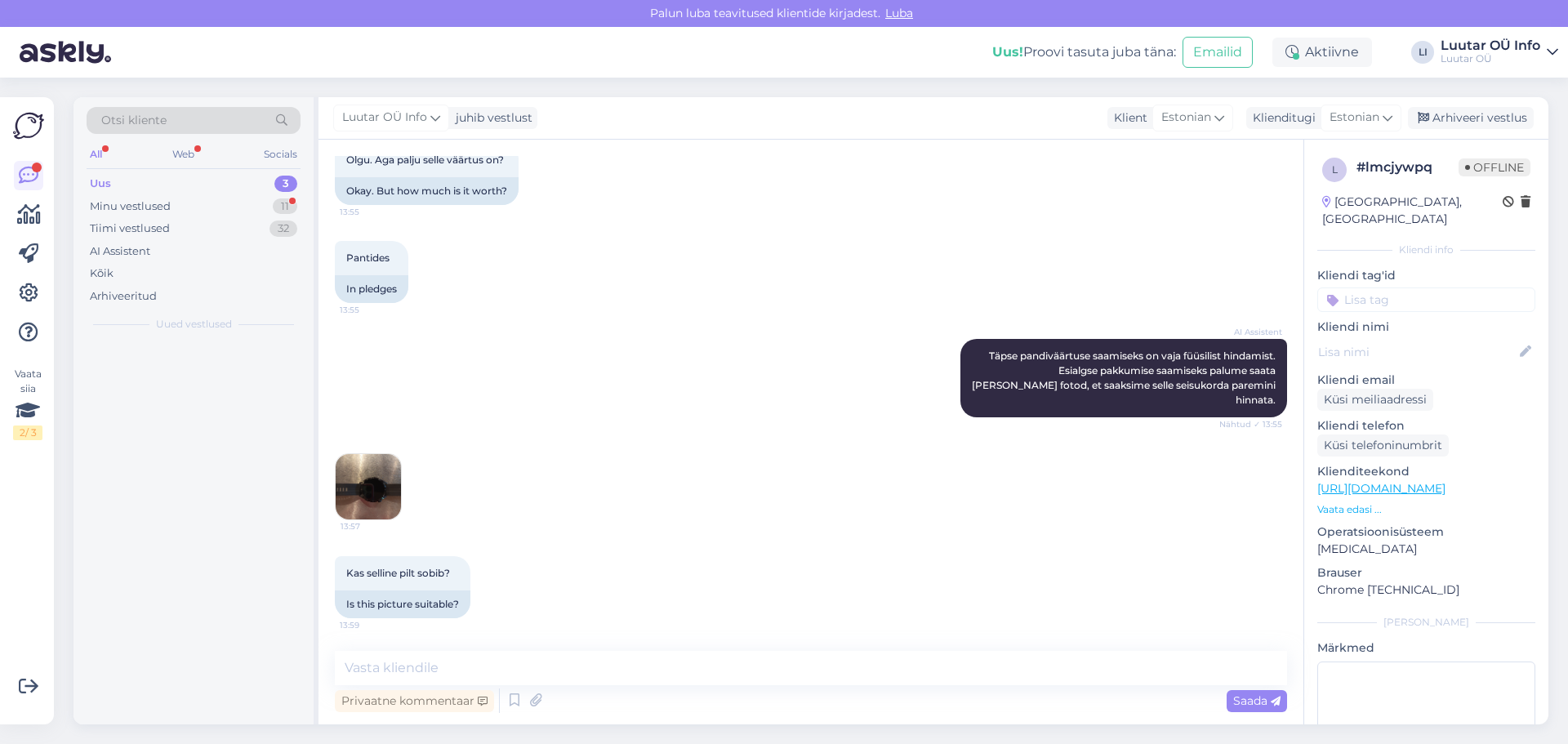
scroll to position [840, 0]
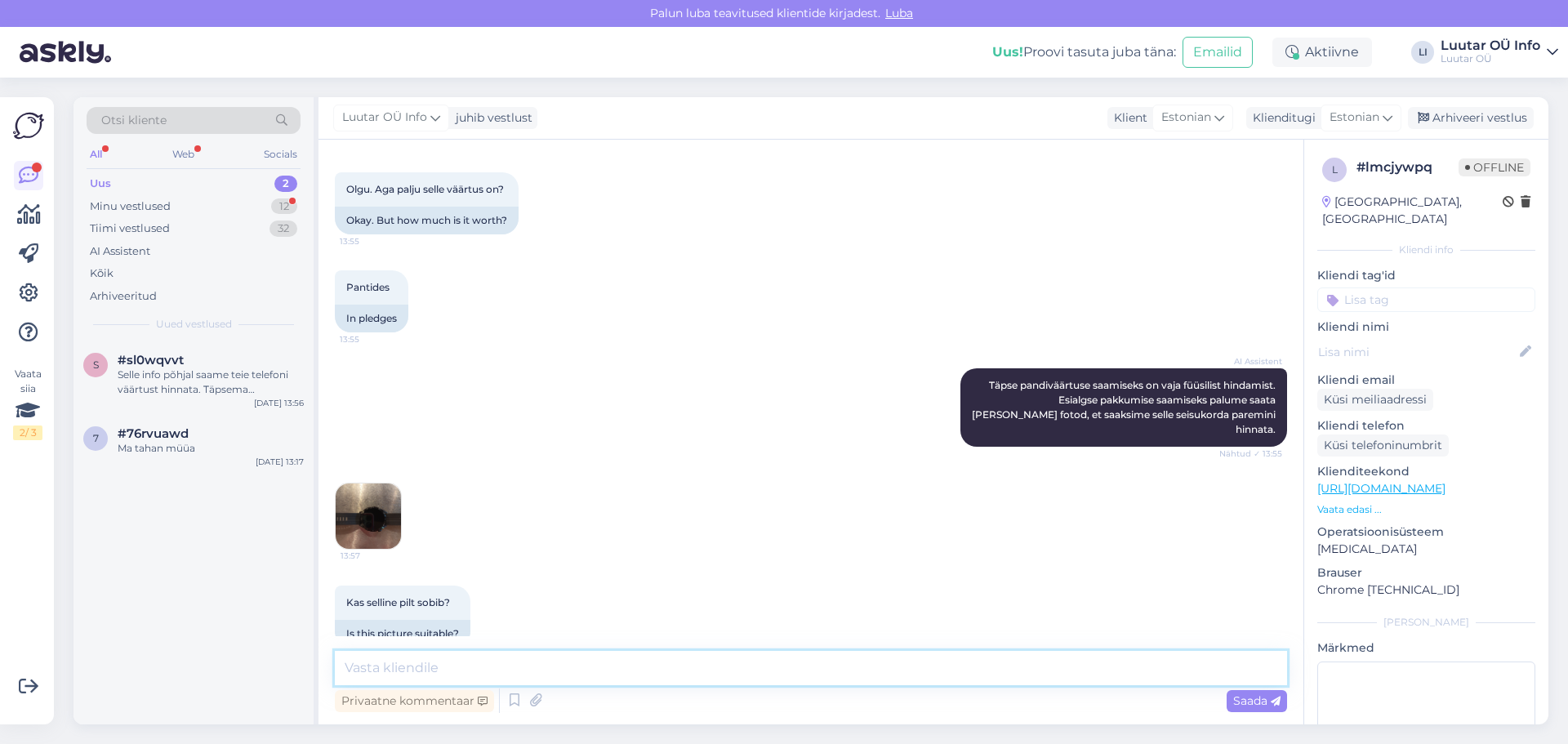
click at [370, 674] on textarea at bounding box center [811, 668] width 953 height 35
type textarea "Tere! [PERSON_NAME] [PERSON_NAME] me enam vastu [PERSON_NAME] liiga [PERSON_NAM…"
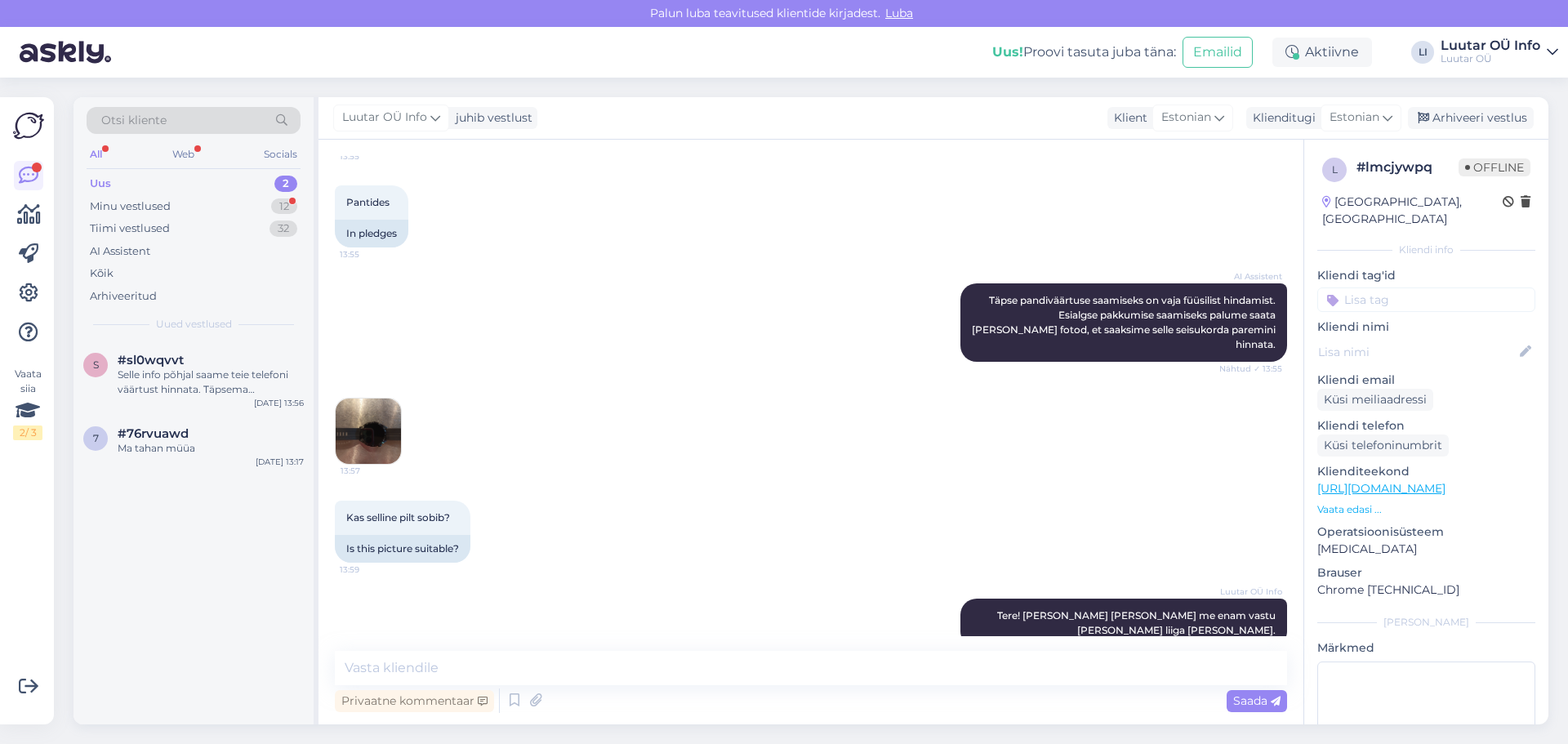
click at [285, 181] on div "2" at bounding box center [286, 184] width 23 height 16
click at [185, 388] on div "Selle info põhjal saame teie telefoni väärtust hinnata. Täpsema pakkumise saami…" at bounding box center [211, 383] width 186 height 30
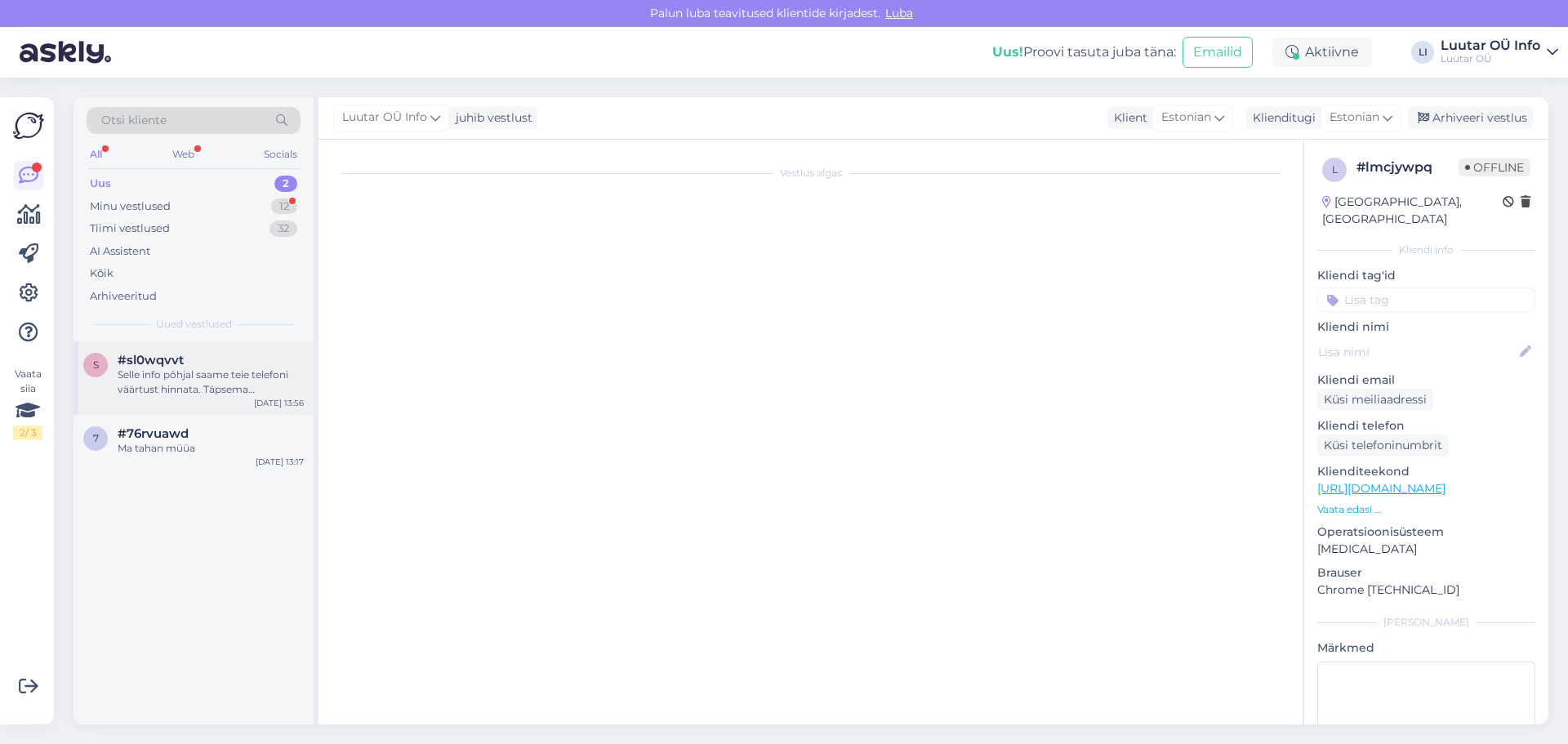
scroll to position [133, 0]
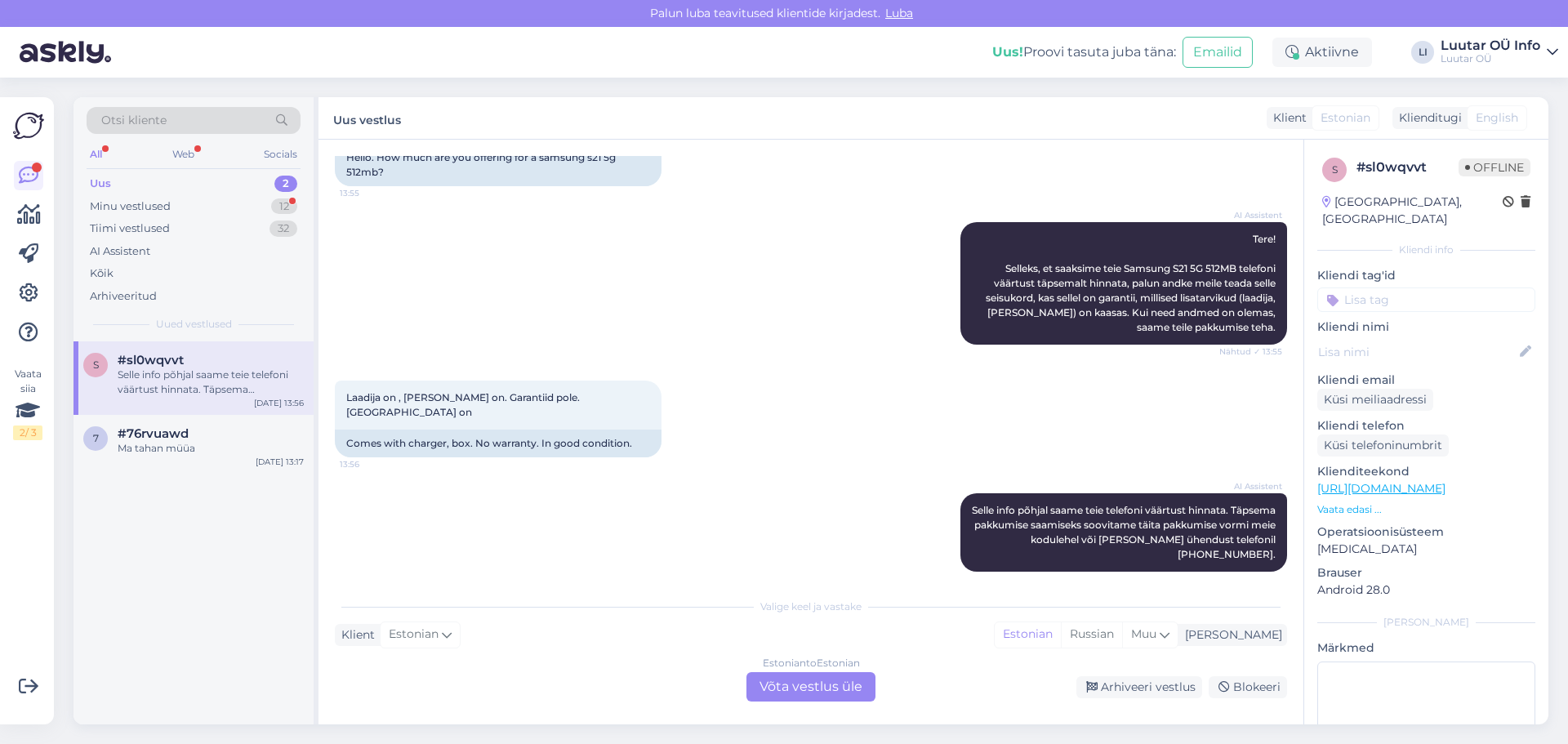
click at [291, 175] on div "Uus 2" at bounding box center [193, 184] width 214 height 23
click at [200, 365] on div "#sl0wqvvt" at bounding box center [211, 360] width 186 height 15
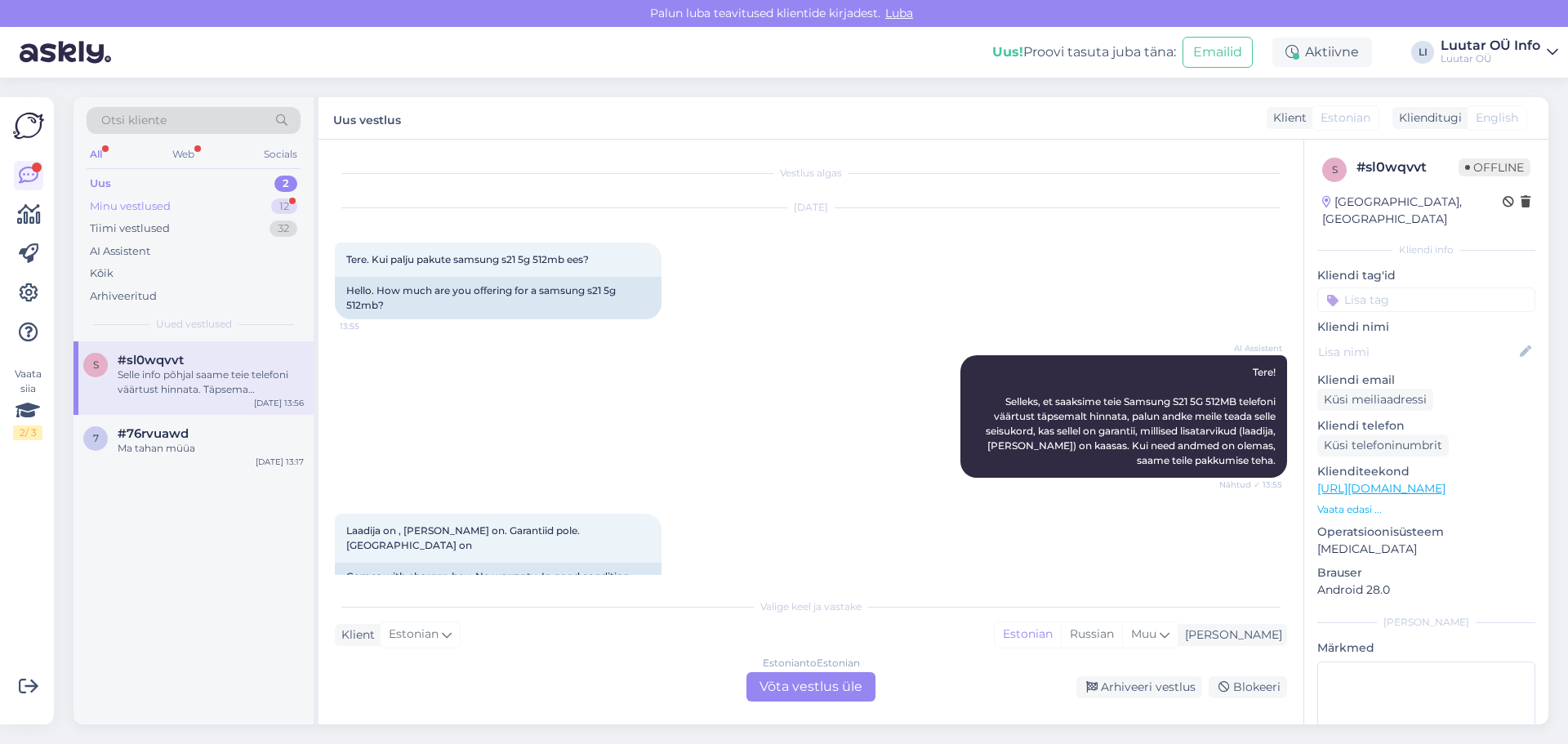
click at [291, 203] on div "12" at bounding box center [285, 207] width 26 height 16
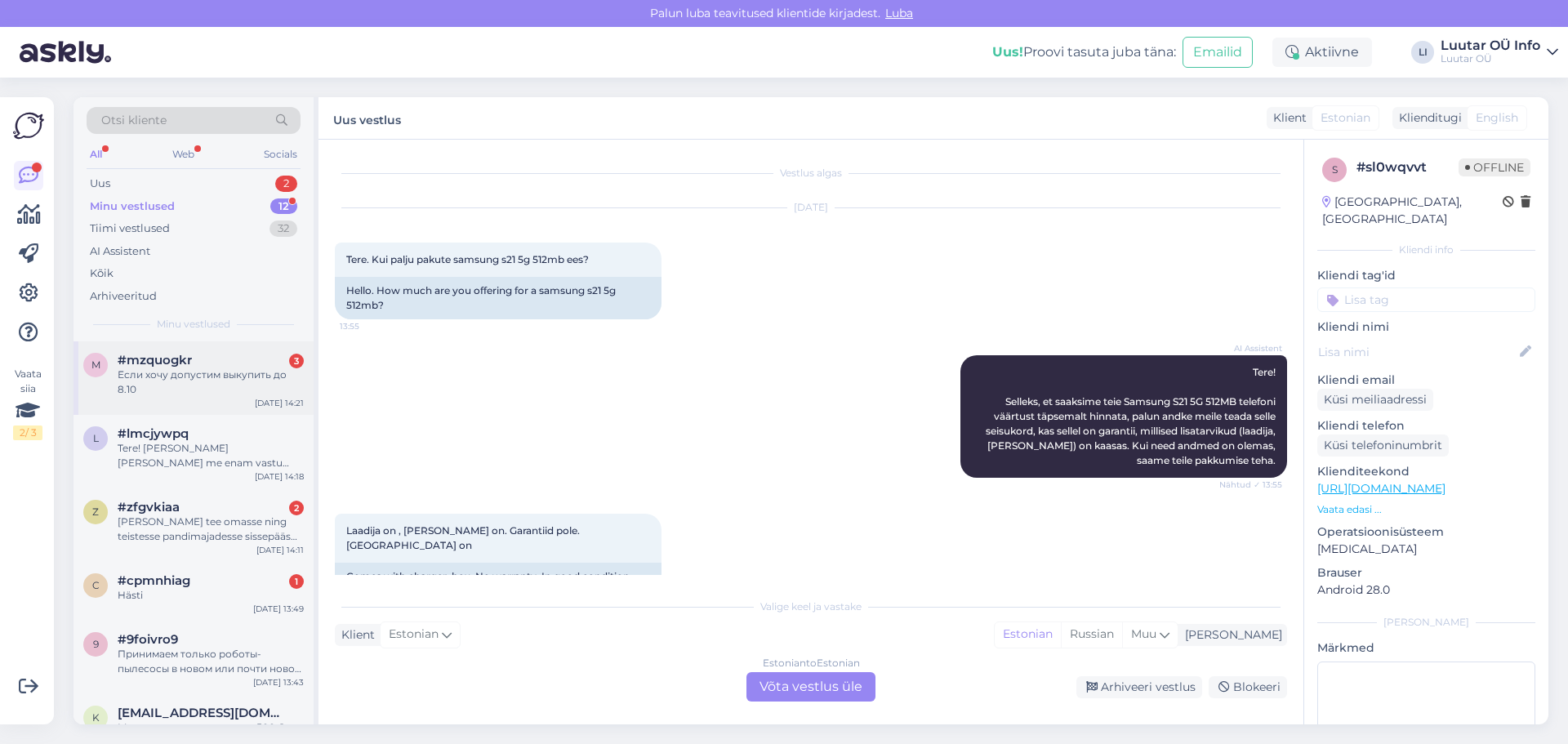
click at [271, 377] on div "Если хочу допустим выкупить до 8.10" at bounding box center [211, 383] width 186 height 30
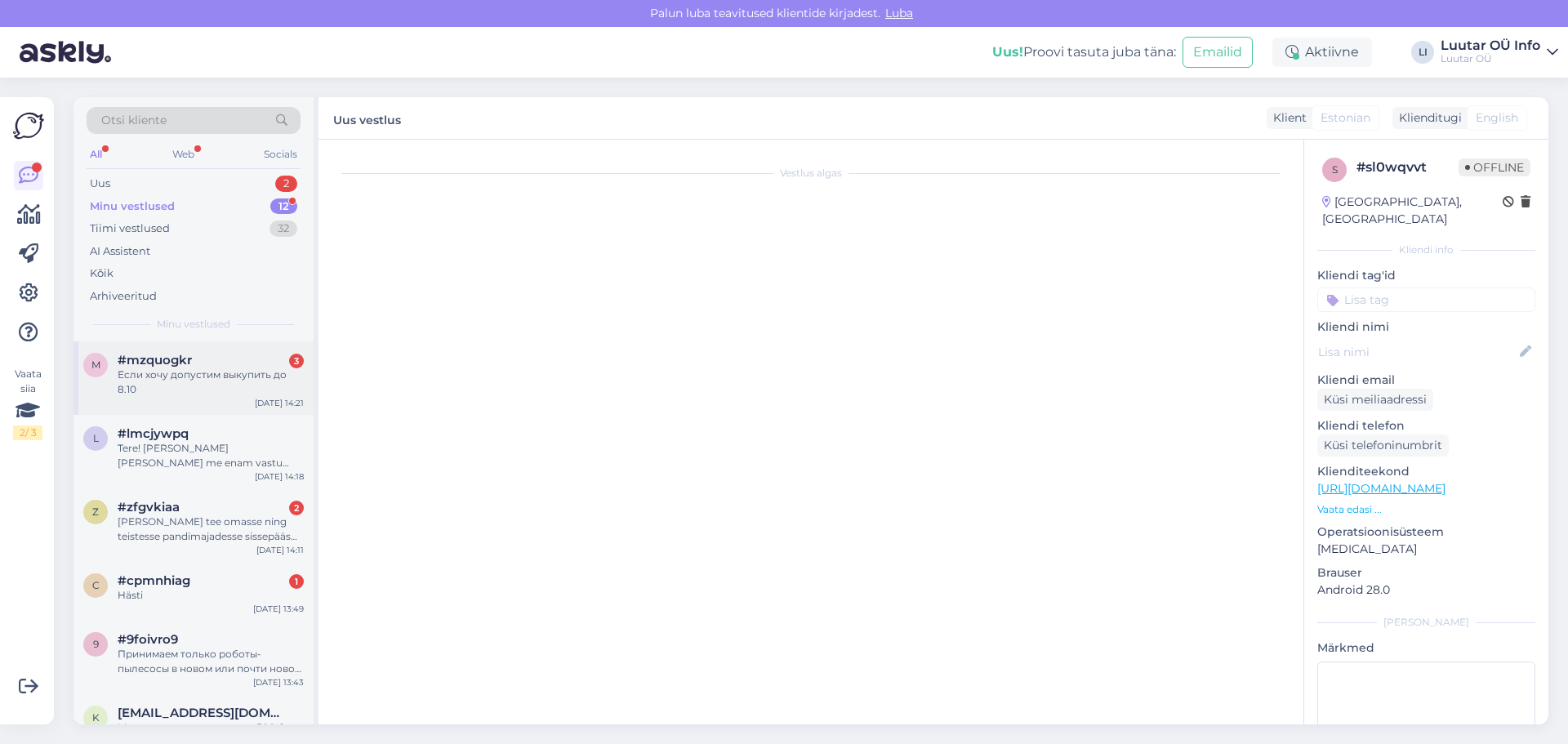
scroll to position [773, 0]
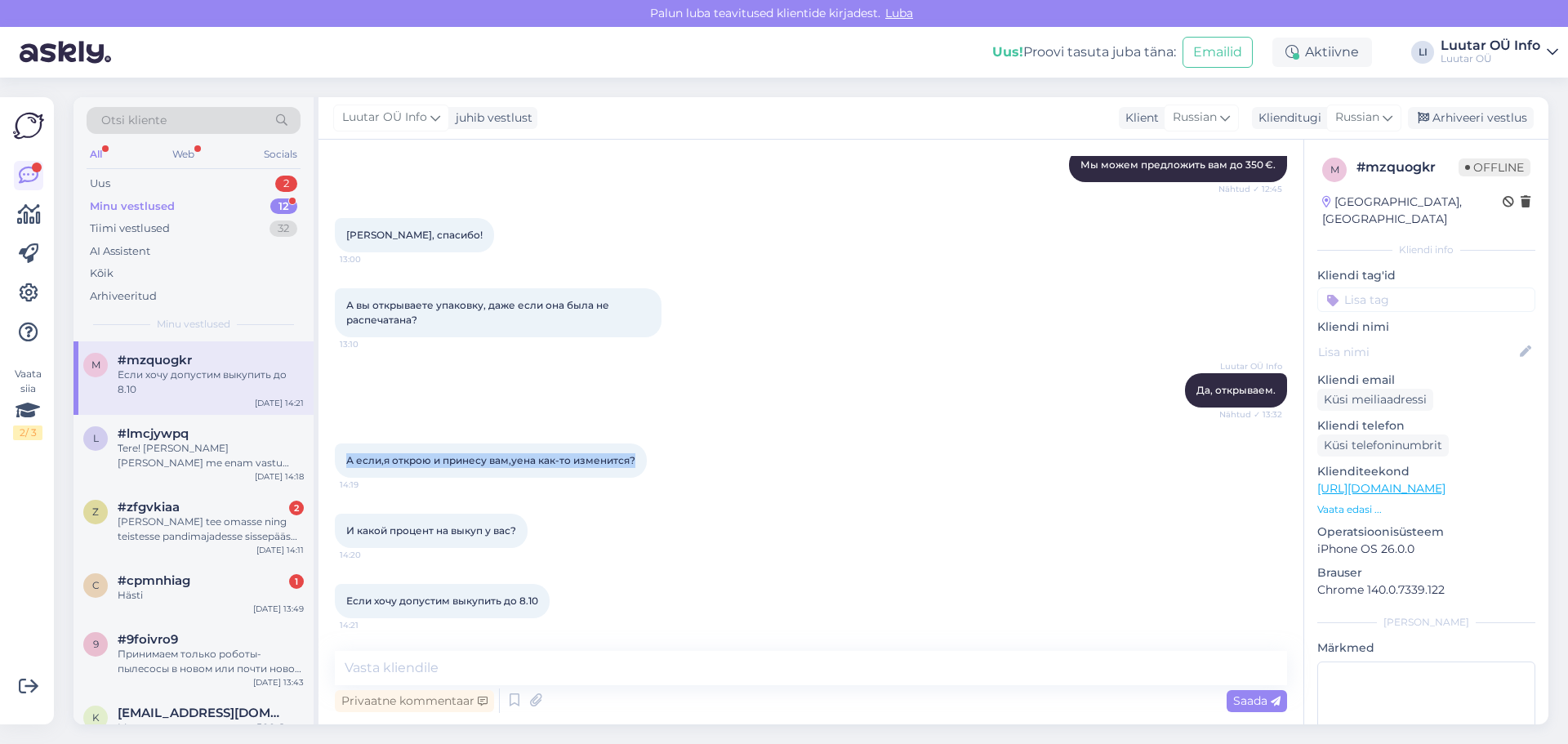
drag, startPoint x: 343, startPoint y: 459, endPoint x: 636, endPoint y: 464, distance: 293.0
click at [636, 464] on div "А если,я открою и принесу вам,уена как-то изменится? 14:19" at bounding box center [491, 461] width 312 height 35
click at [393, 657] on textarea at bounding box center [811, 668] width 953 height 35
paste textarea "Если у вас есть чек, цена не изменится."
type textarea "Если у вас есть чек, цена не изменится."
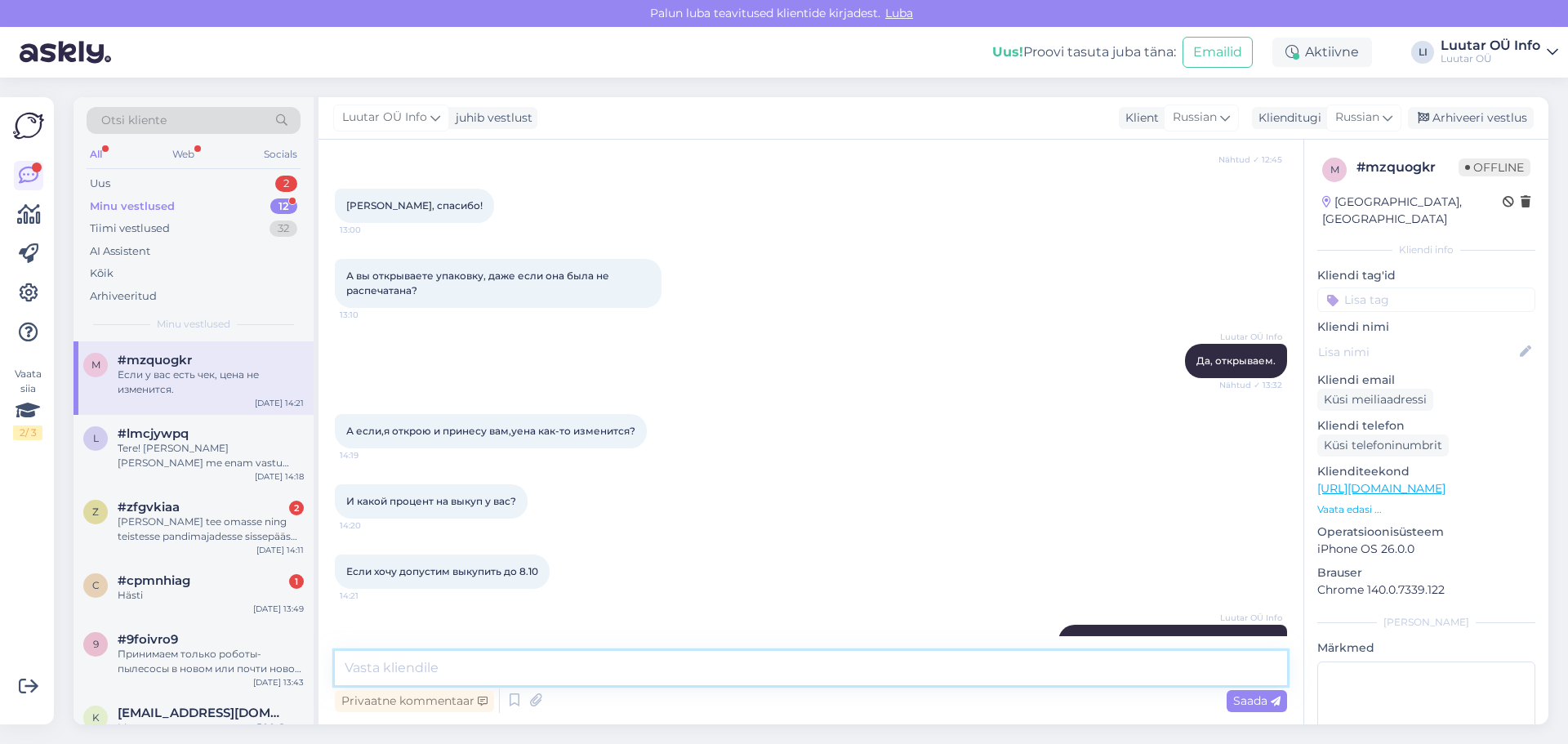
scroll to position [843, 0]
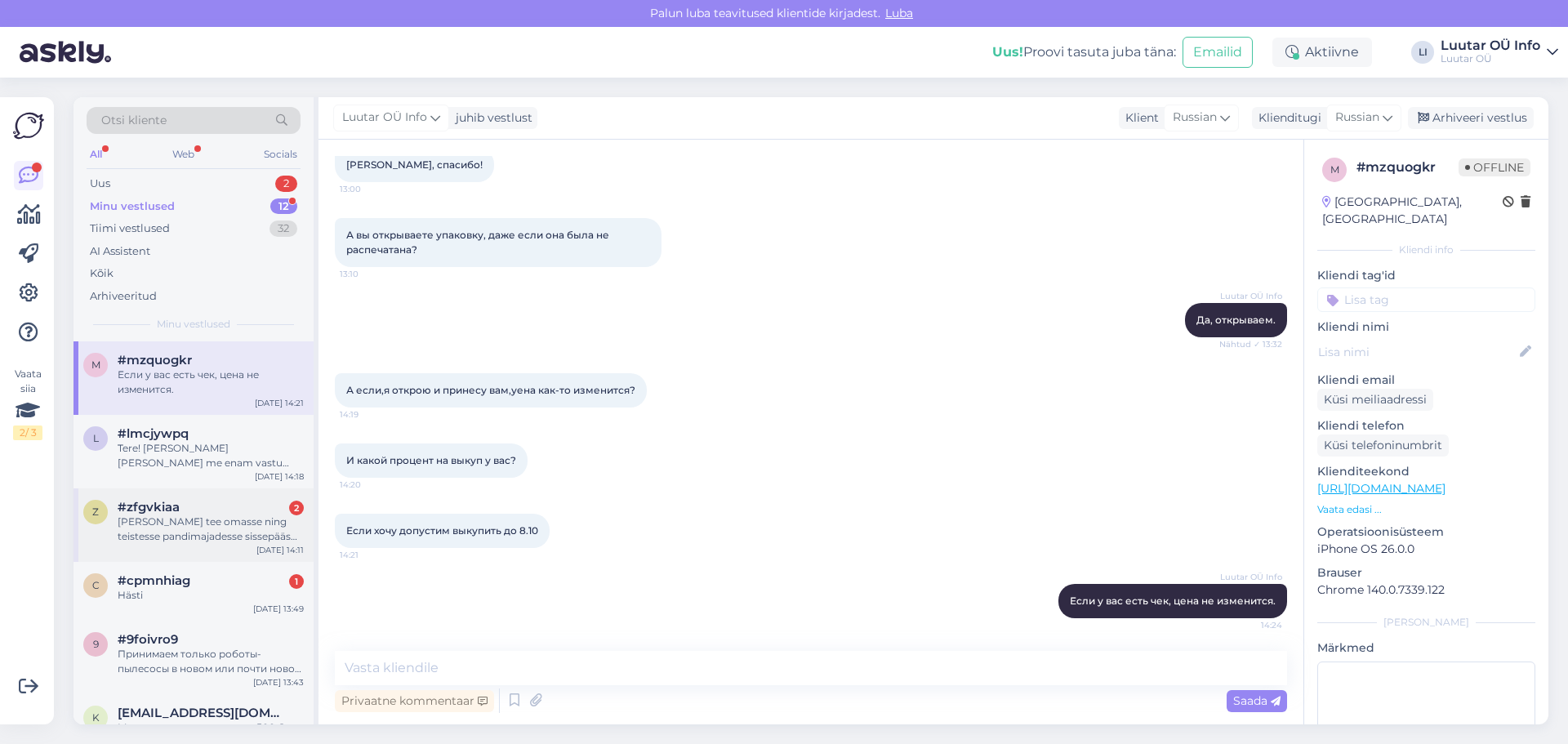
click at [174, 529] on div "[PERSON_NAME] tee omasse ning teistesse pandimajadesse sissepääs ratastooliga p…" at bounding box center [211, 530] width 186 height 30
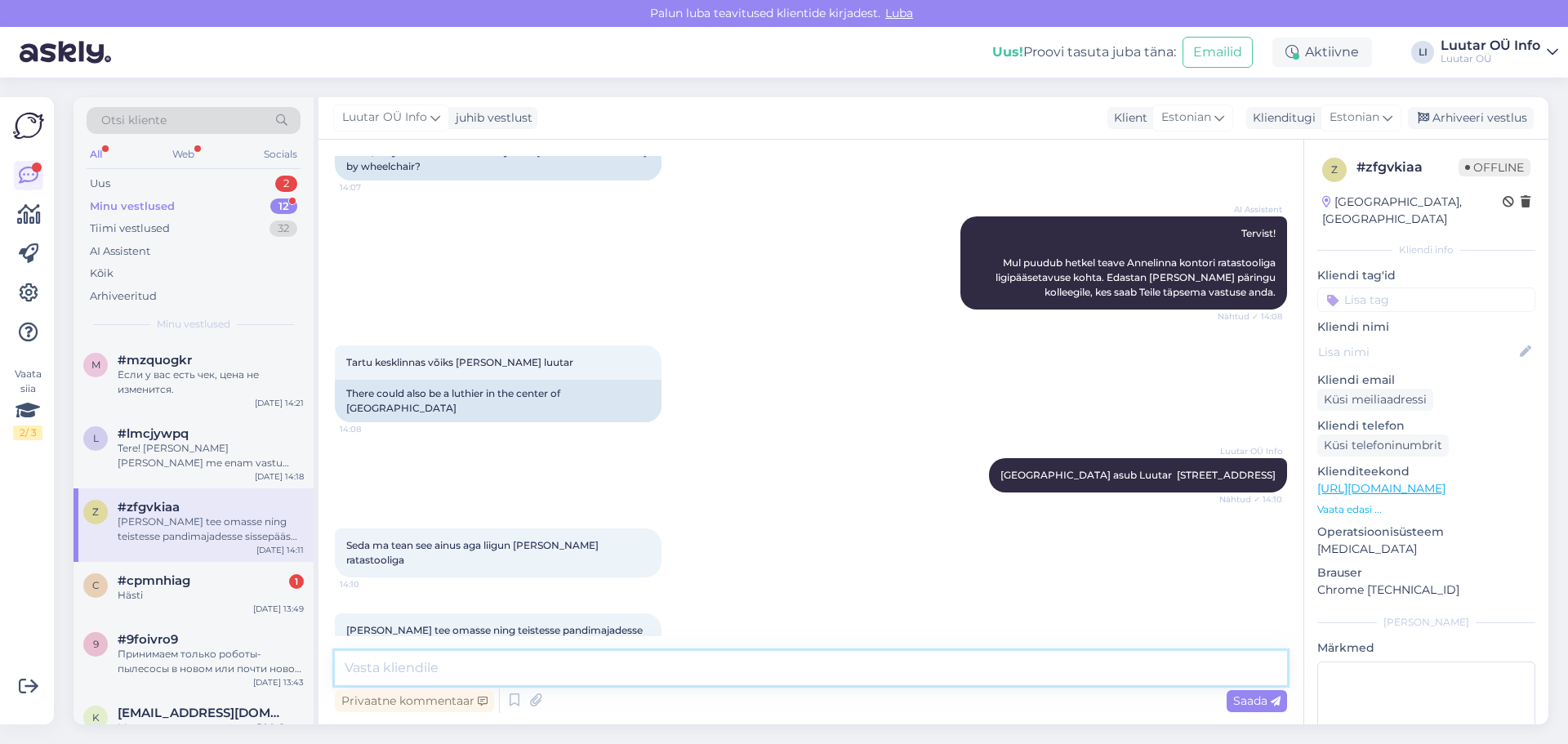
click at [454, 670] on textarea at bounding box center [811, 668] width 953 height 35
type textarea "Kahjuks rohkem esindusi [GEOGRAPHIC_DATA] [GEOGRAPHIC_DATA] pole"
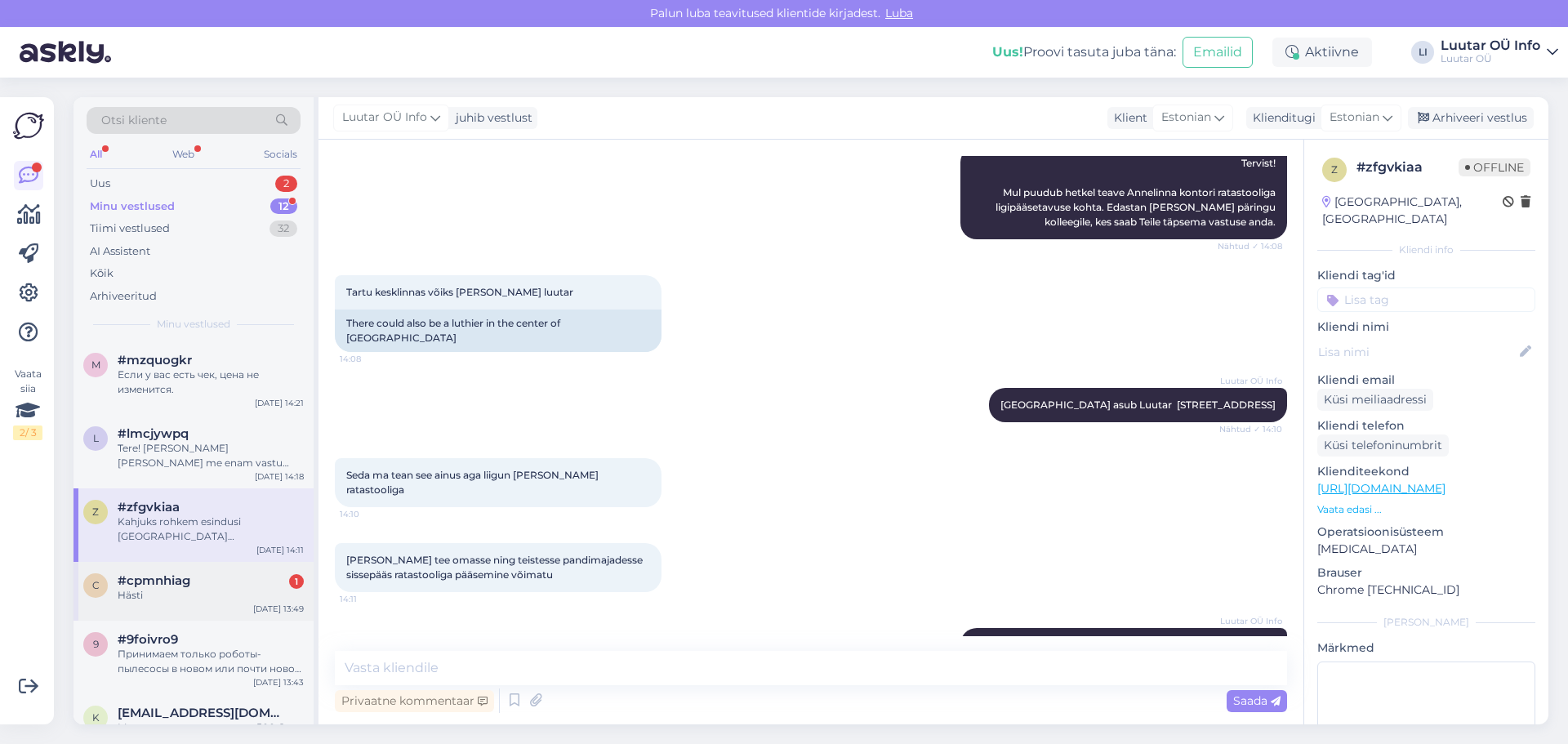
click at [190, 584] on span "#cpmnhiag" at bounding box center [154, 581] width 73 height 15
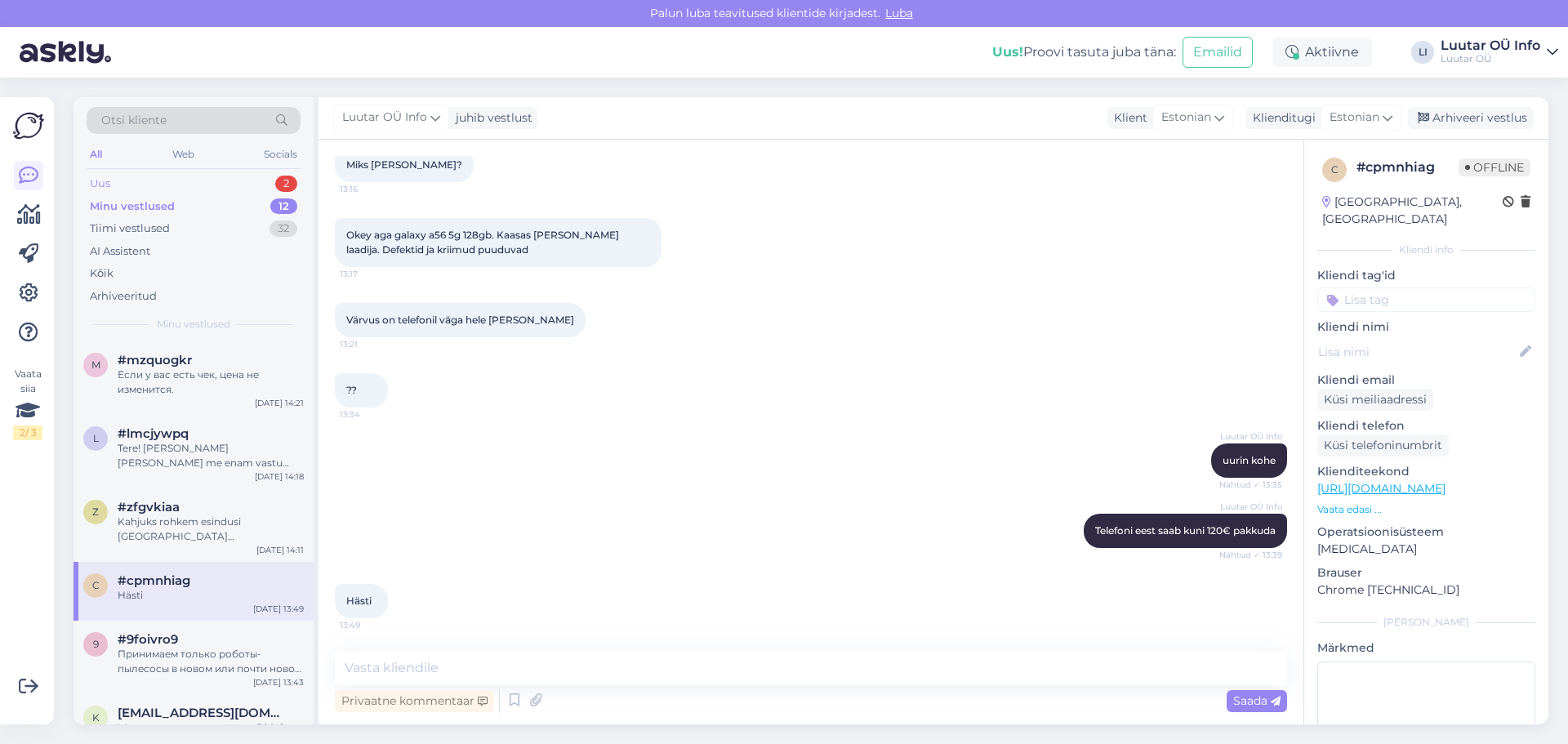
click at [292, 180] on div "2" at bounding box center [286, 184] width 22 height 16
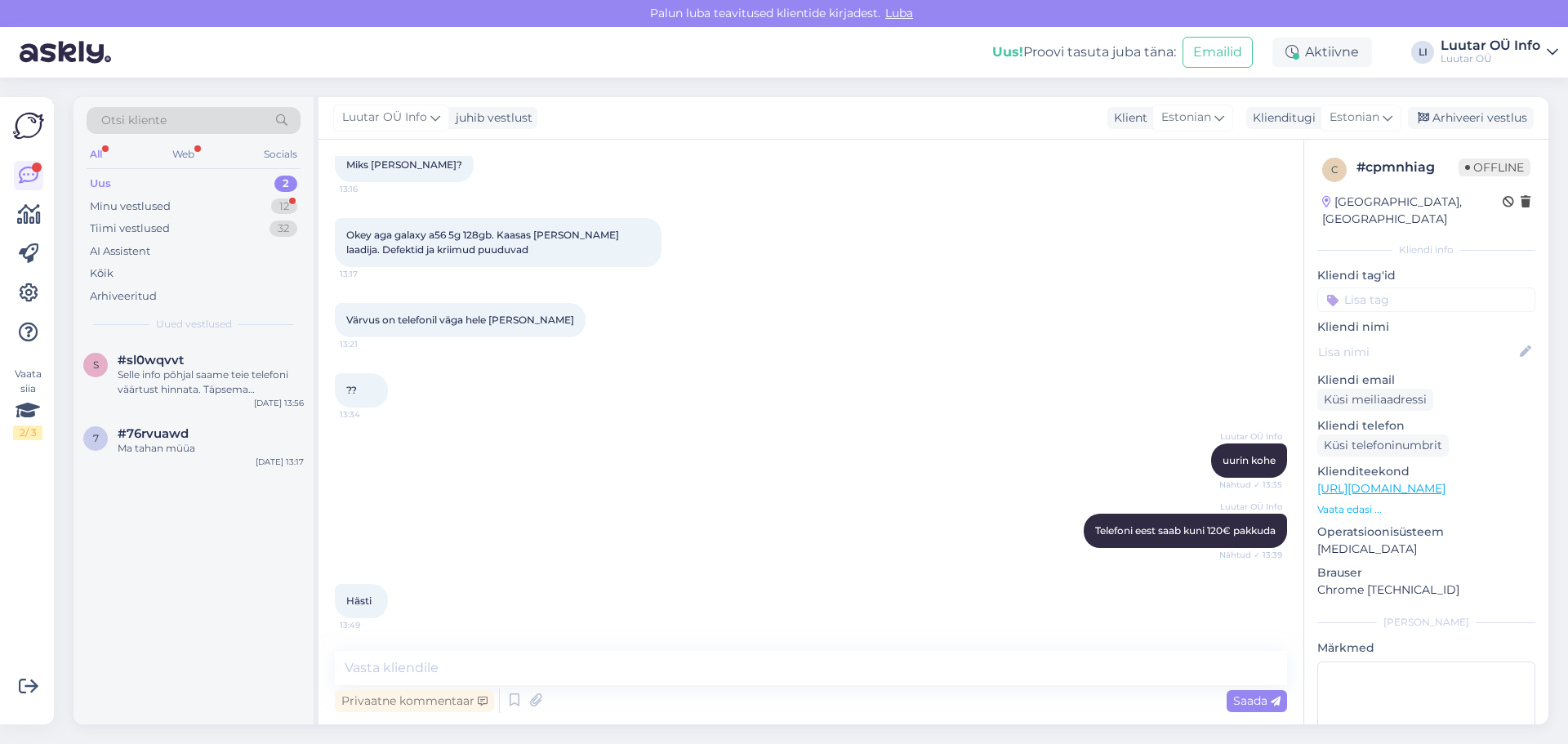
click at [290, 181] on div "2" at bounding box center [286, 184] width 23 height 16
click at [285, 197] on div "Minu vestlused 12" at bounding box center [193, 207] width 214 height 23
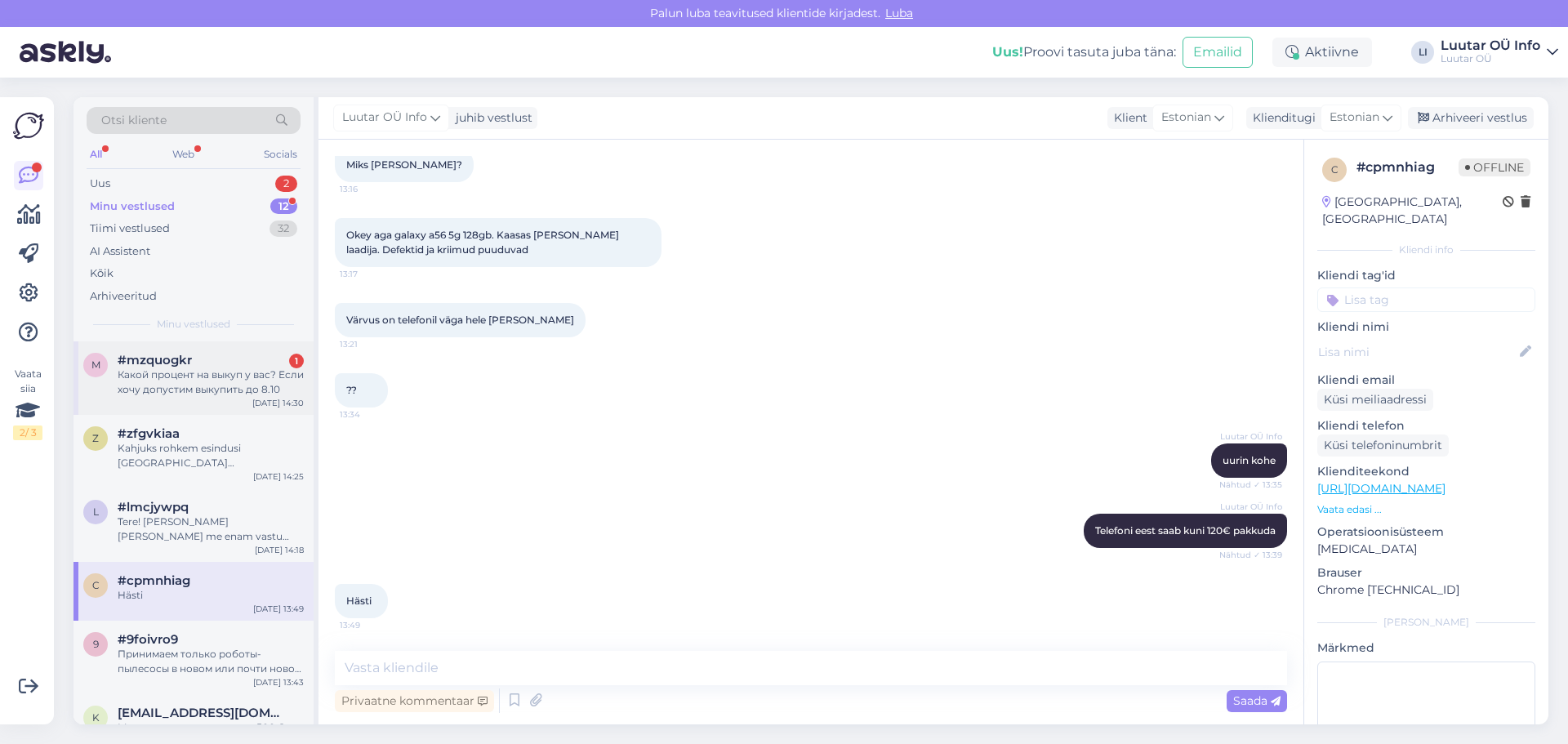
click at [181, 380] on div "Какой процент на выкуп у вас? Если хочу допустим выкупить до 8.10" at bounding box center [211, 383] width 186 height 30
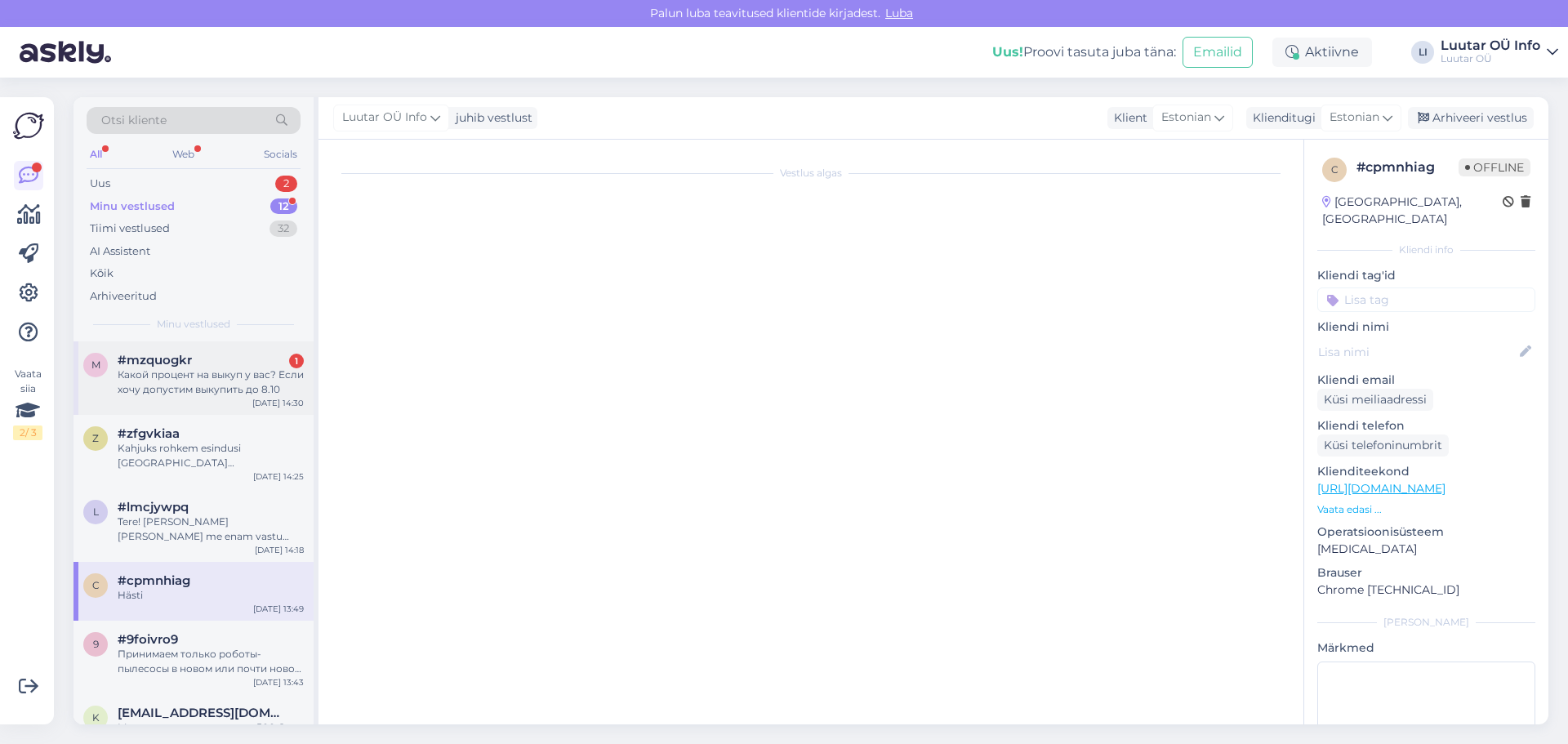
scroll to position [928, 0]
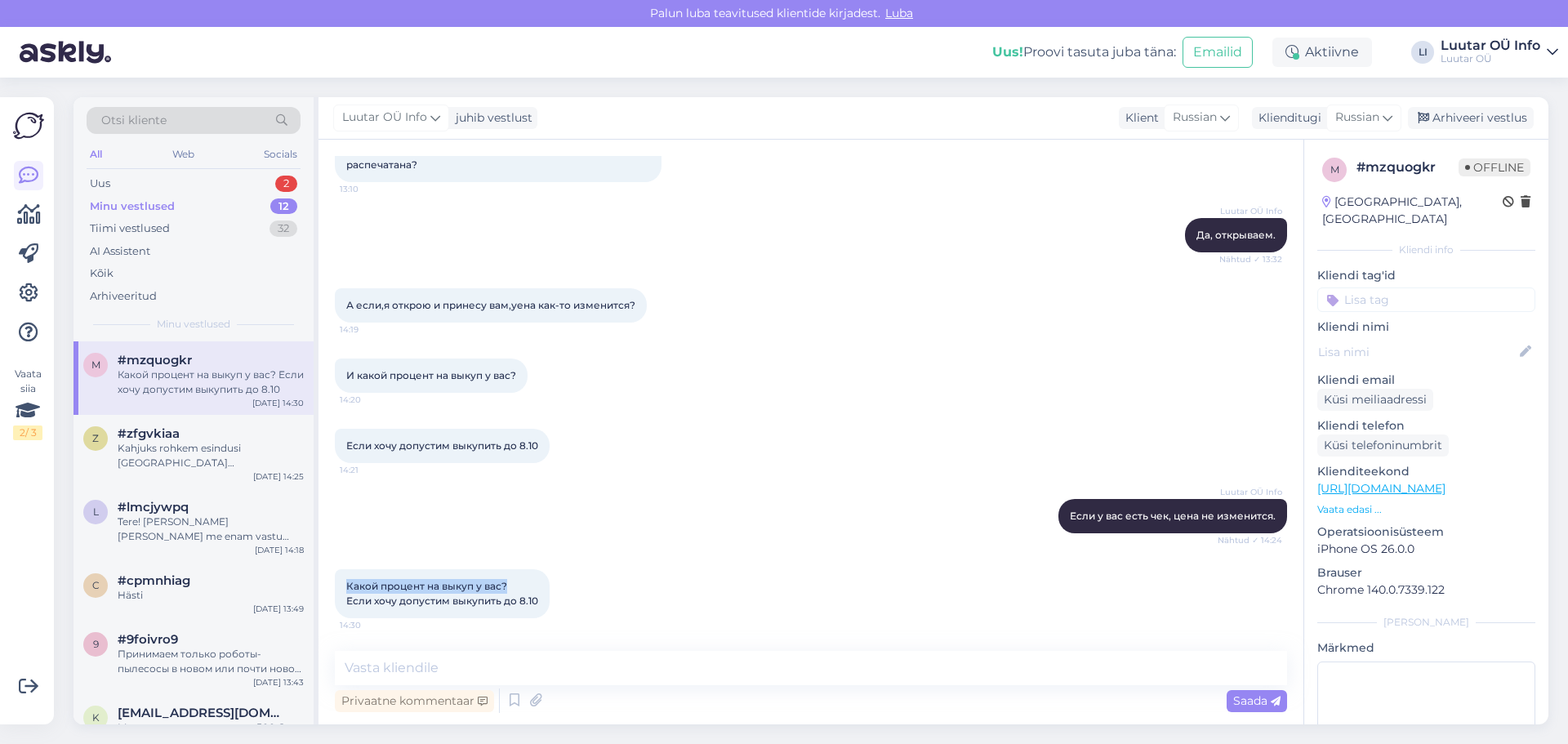
drag, startPoint x: 348, startPoint y: 585, endPoint x: 542, endPoint y: 593, distance: 194.2
click at [542, 593] on div "Какой процент на выкуп у вас? Если хочу допустим выкупить до [DATE] 14:30" at bounding box center [442, 593] width 214 height 49
click at [671, 588] on div "Какой процент на выкуп у вас? Если хочу допустим выкупить до [DATE] 14:30" at bounding box center [811, 593] width 953 height 85
drag, startPoint x: 351, startPoint y: 586, endPoint x: 534, endPoint y: 613, distance: 185.0
click at [534, 613] on div "Какой процент на выкуп у вас? Если хочу допустим выкупить до [DATE] 14:30" at bounding box center [442, 593] width 214 height 49
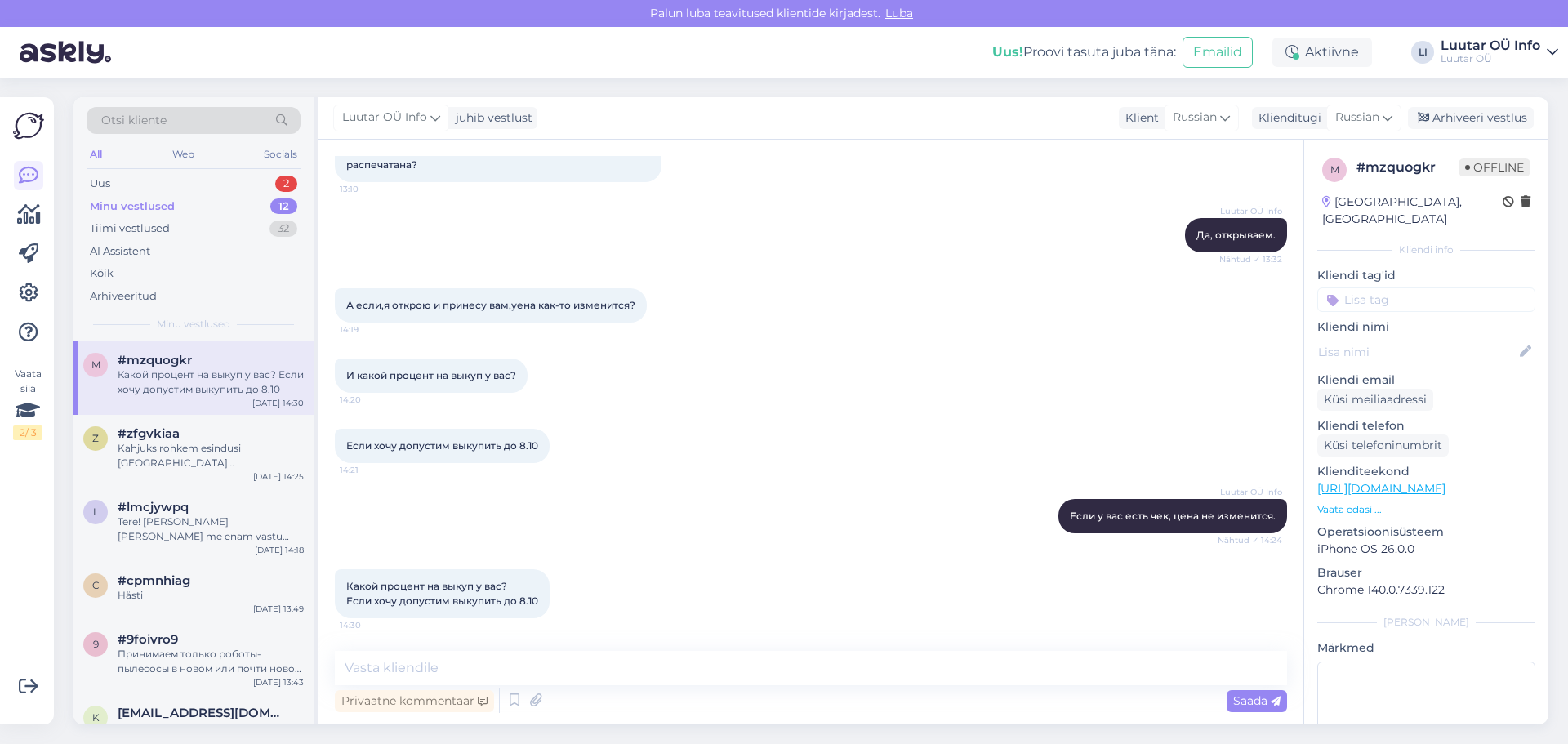
click at [616, 605] on div "Какой процент на выкуп у вас? Если хочу допустим выкупить до [DATE] 14:30" at bounding box center [811, 593] width 953 height 85
drag, startPoint x: 349, startPoint y: 586, endPoint x: 549, endPoint y: 609, distance: 201.3
click at [549, 609] on div "Какой процент на выкуп у вас? Если хочу допустим выкупить до [DATE] 14:30" at bounding box center [442, 593] width 214 height 49
click at [389, 671] on textarea at bounding box center [811, 668] width 953 height 35
paste textarea "Уточняется на месте при оформлении договора."
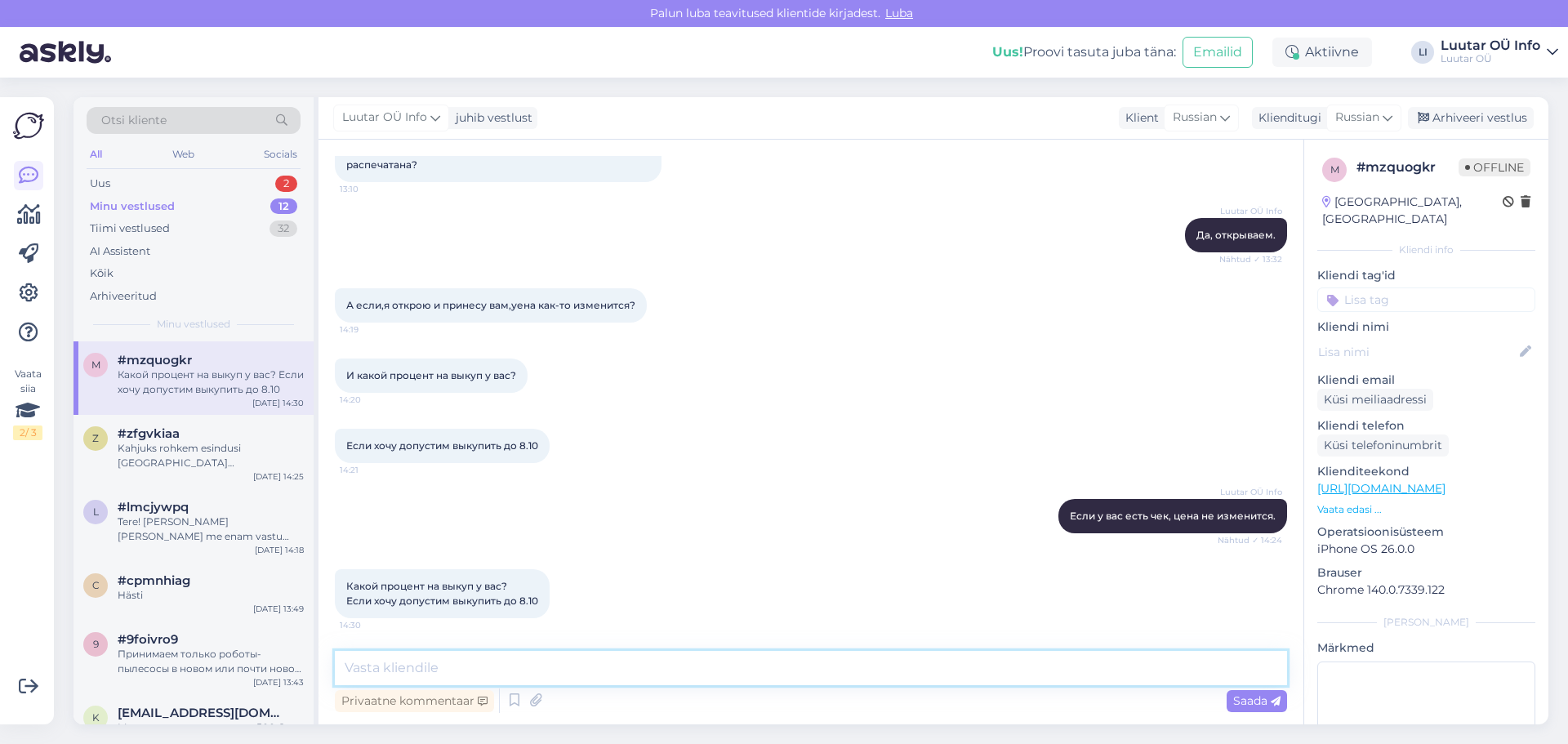
type textarea "Уточняется на месте при оформлении договора."
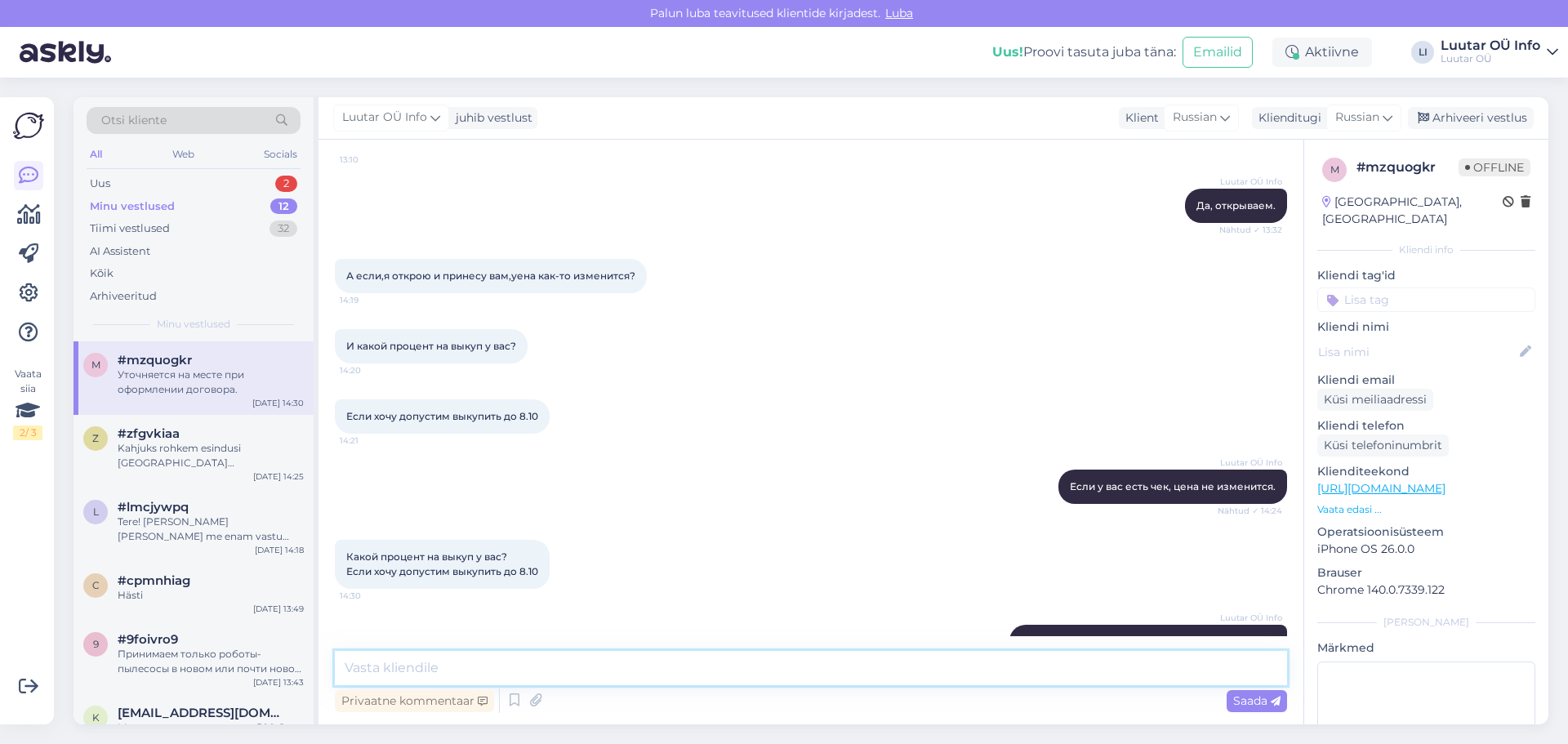
scroll to position [998, 0]
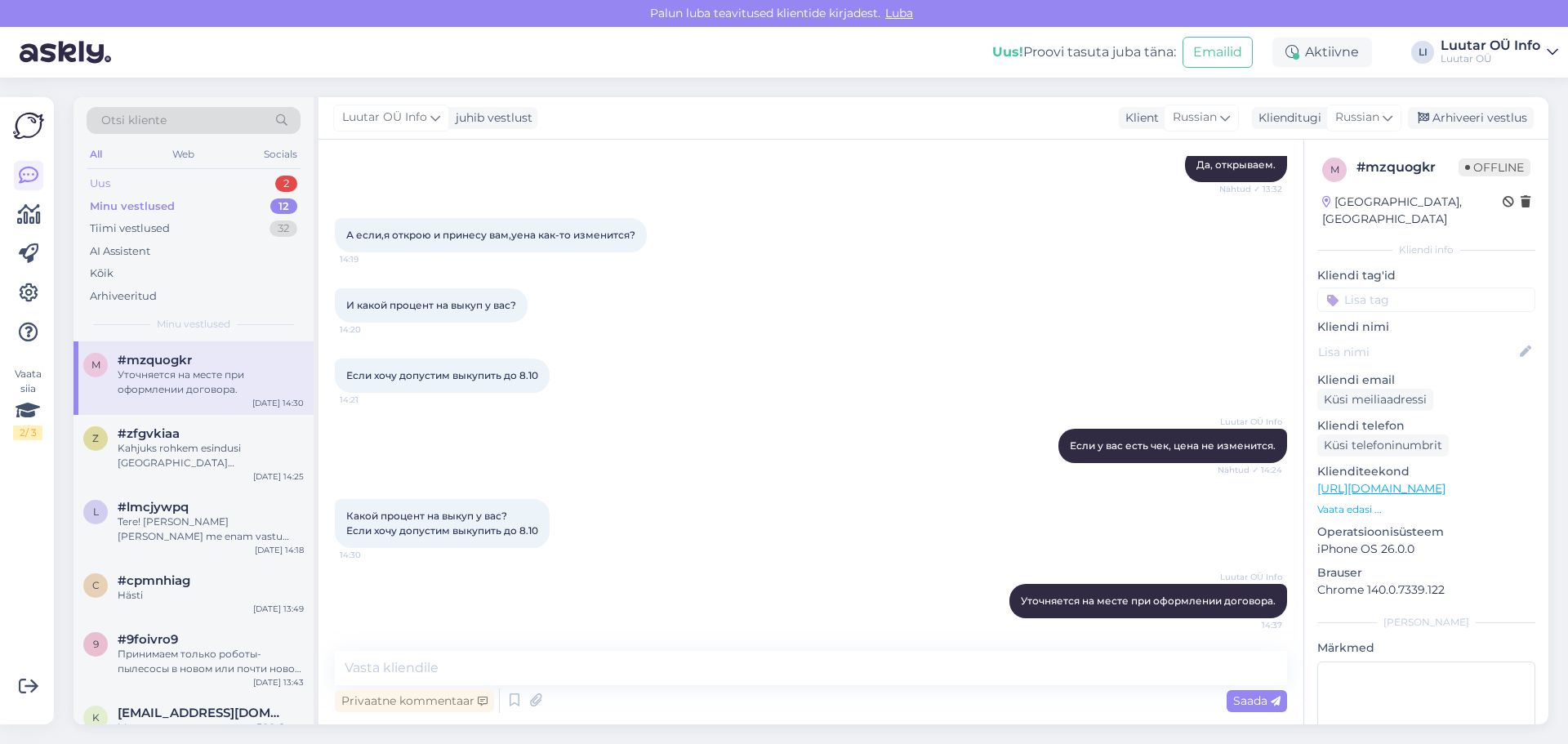
click at [285, 182] on div "2" at bounding box center [286, 184] width 22 height 16
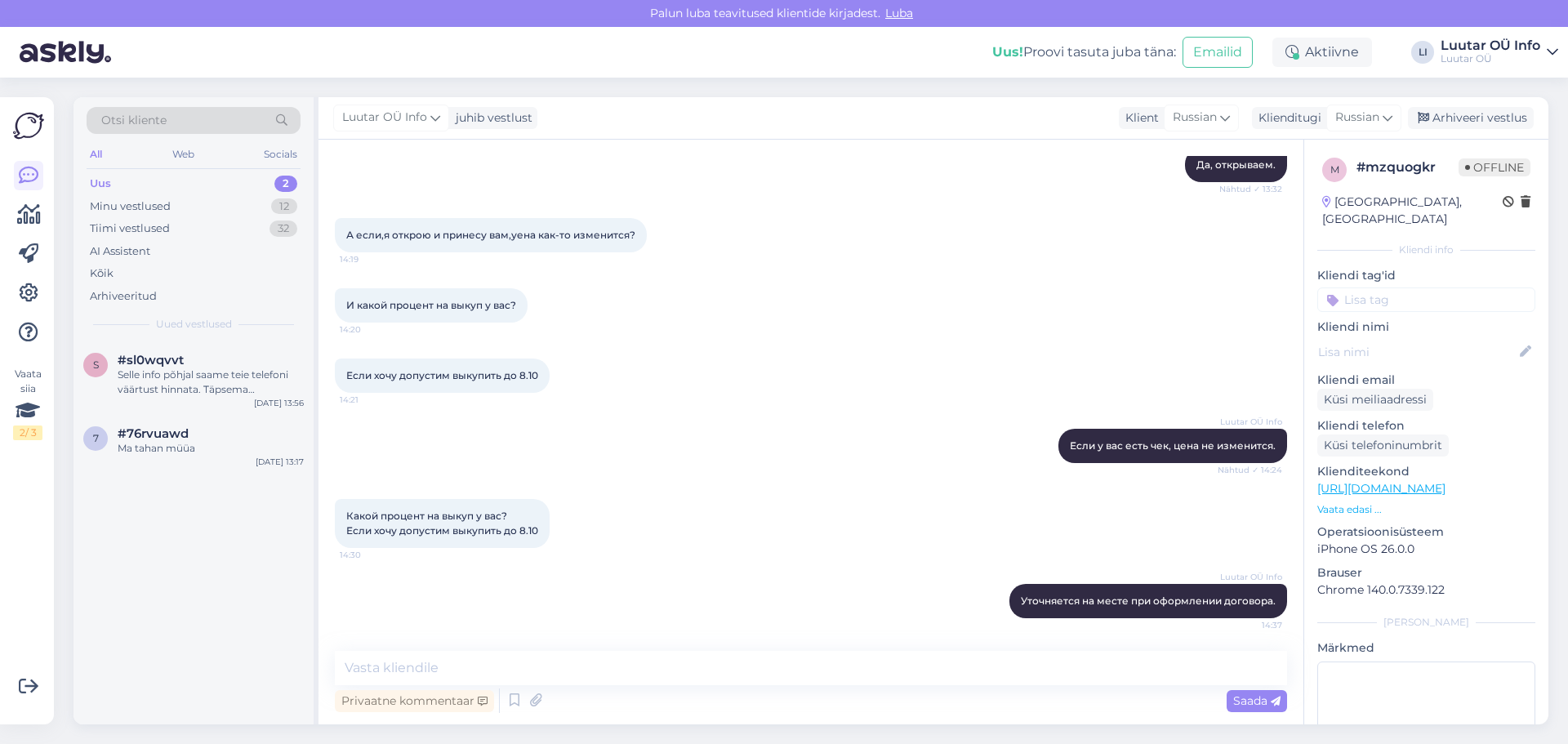
click at [285, 182] on div "2" at bounding box center [286, 184] width 23 height 16
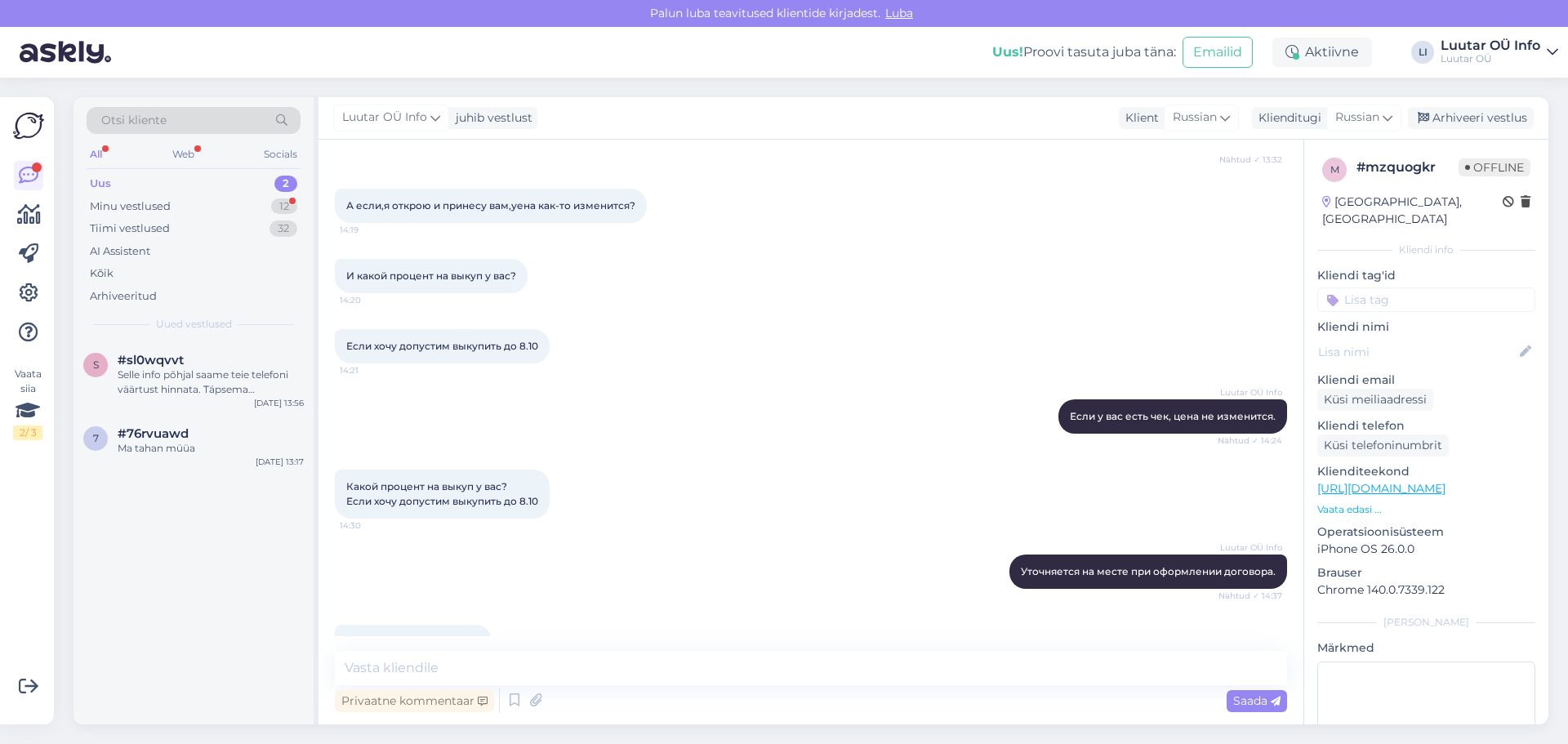
scroll to position [1068, 0]
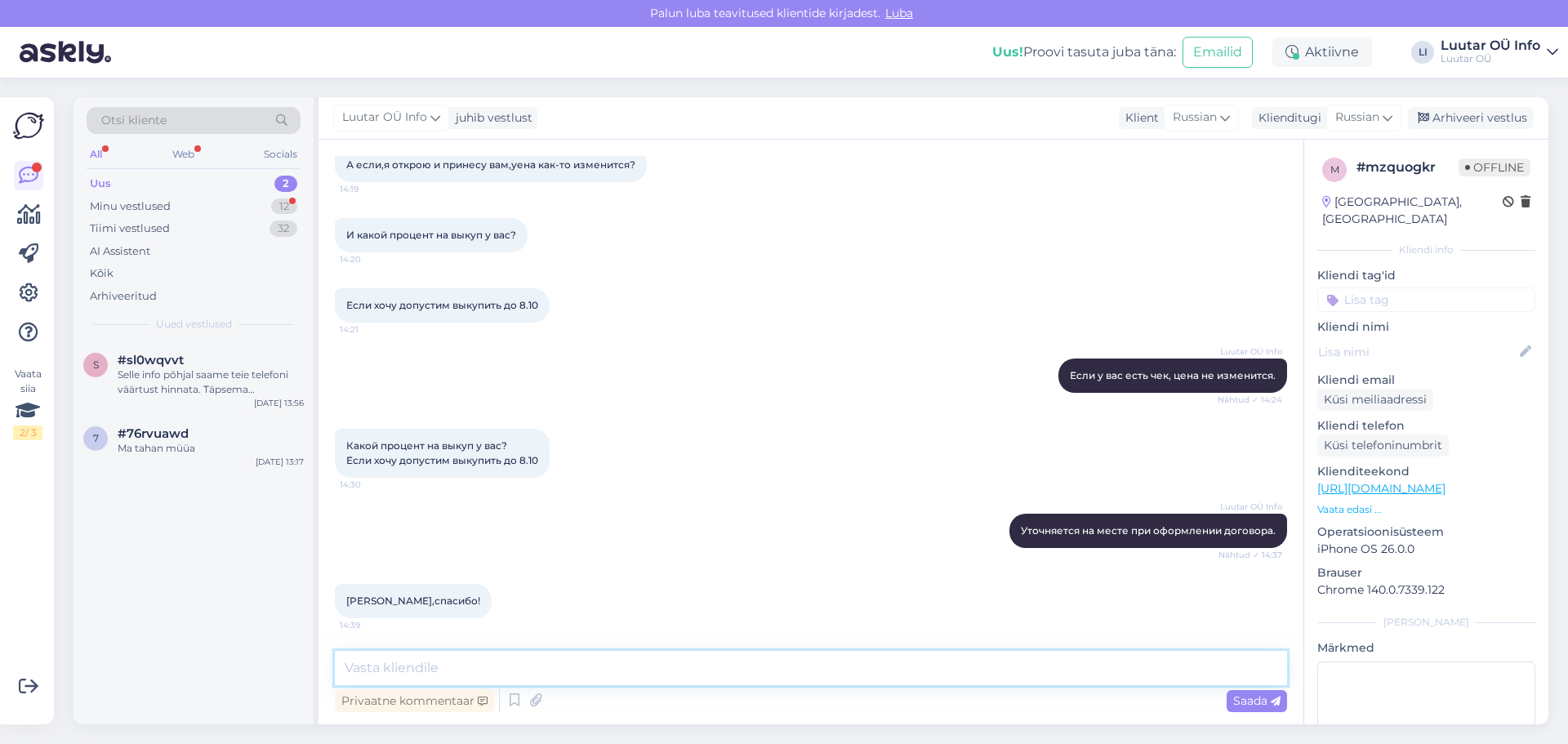
click at [422, 673] on textarea at bounding box center [811, 668] width 953 height 35
paste textarea "Пожалуйста."
type textarea "Пожалуйста."
click at [1254, 704] on span "Saada" at bounding box center [1256, 701] width 47 height 15
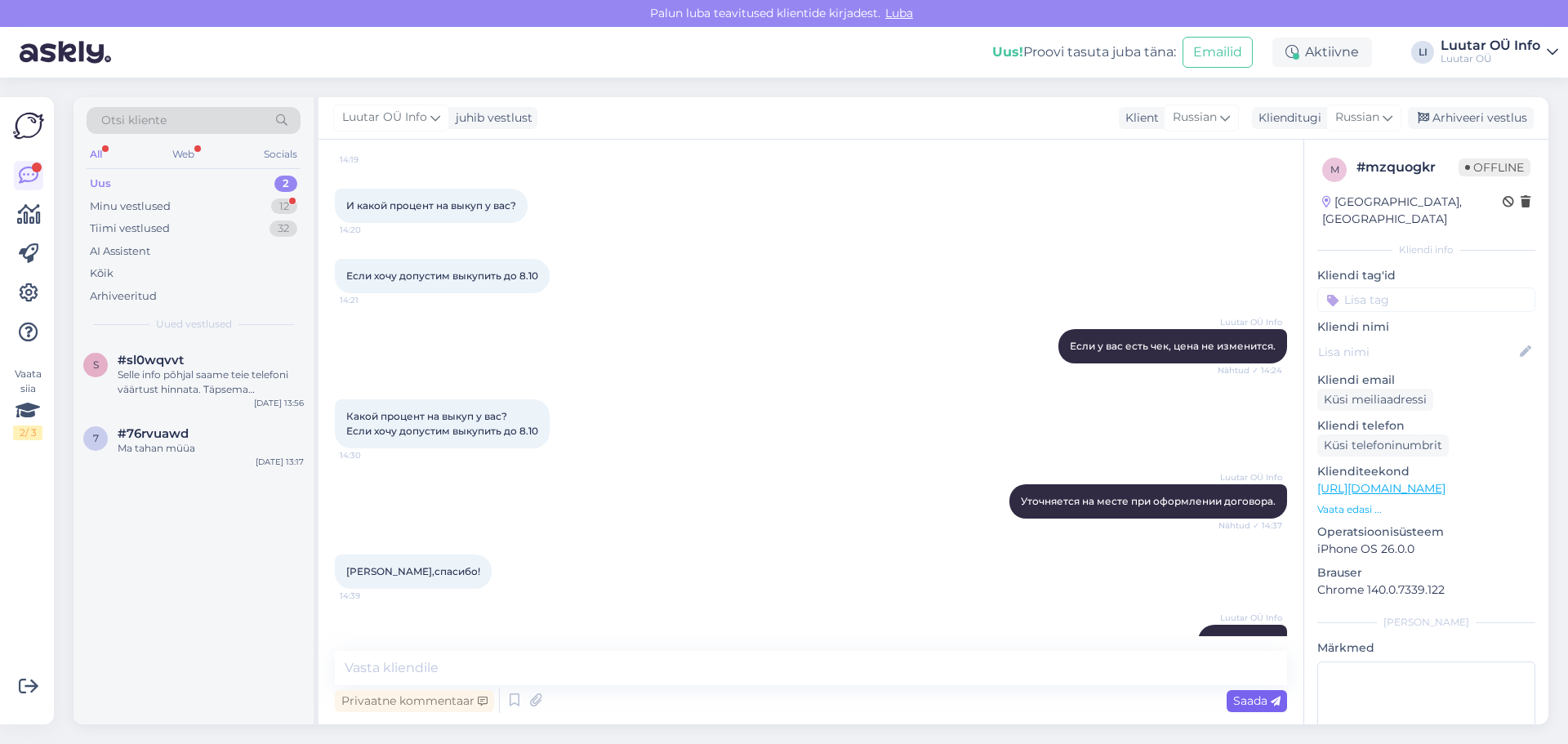
scroll to position [1138, 0]
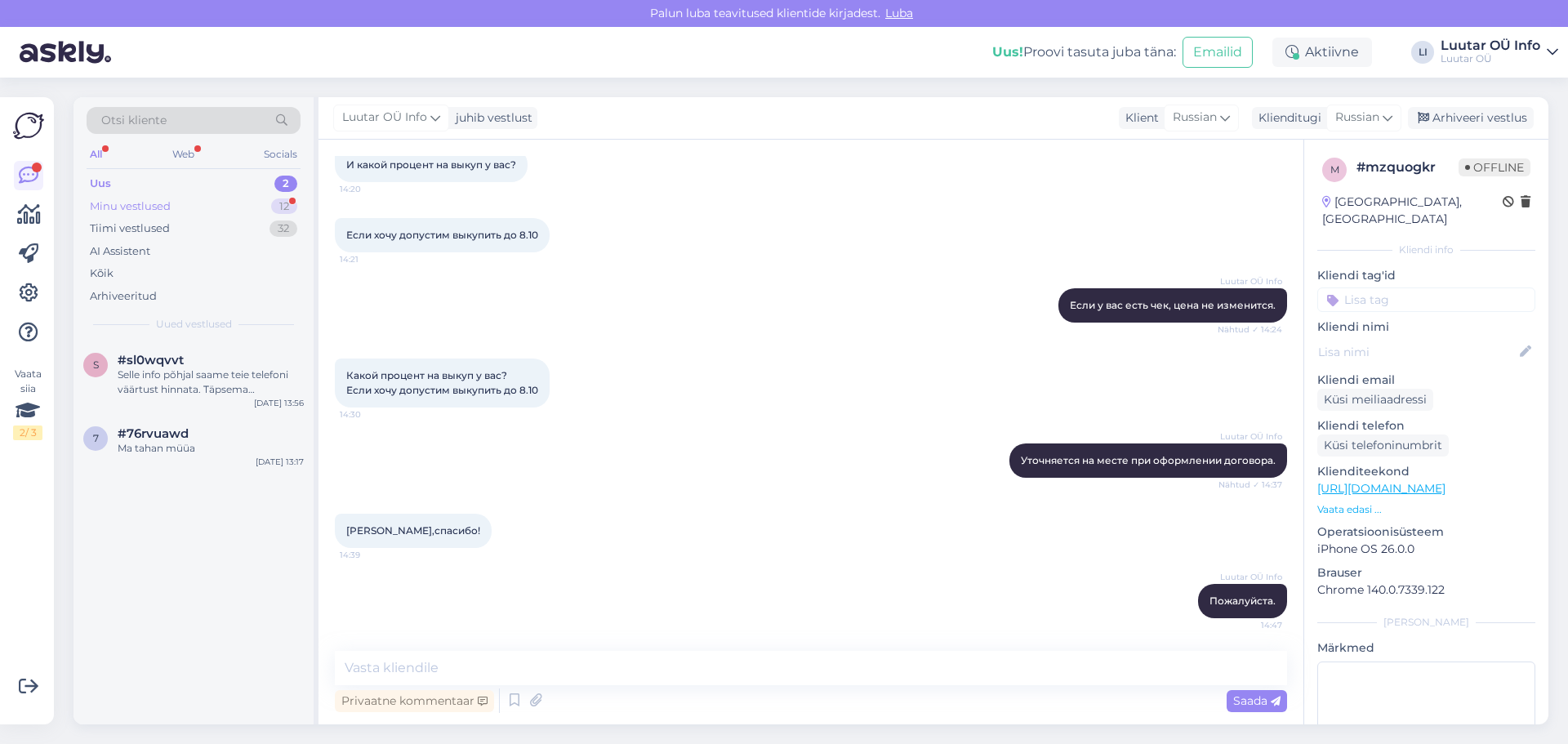
click at [293, 204] on div "12" at bounding box center [285, 207] width 26 height 16
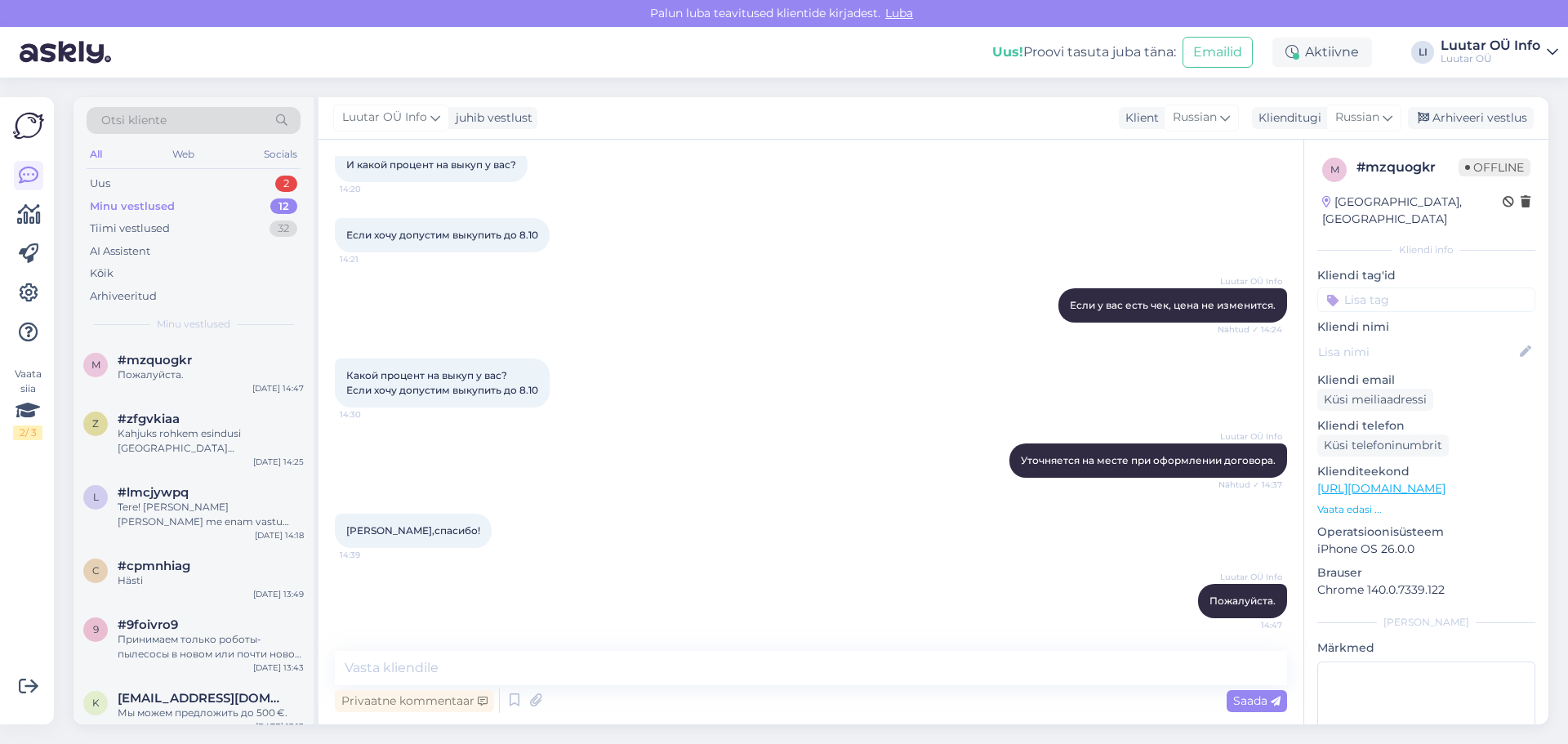
click at [284, 171] on div "Otsi kliente All Web Socials Uus 2 Minu vestlused 12 Tiimi vestlused 32 AI Assi…" at bounding box center [193, 219] width 240 height 244
click at [285, 180] on div "2" at bounding box center [286, 184] width 22 height 16
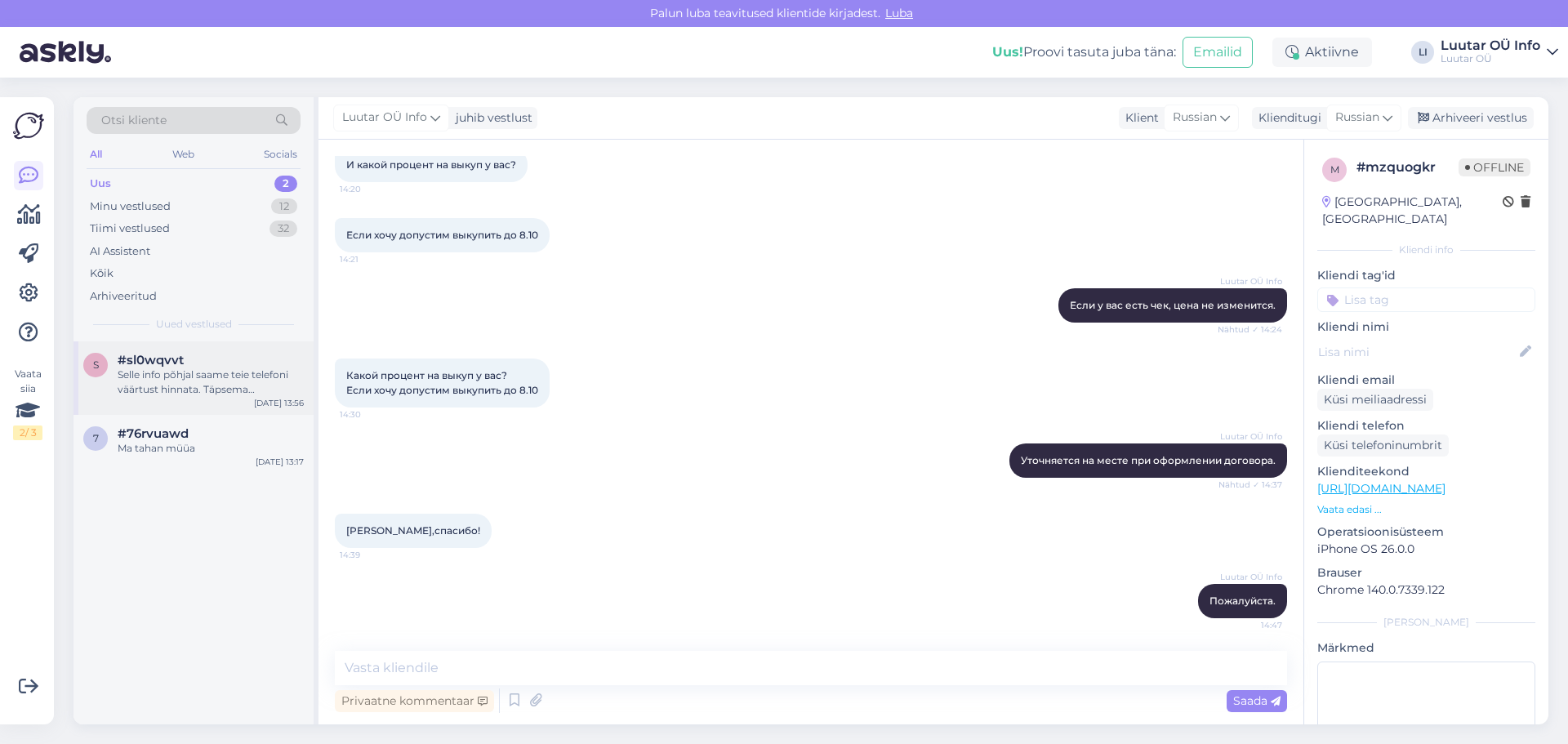
click at [229, 382] on div "Selle info põhjal saame teie telefoni väärtust hinnata. Täpsema pakkumise saami…" at bounding box center [211, 383] width 186 height 30
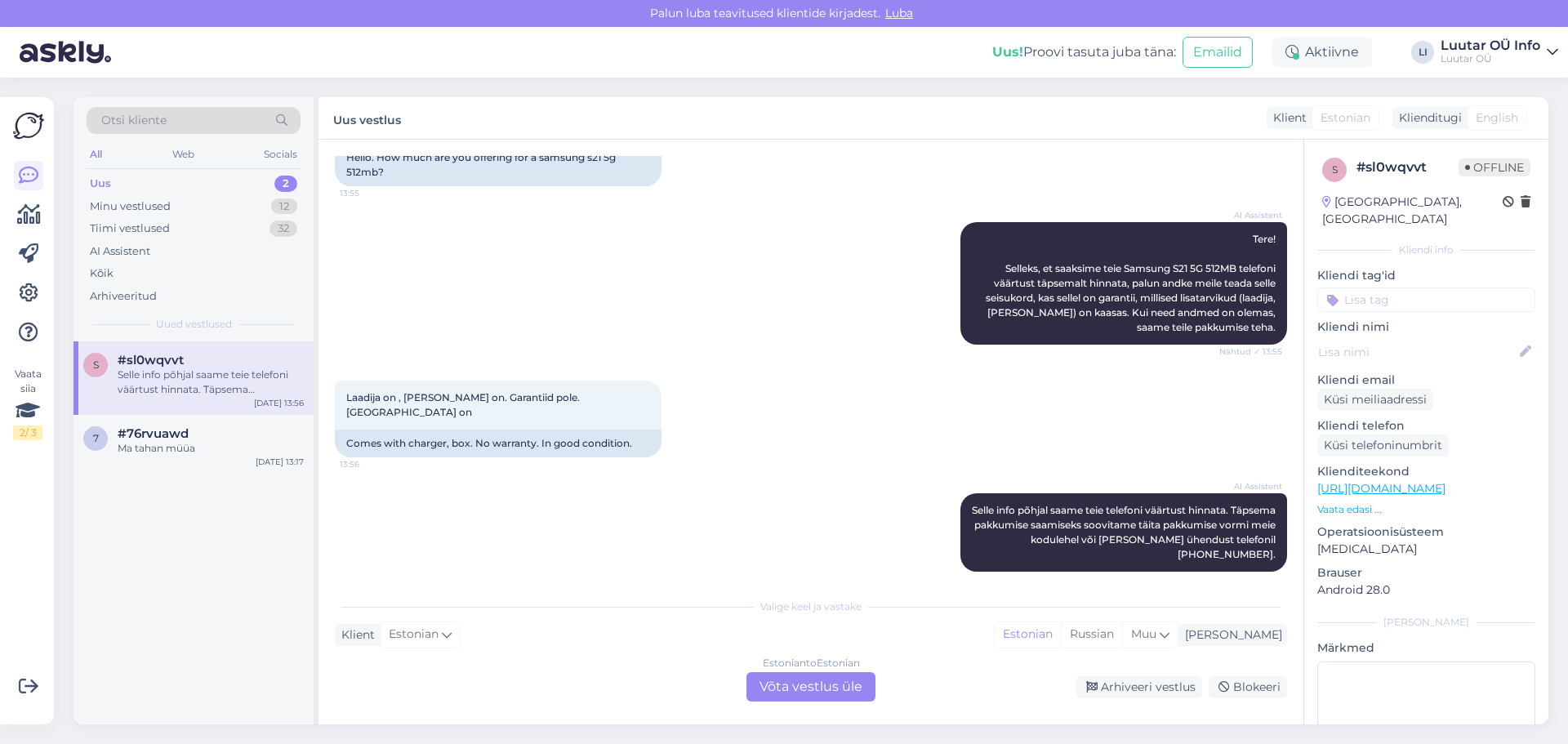
scroll to position [0, 0]
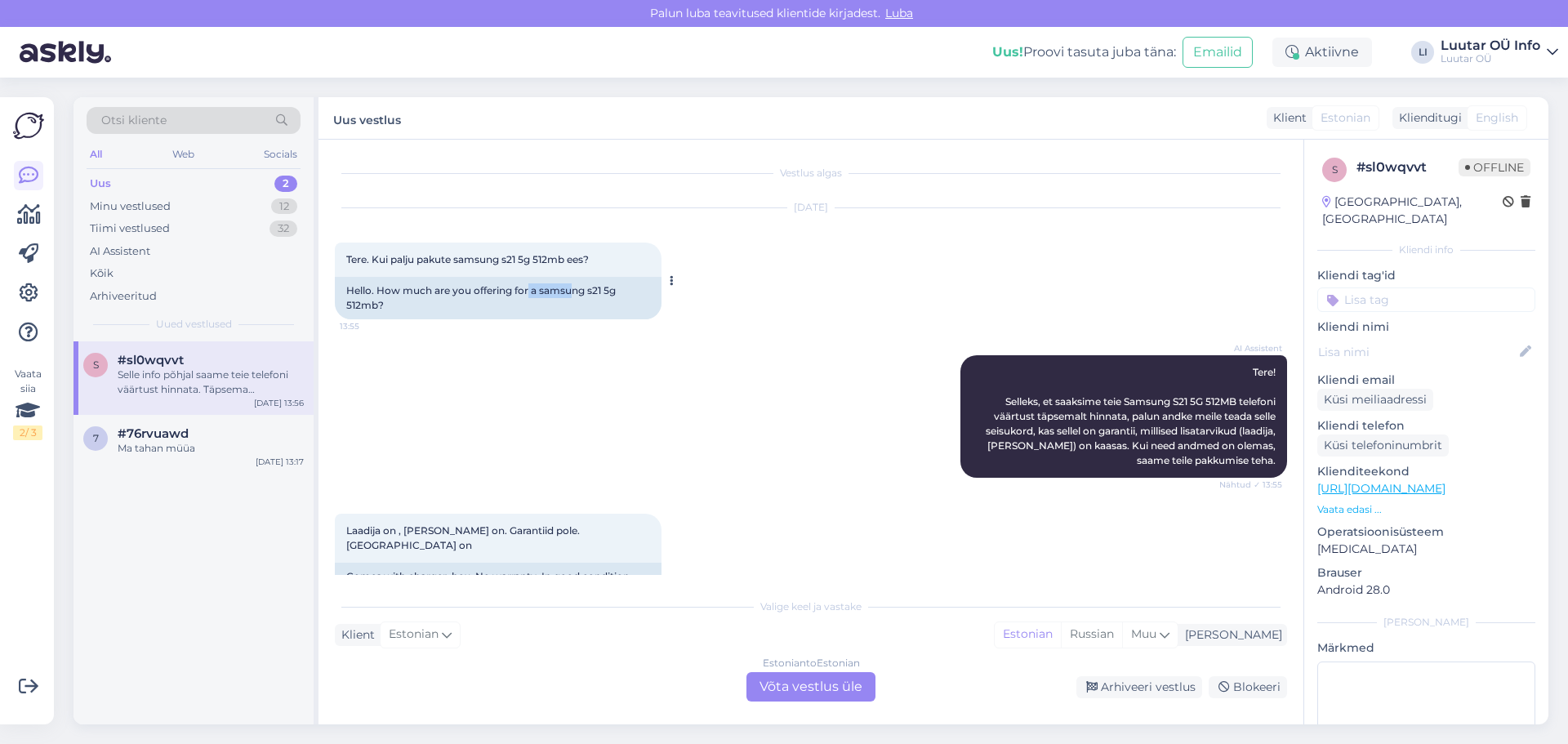
drag, startPoint x: 529, startPoint y: 293, endPoint x: 574, endPoint y: 295, distance: 45.0
click at [574, 295] on div "Hello. How much are you offering for a samsung s21 5g 512mb?" at bounding box center [498, 298] width 327 height 42
click at [539, 317] on div "Hello. How much are you offering for a samsung s21 5g 512mb?" at bounding box center [498, 298] width 327 height 42
drag, startPoint x: 452, startPoint y: 259, endPoint x: 638, endPoint y: 224, distance: 189.3
click at [589, 262] on span "Tere. Kui palju pakute samsung s21 5g 512mb ees?" at bounding box center [468, 259] width 242 height 12
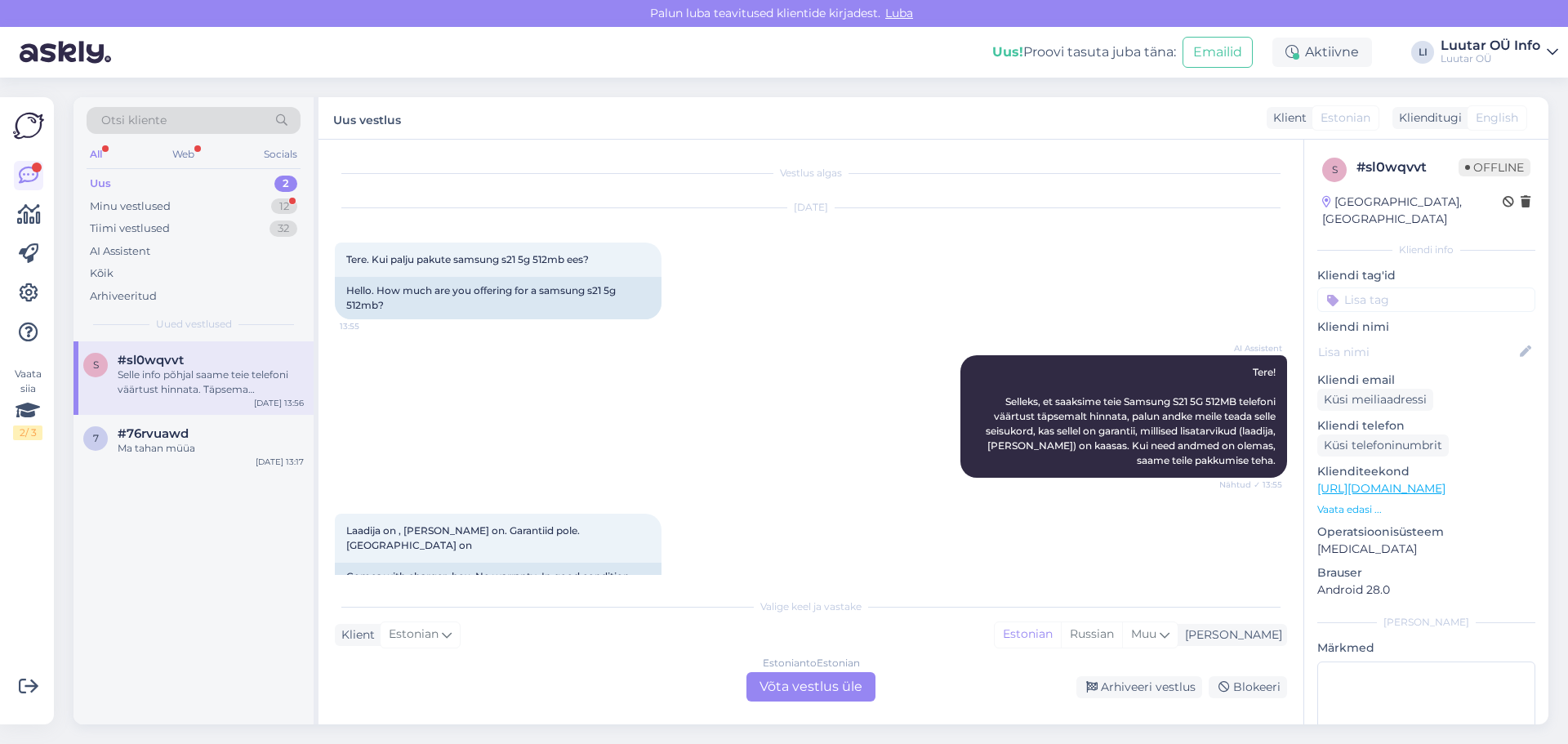
click at [780, 686] on div "Estonian to Estonian Võta vestlus üle" at bounding box center [811, 687] width 129 height 30
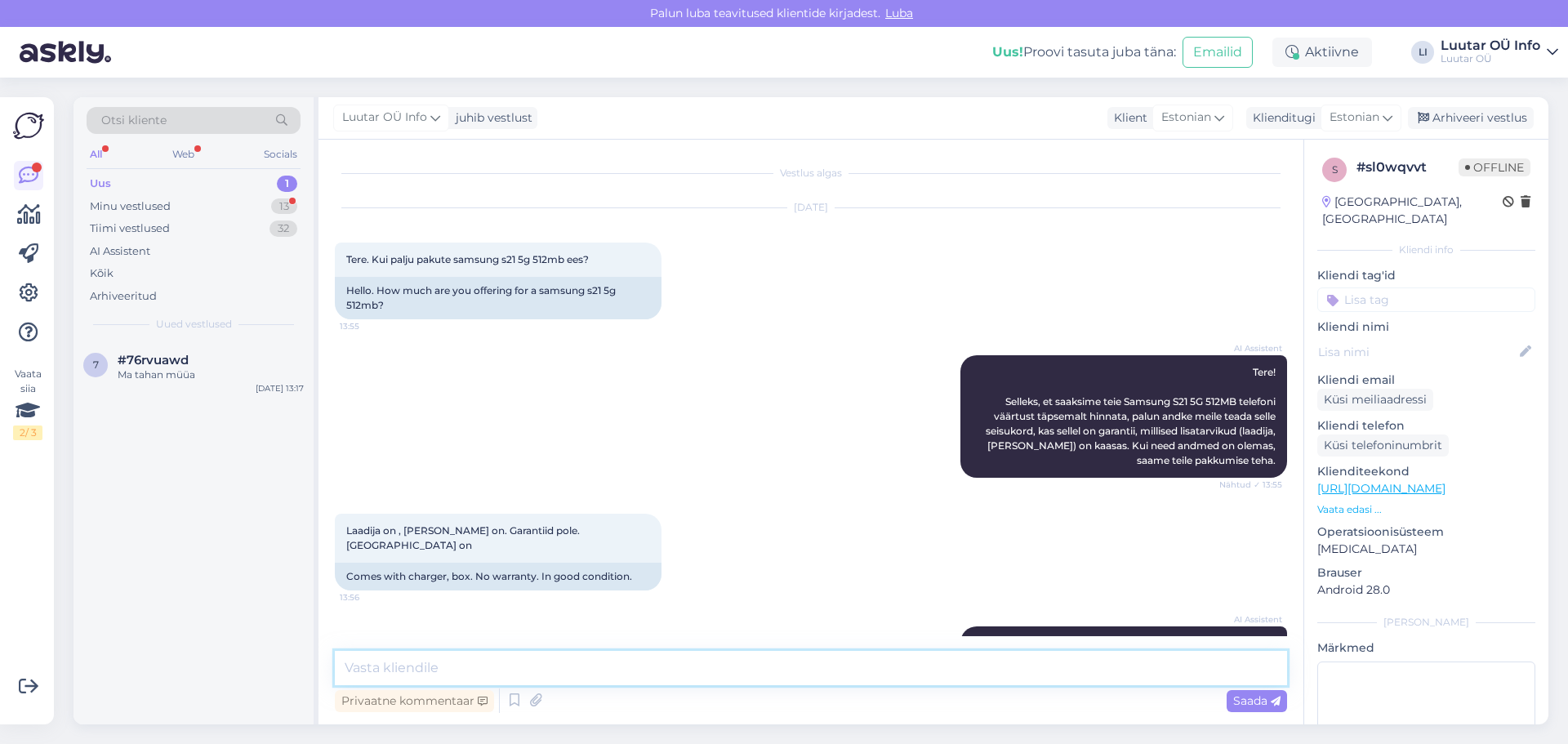
click at [377, 676] on textarea at bounding box center [811, 668] width 953 height 35
drag, startPoint x: 455, startPoint y: 262, endPoint x: 569, endPoint y: 260, distance: 114.0
click at [569, 260] on span "Tere. Kui palju pakute samsung s21 5g 512mb ees?" at bounding box center [468, 259] width 242 height 12
click at [500, 669] on textarea "Tere kas telefon on" at bounding box center [811, 668] width 953 height 35
paste textarea "samsung s21 5g 512mb"
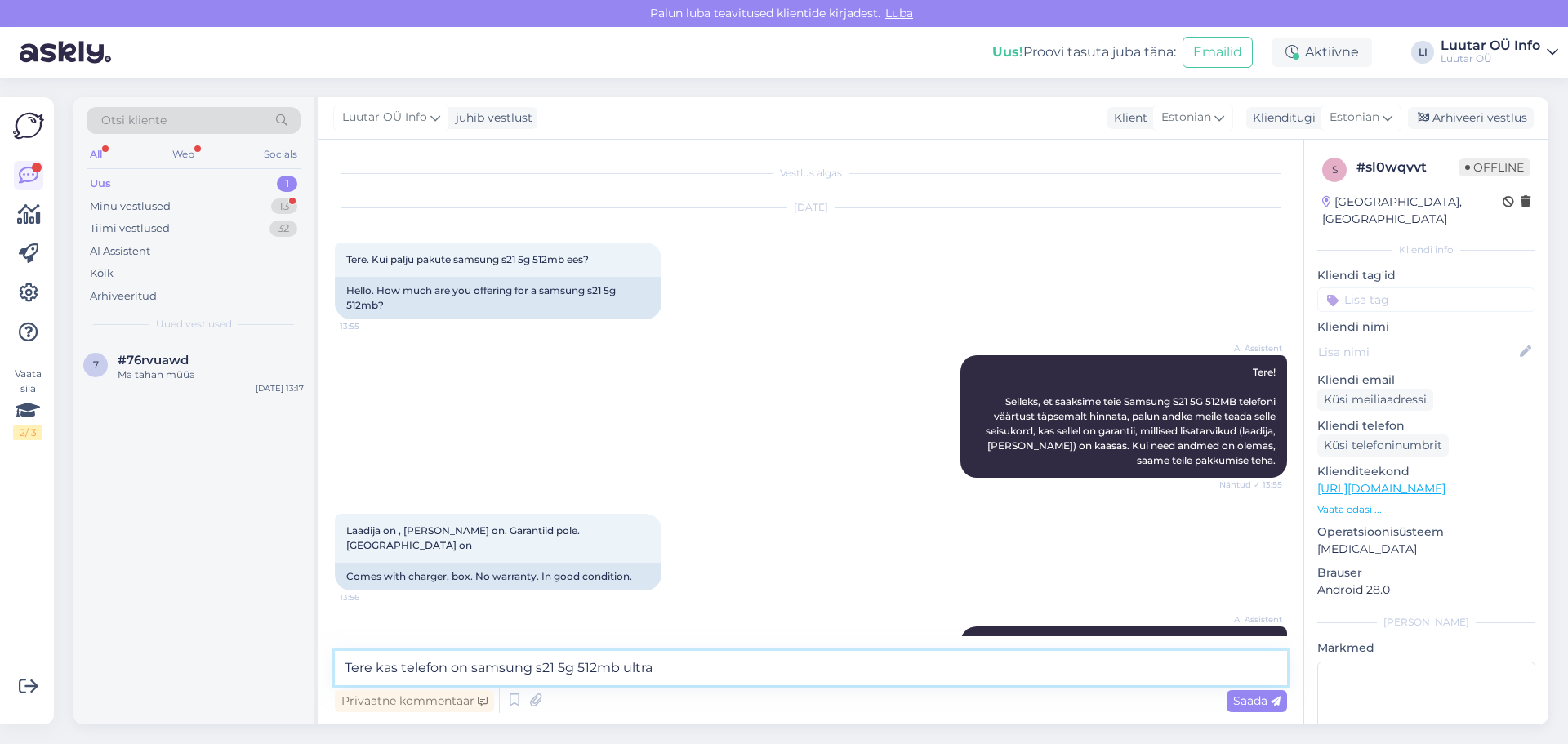
type textarea "Tere kas telefon on samsung s21 5g 512mb ultra?"
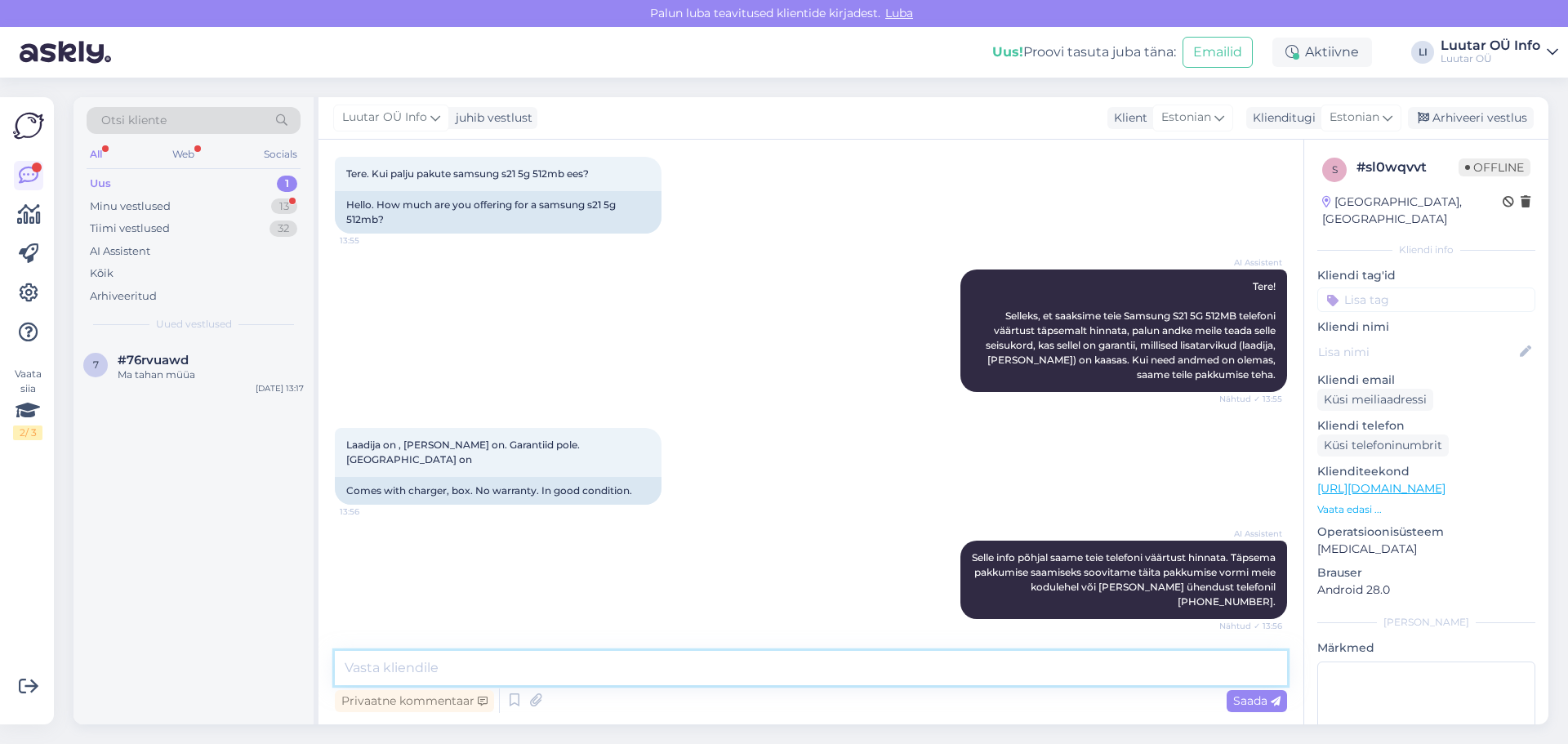
scroll to position [142, 0]
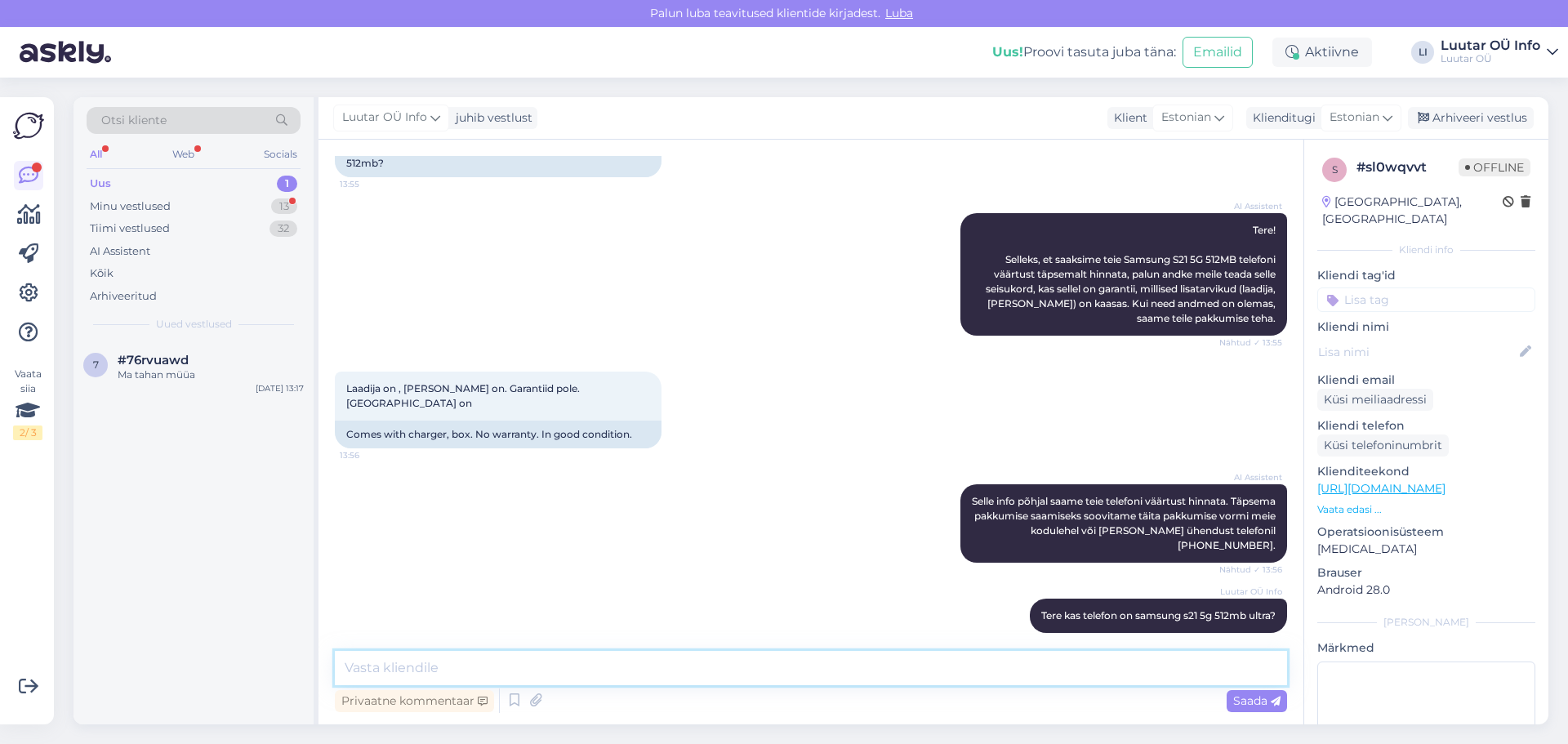
click at [404, 666] on textarea at bounding box center [811, 668] width 953 height 35
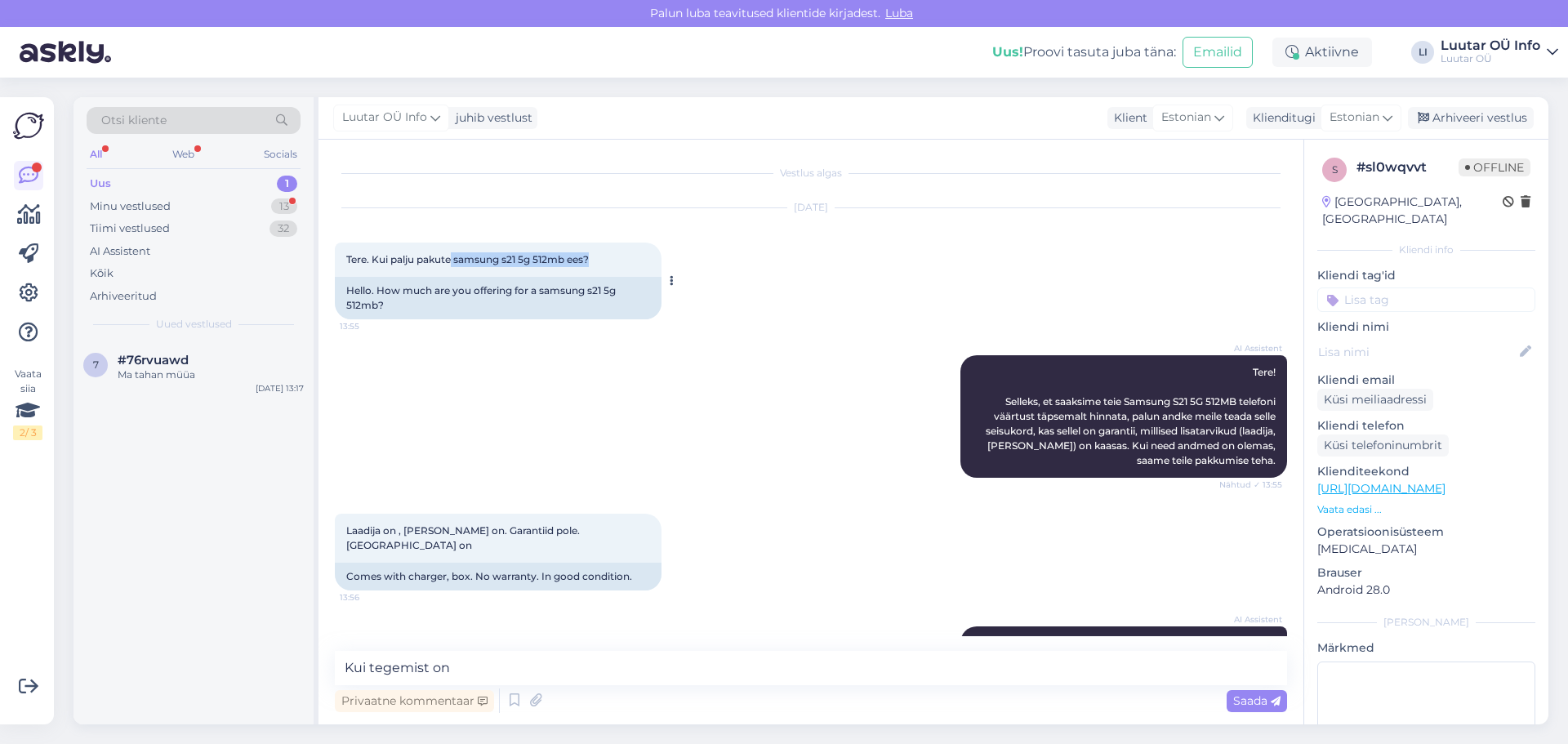
drag, startPoint x: 451, startPoint y: 262, endPoint x: 592, endPoint y: 261, distance: 141.0
click at [589, 261] on span "Tere. Kui palju pakute samsung s21 5g 512mb ees?" at bounding box center [468, 259] width 242 height 12
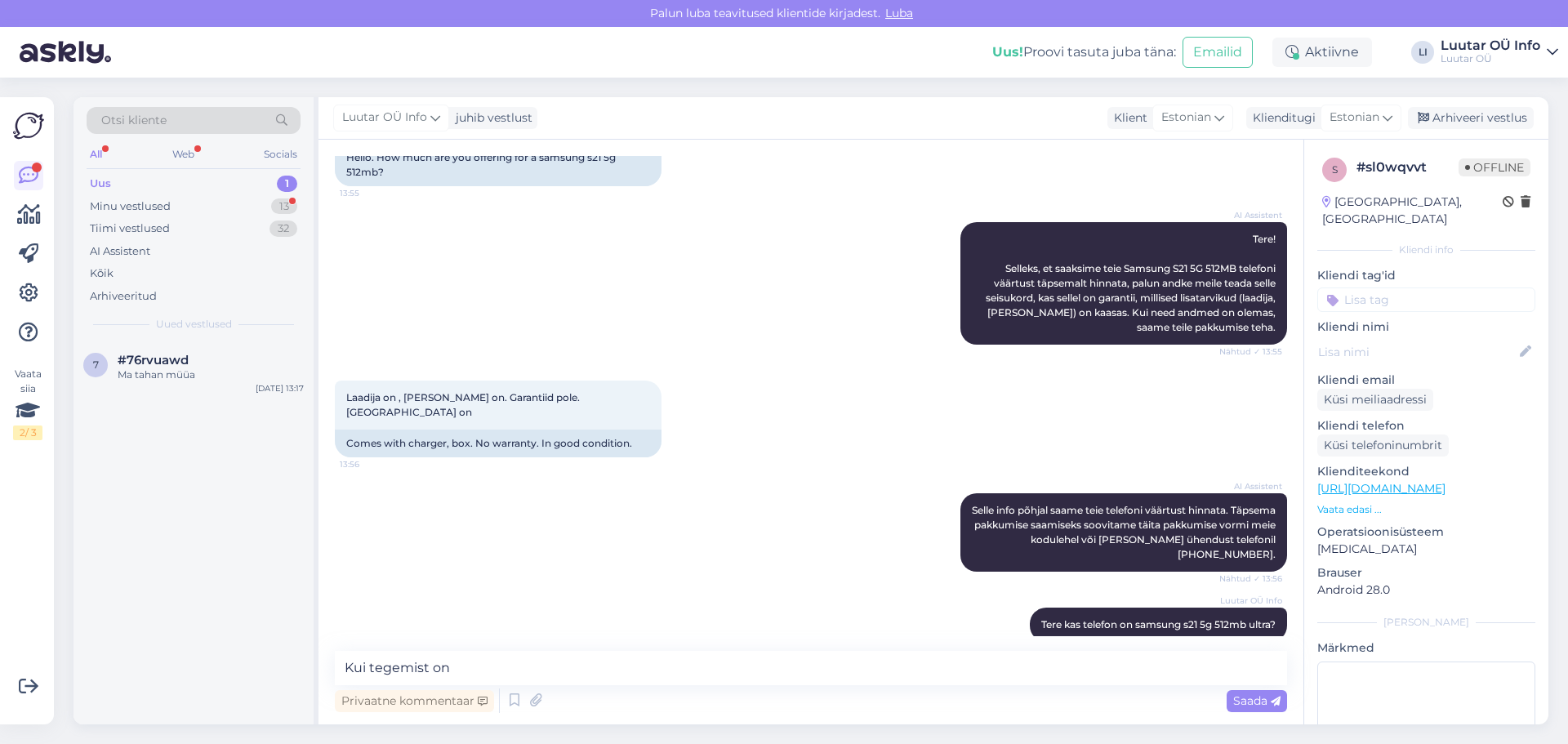
scroll to position [142, 0]
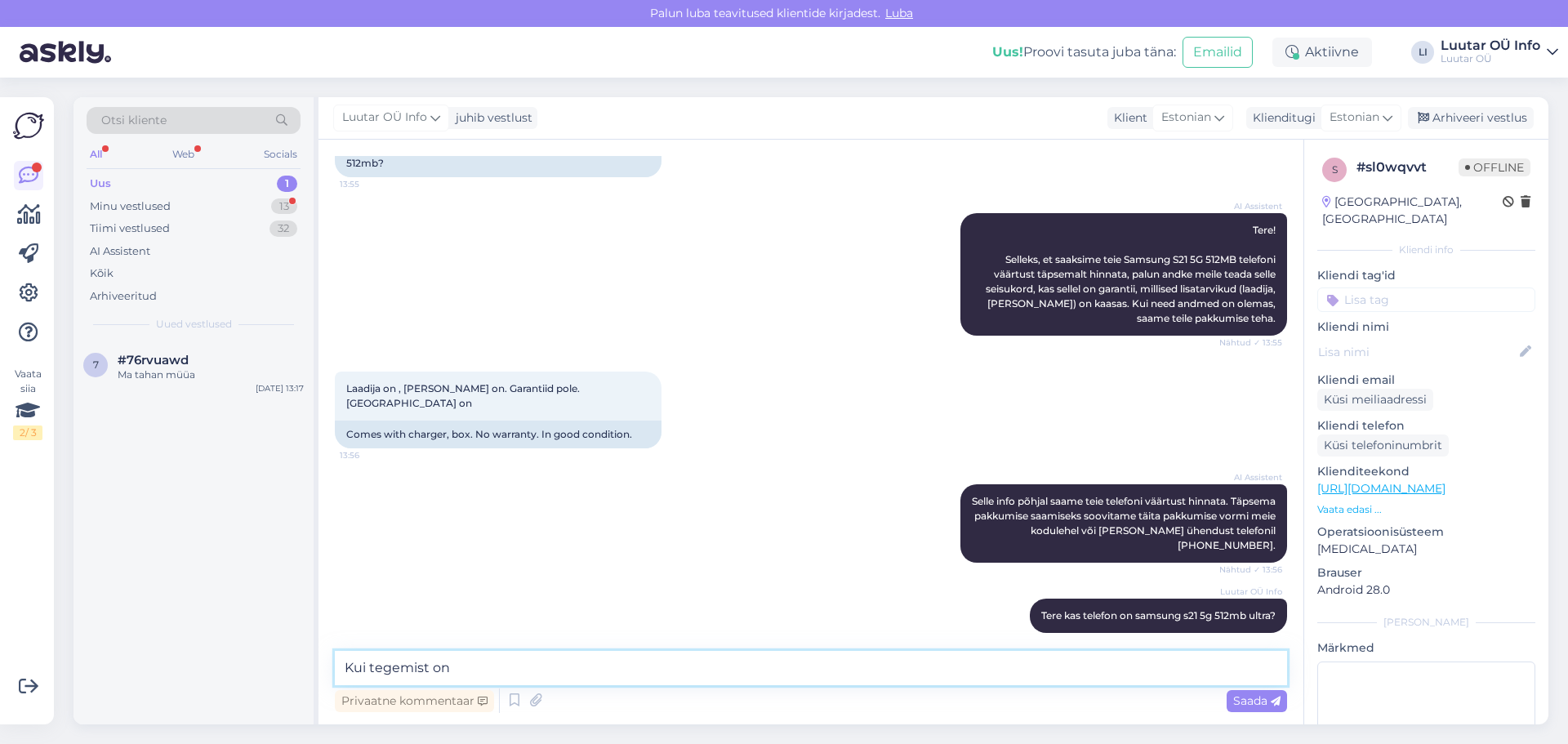
click at [475, 669] on textarea "Kui tegemist on" at bounding box center [811, 668] width 953 height 35
paste textarea "samsung s21 5g 512mb"
click at [459, 668] on textarea "Kui tegemist on samsung s21 5g 512mb" at bounding box center [811, 668] width 953 height 35
click at [630, 669] on textarea "Kui tegemist on Samsung s21 5g 512mb" at bounding box center [811, 668] width 953 height 35
type textarea "Kui tegemist on Samsung s21 5g 512mb Ultraga saame pakkuda kuni 150€"
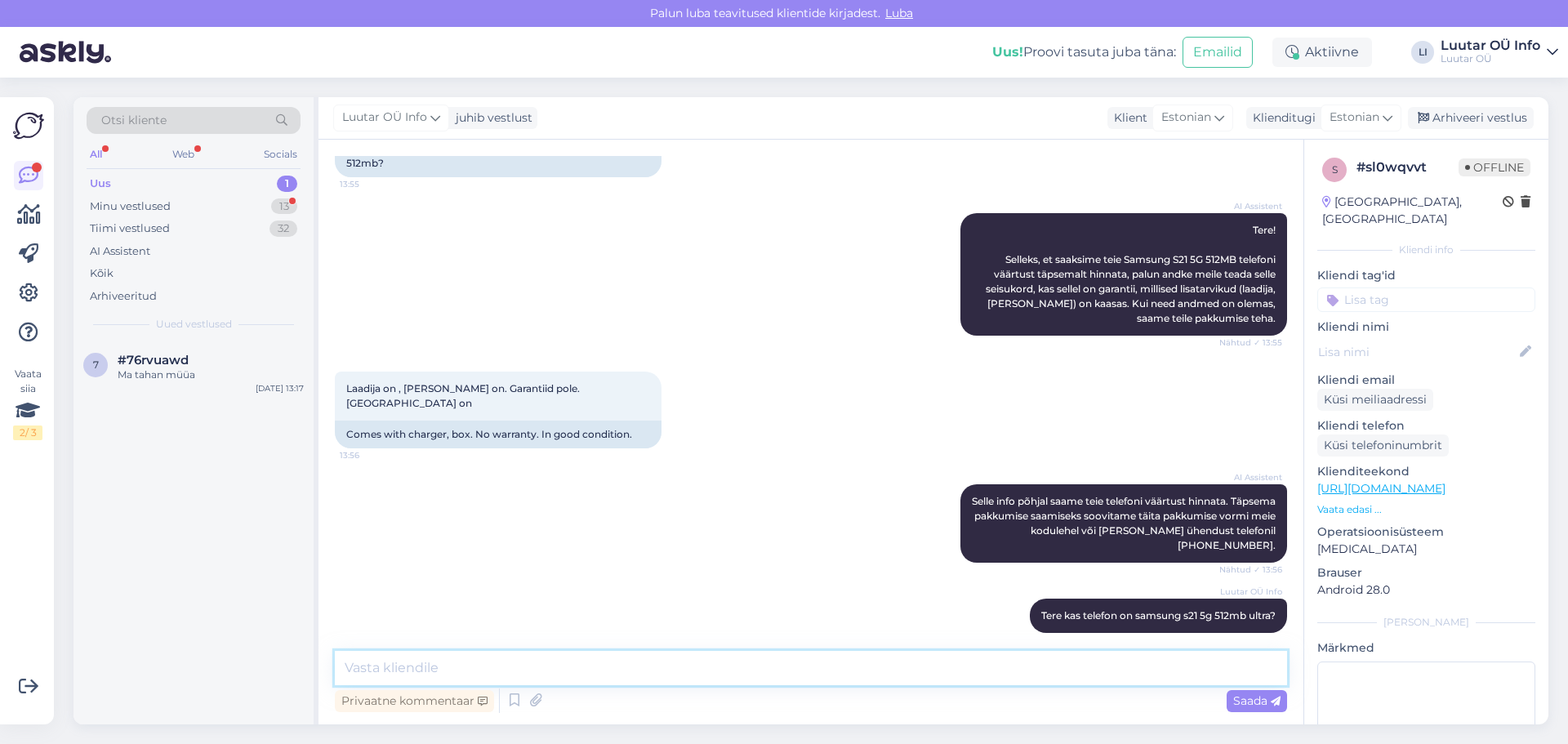
scroll to position [227, 0]
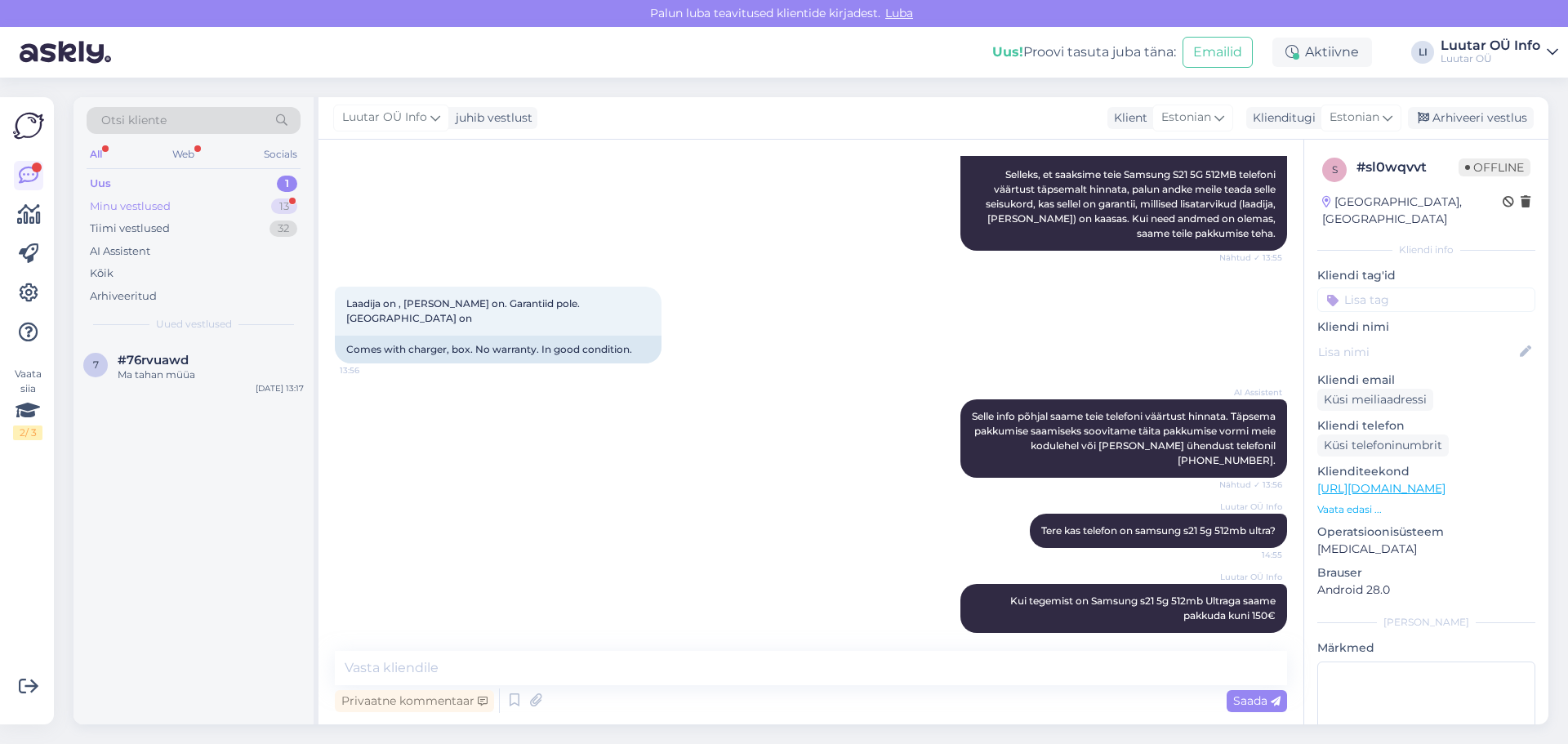
click at [284, 206] on div "13" at bounding box center [285, 207] width 26 height 16
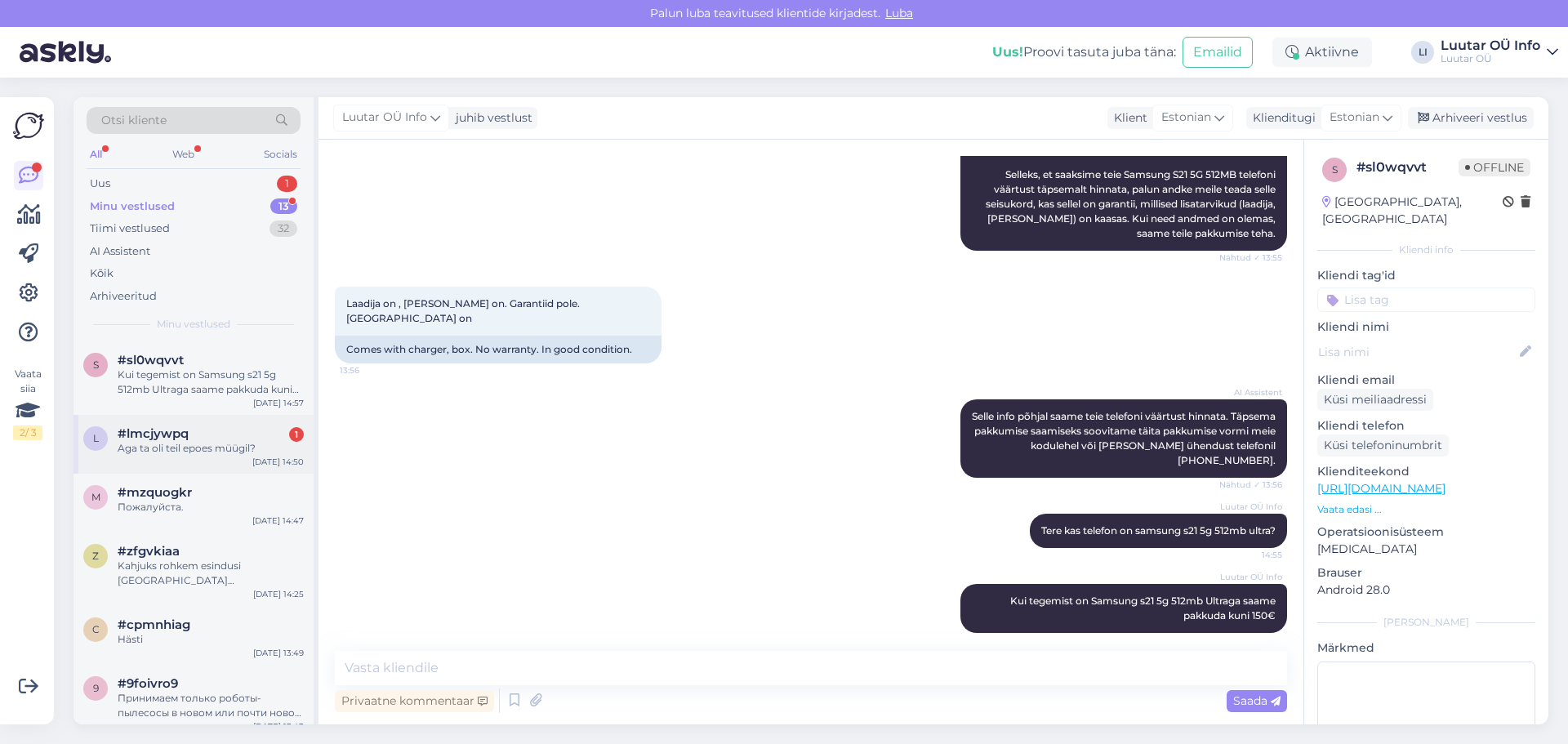
click at [194, 450] on div "Aga ta oli teil epoes müügil?" at bounding box center [211, 449] width 186 height 15
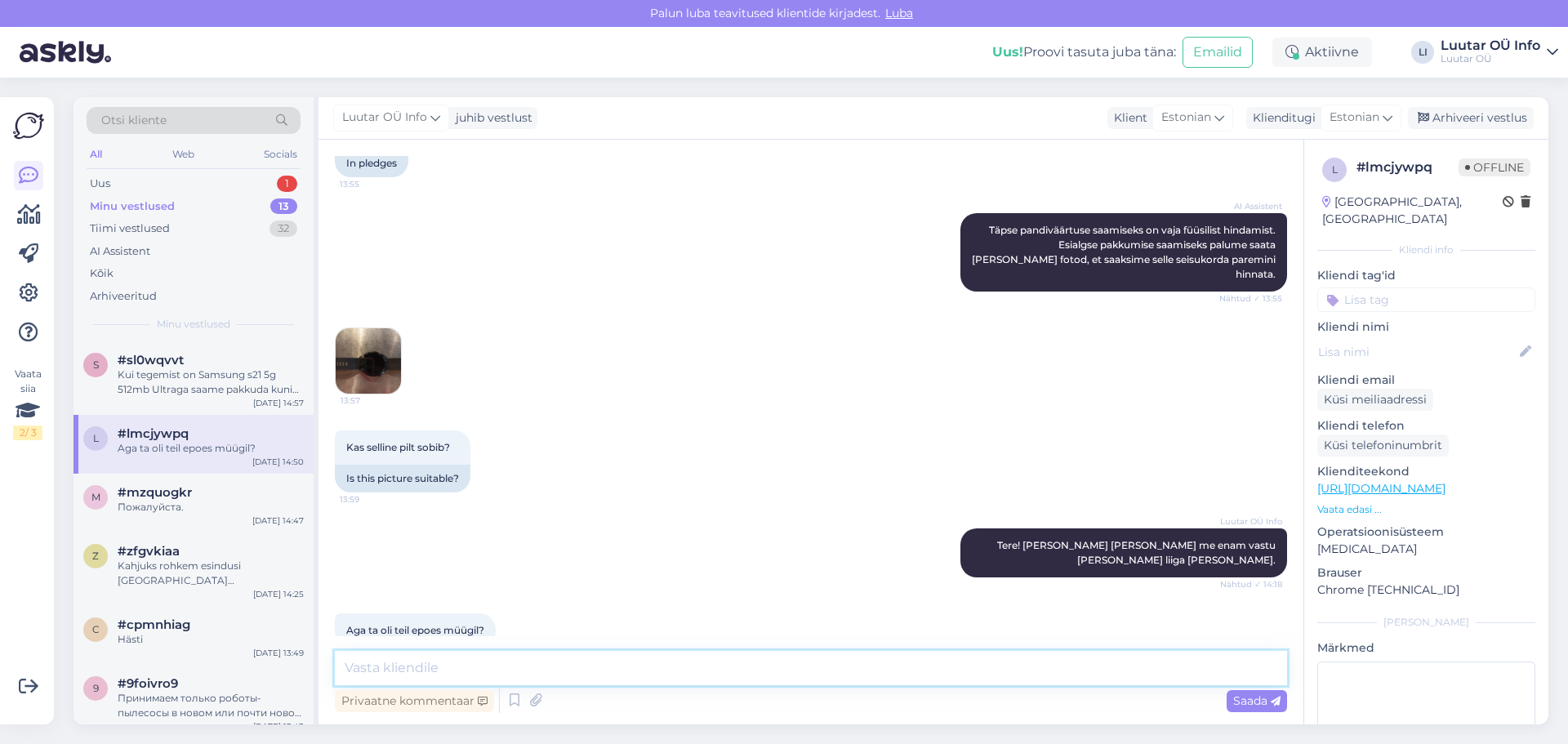
click at [365, 667] on textarea at bounding box center [811, 668] width 953 height 35
type textarea "S"
type textarea "A"
type textarea "Vastuvõtmiseks juba liiga [PERSON_NAME]"
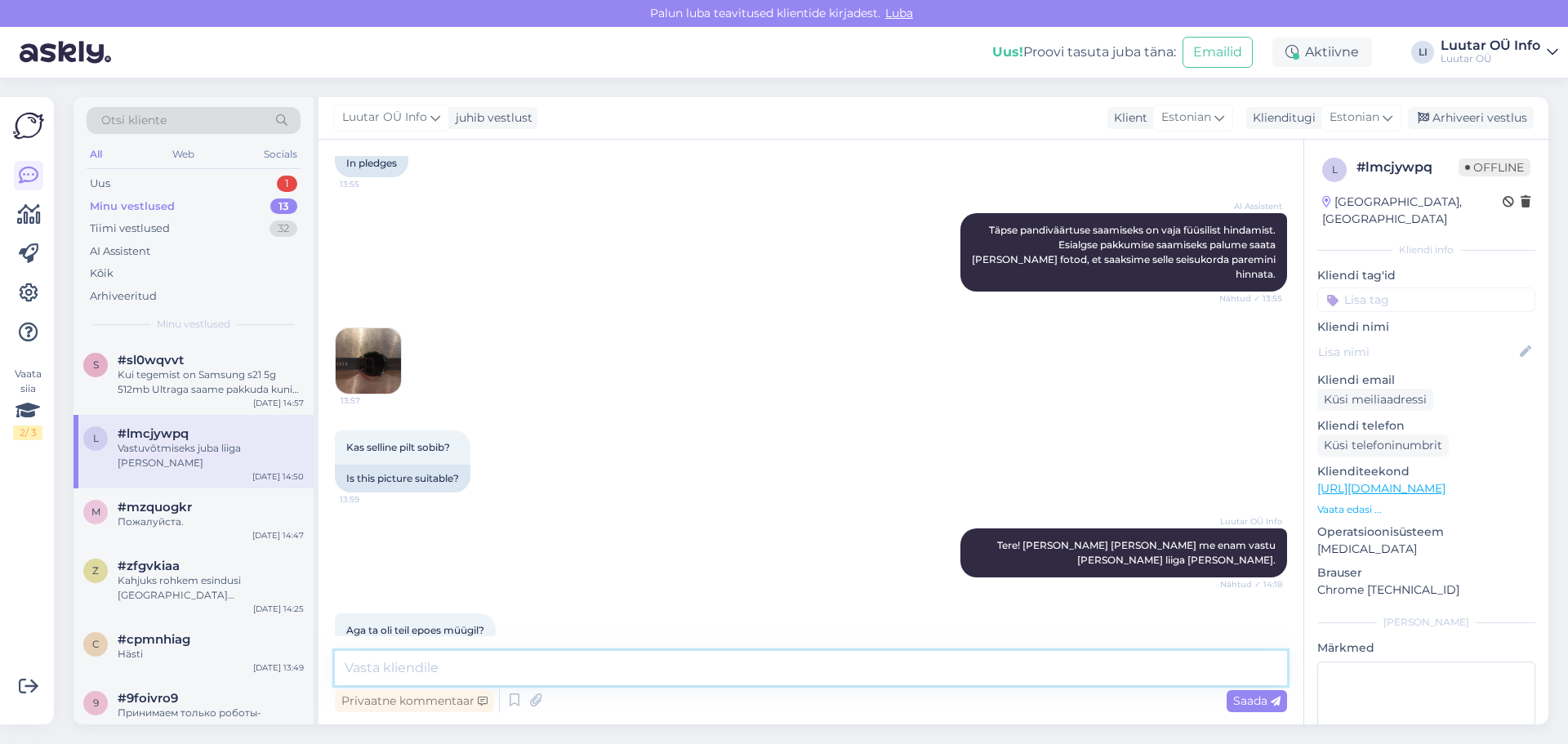
scroll to position [1065, 0]
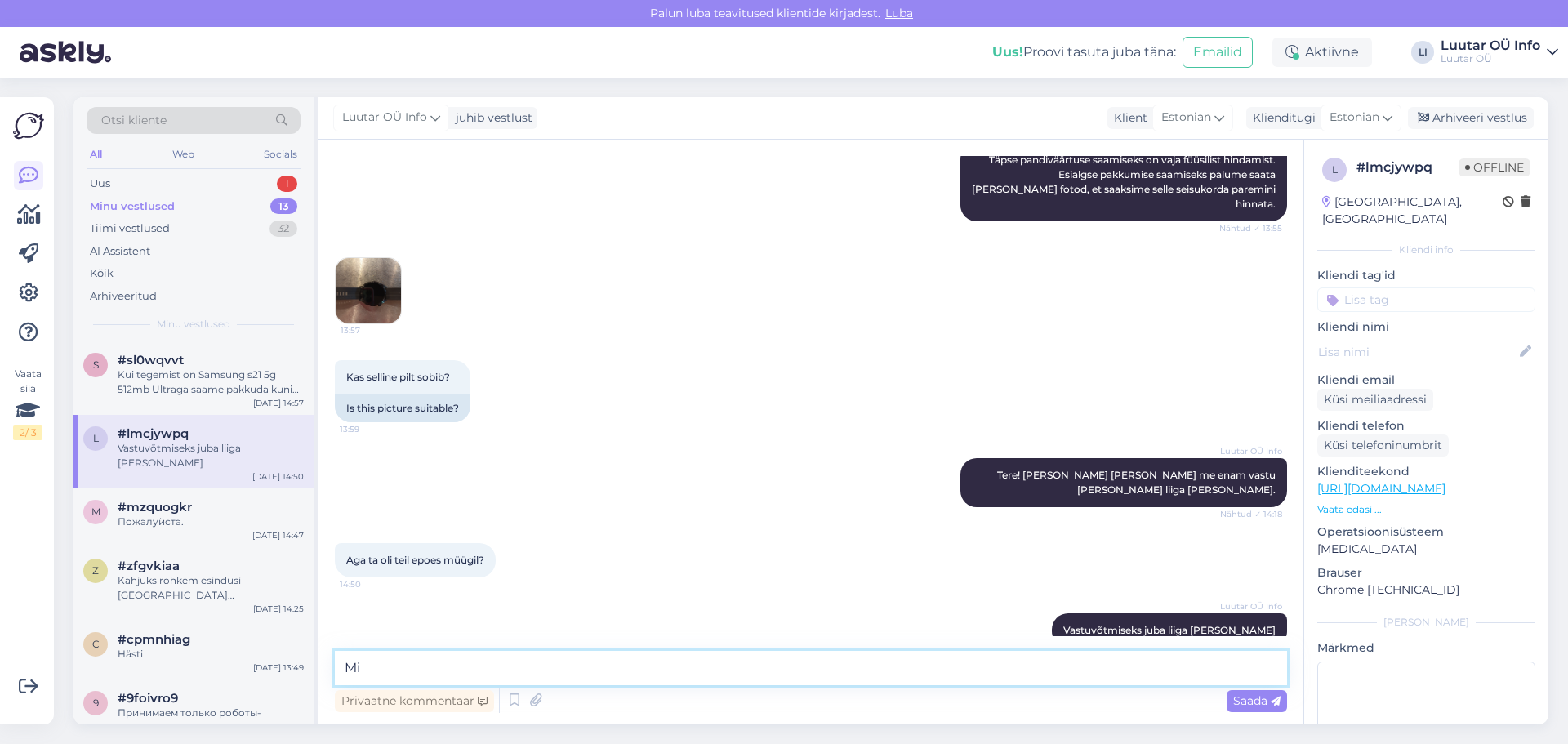
type textarea "M"
click at [293, 179] on div "1" at bounding box center [287, 184] width 21 height 16
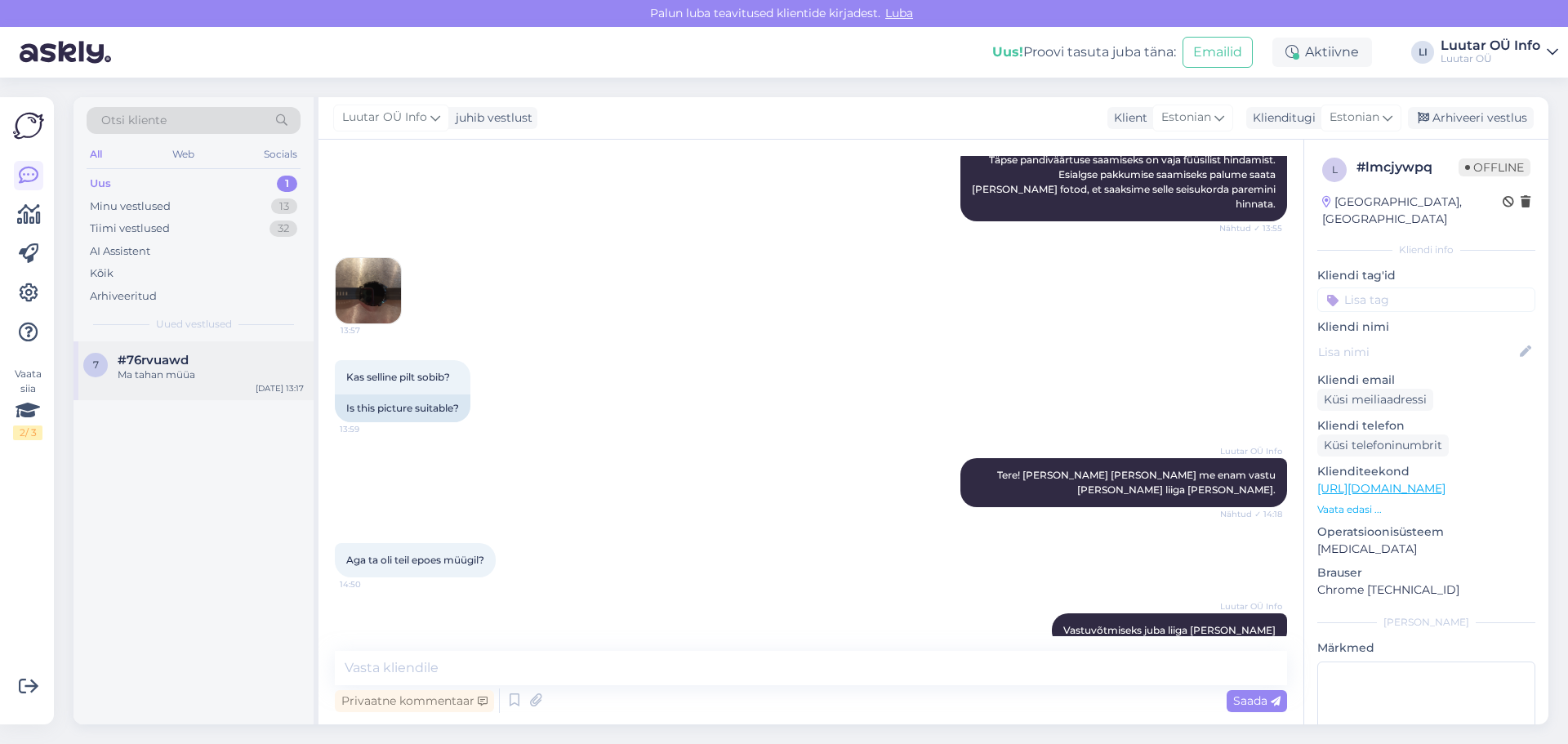
click at [171, 376] on div "Ma tahan müüa" at bounding box center [211, 375] width 186 height 15
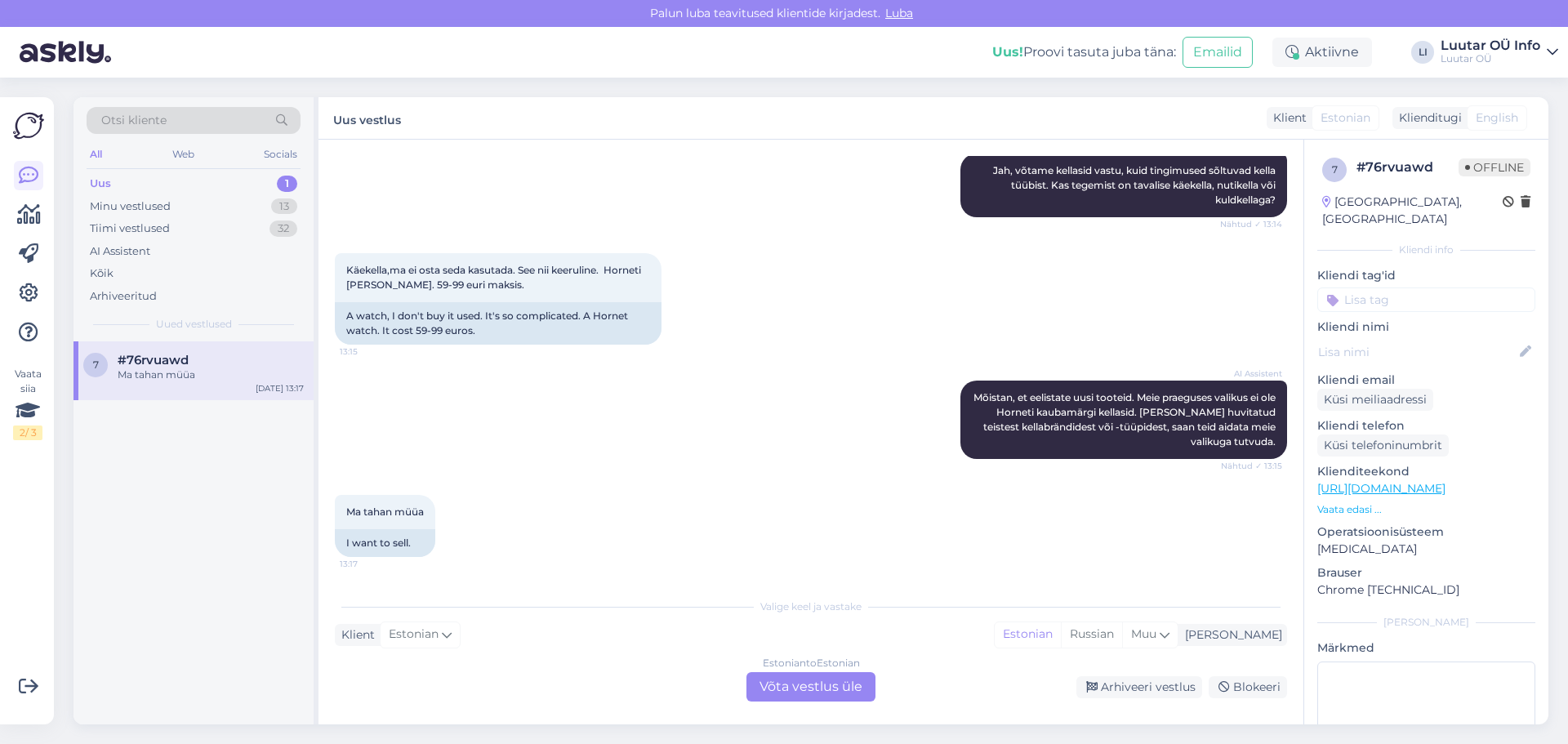
scroll to position [459, 0]
click at [283, 179] on div "1" at bounding box center [287, 184] width 21 height 16
